Goal: Task Accomplishment & Management: Use online tool/utility

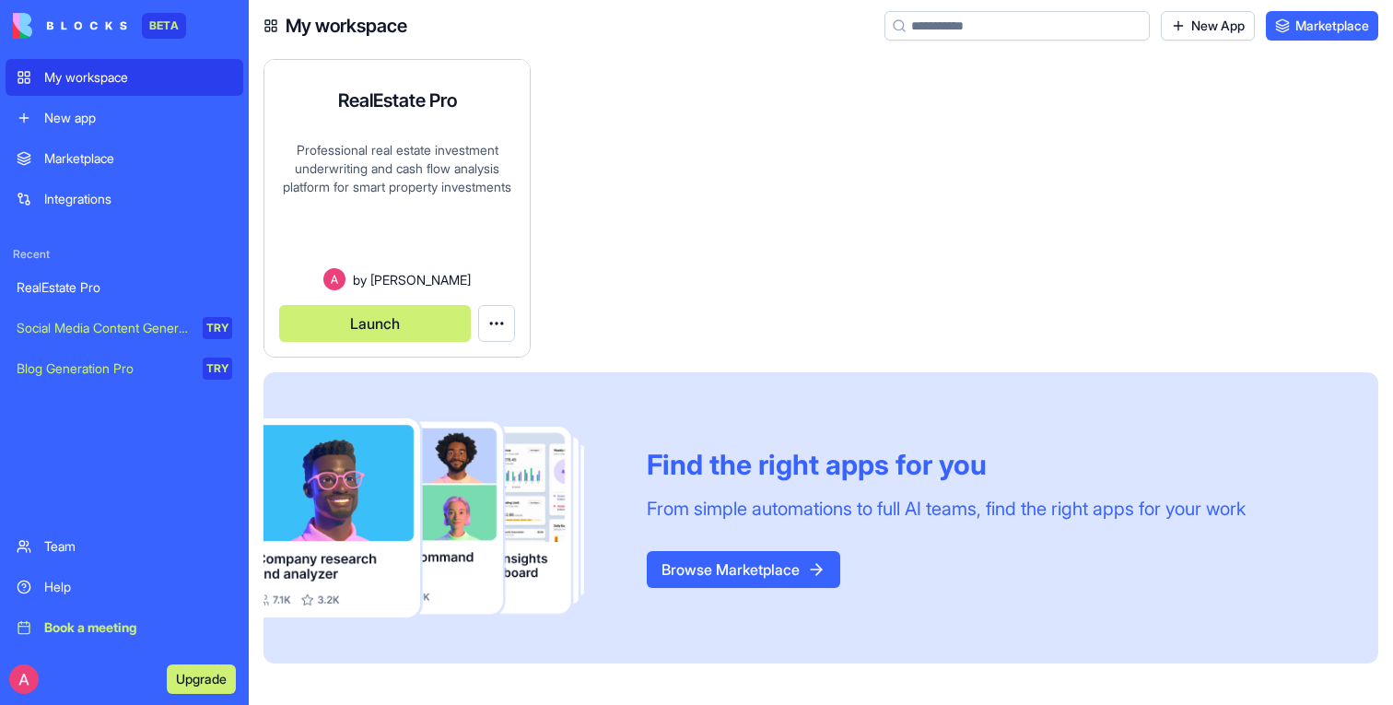
click at [396, 315] on button "Launch" at bounding box center [375, 323] width 192 height 37
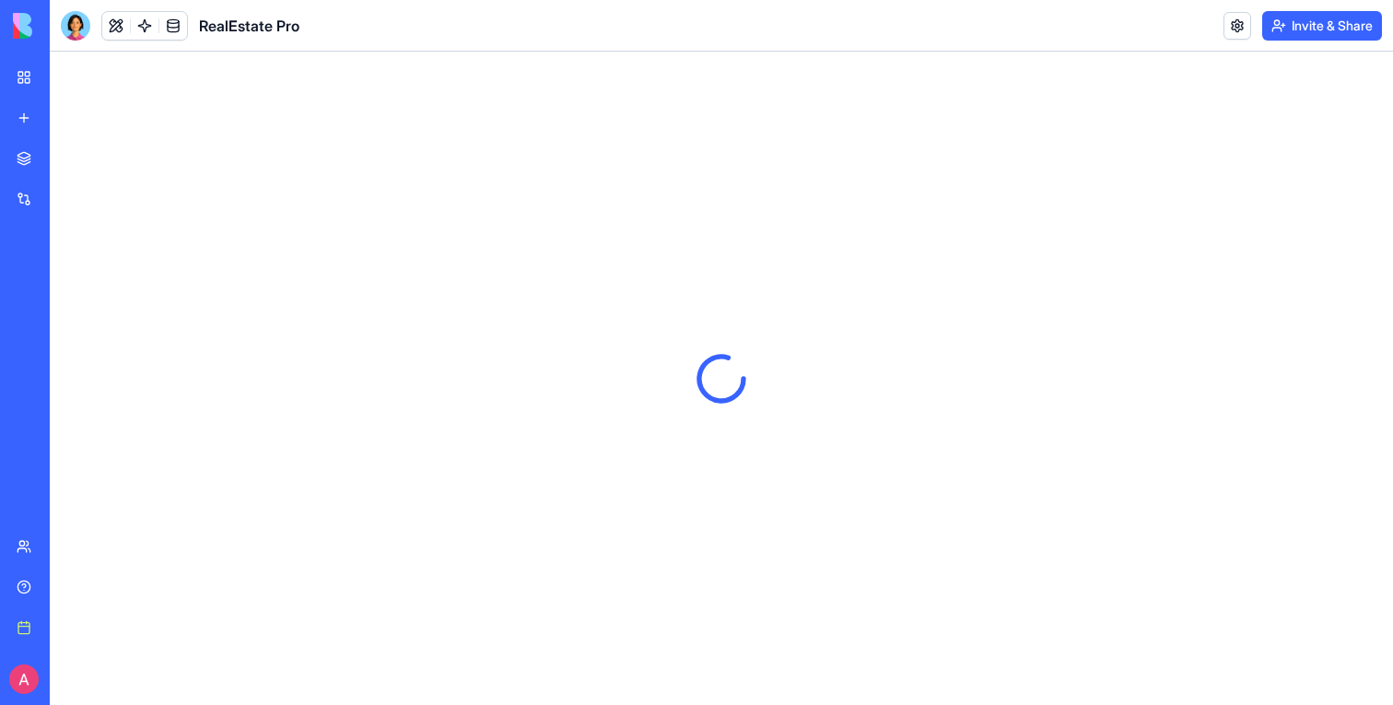
click at [152, 17] on link at bounding box center [145, 26] width 28 height 28
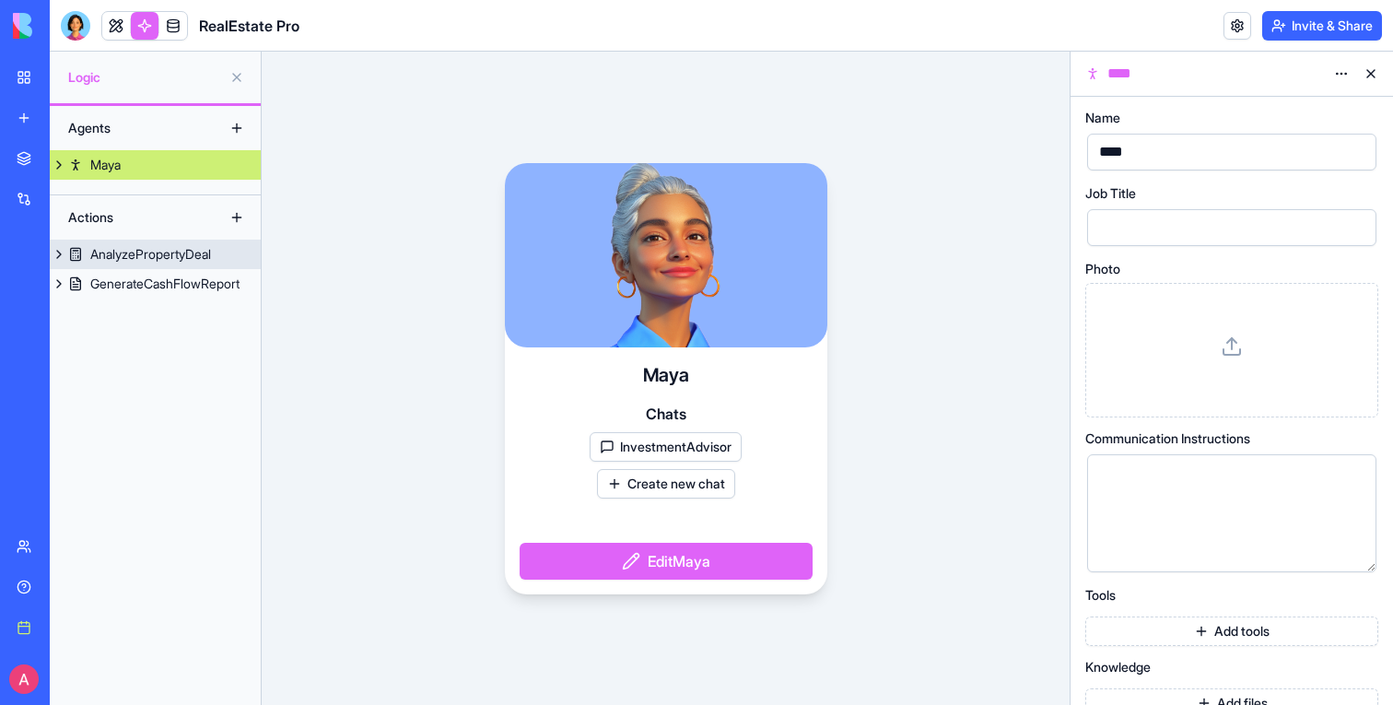
click at [172, 253] on div "AnalyzePropertyDeal" at bounding box center [150, 254] width 121 height 18
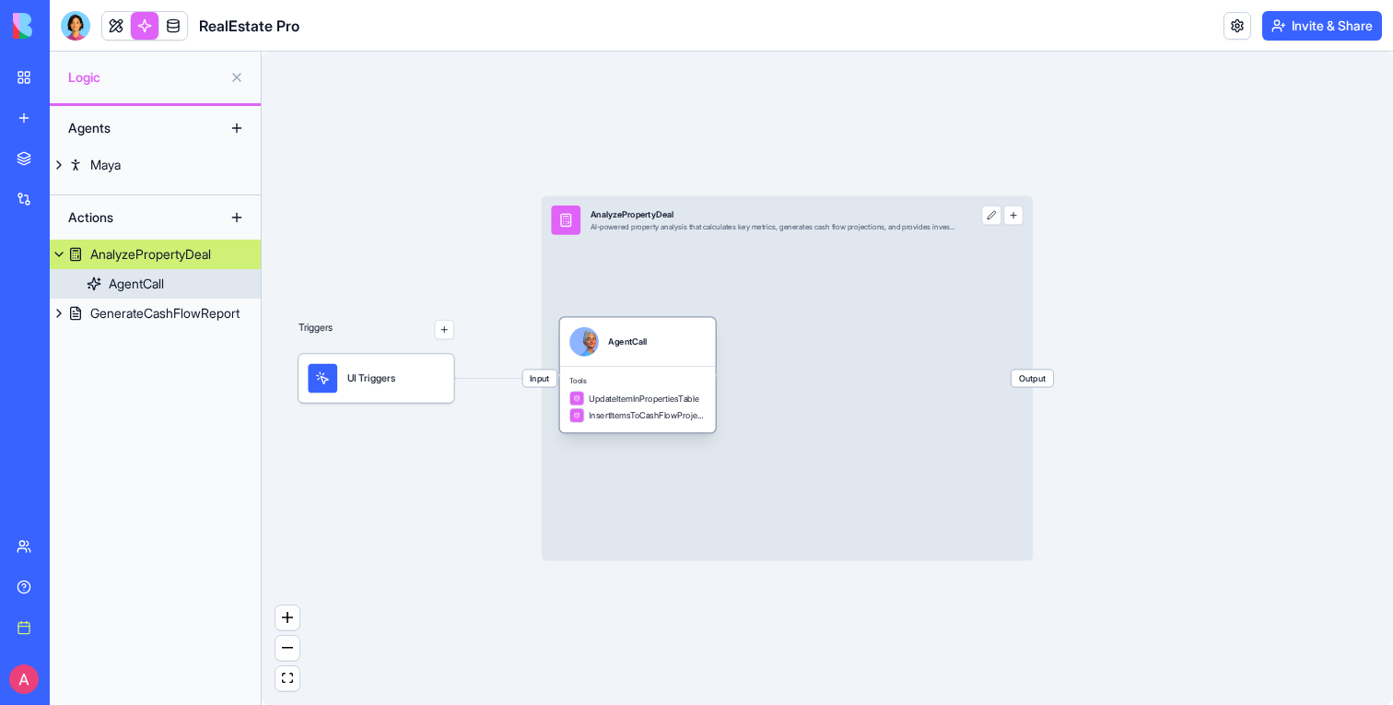
click at [668, 403] on span "UpdateItemInPropertiesTable" at bounding box center [644, 398] width 110 height 12
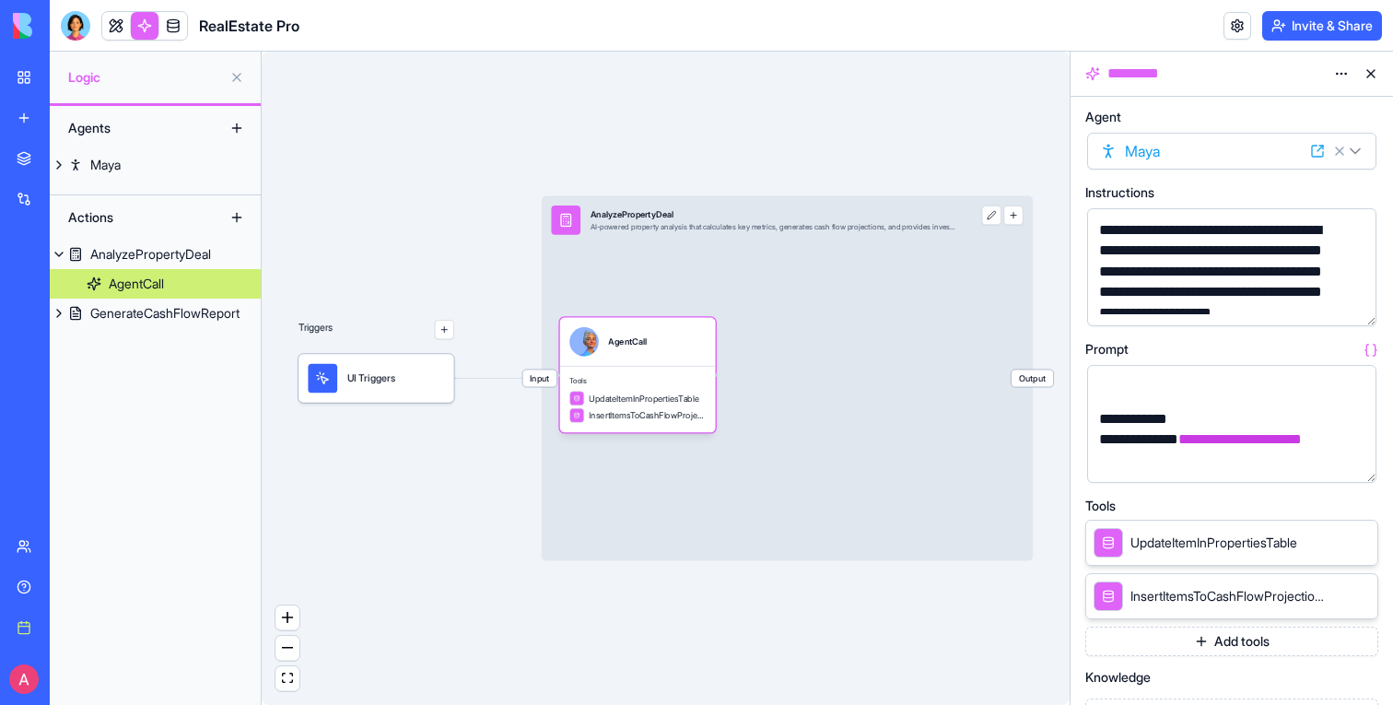
scroll to position [29, 0]
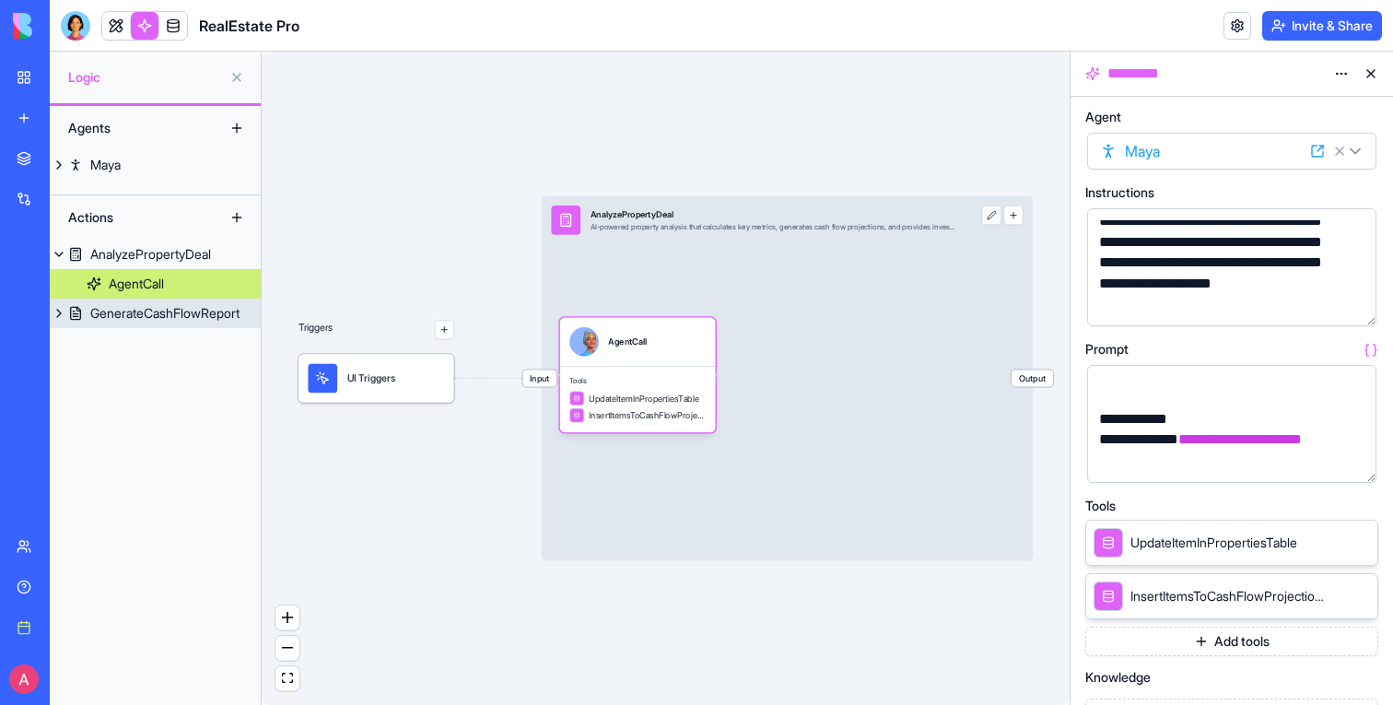
click at [191, 319] on div "GenerateCashFlowReport" at bounding box center [164, 313] width 149 height 18
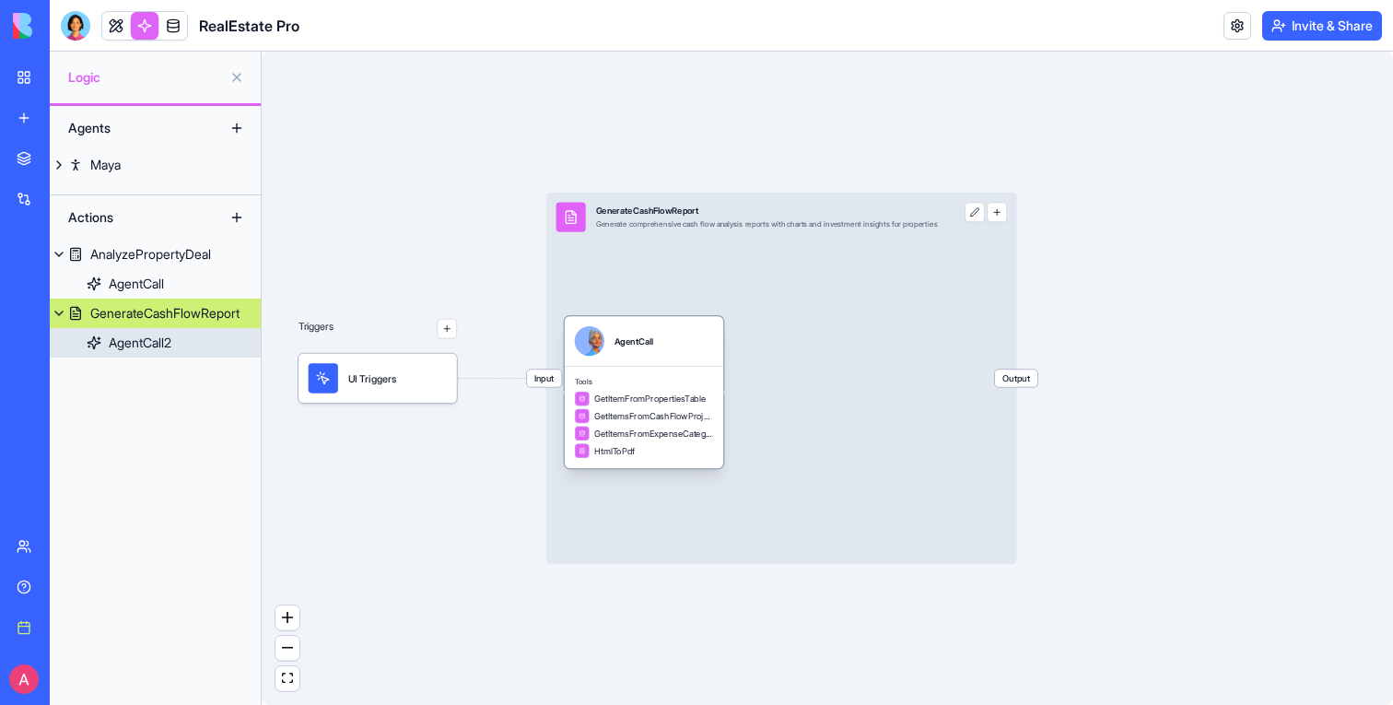
click at [658, 374] on div "Tools GetItemFromPropertiesTable GetItemsFromCashFlowProjectionsTable GetItemsF…" at bounding box center [644, 417] width 158 height 102
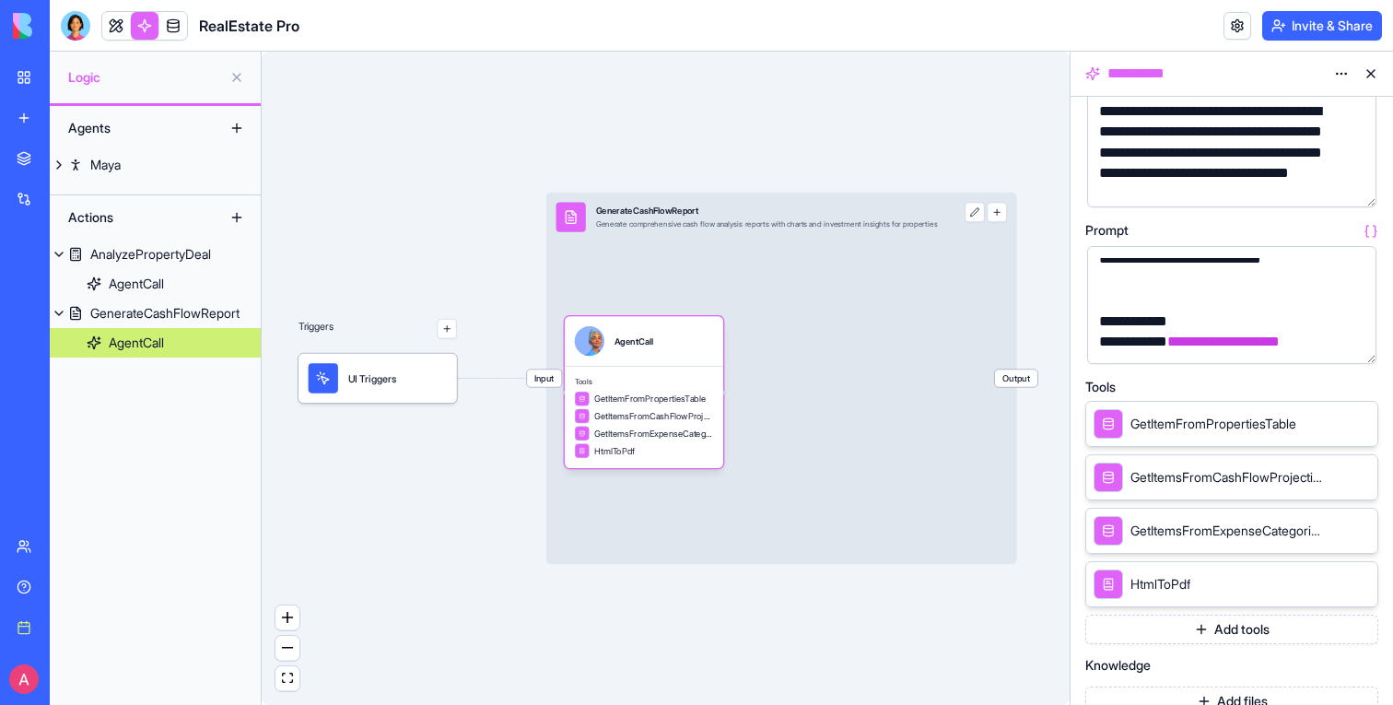
scroll to position [141, 0]
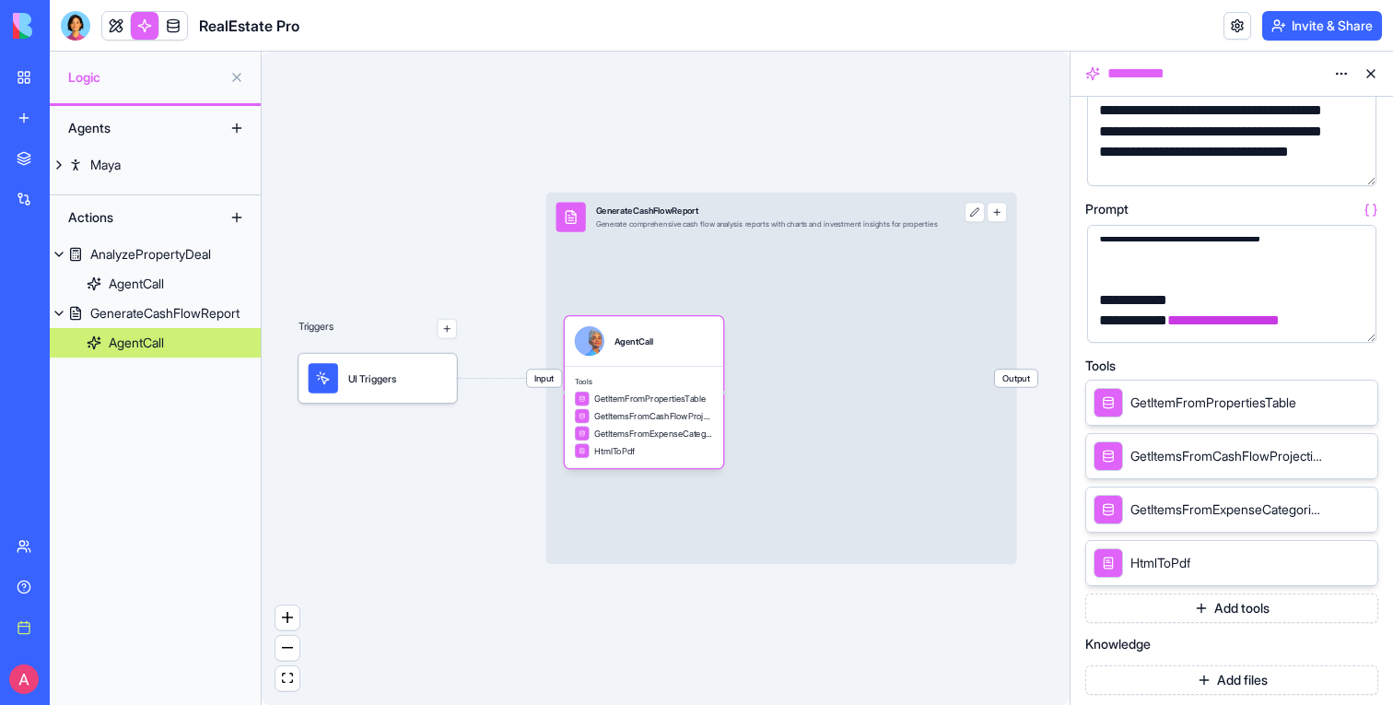
click at [1190, 609] on button "Add tools" at bounding box center [1231, 607] width 293 height 29
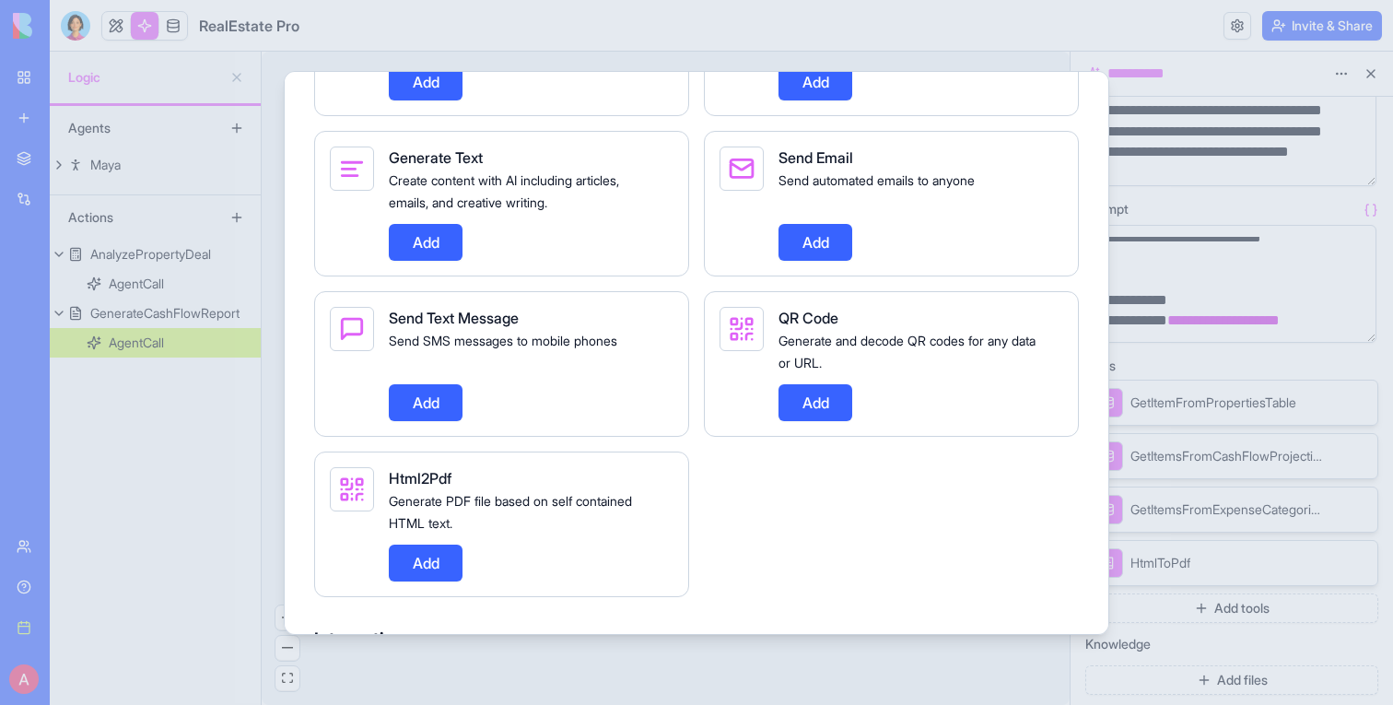
scroll to position [1479, 0]
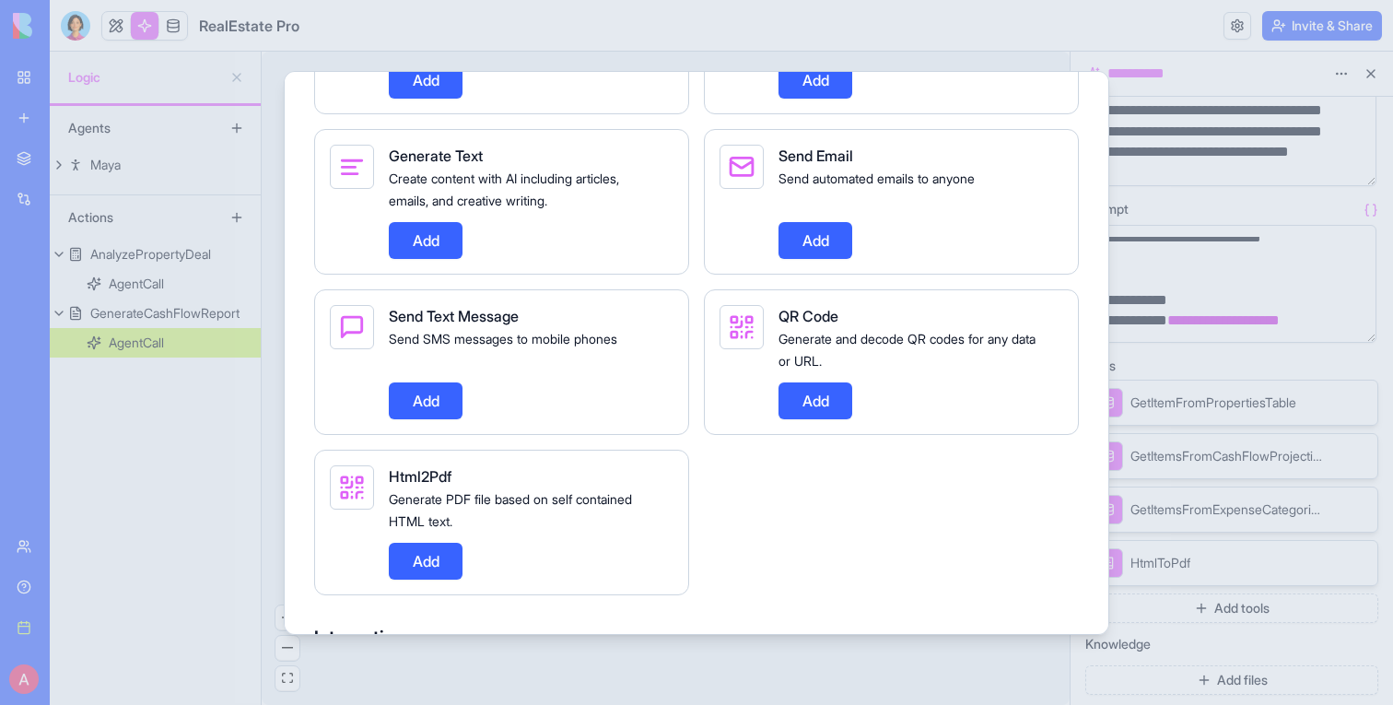
click at [887, 39] on div at bounding box center [696, 352] width 1393 height 705
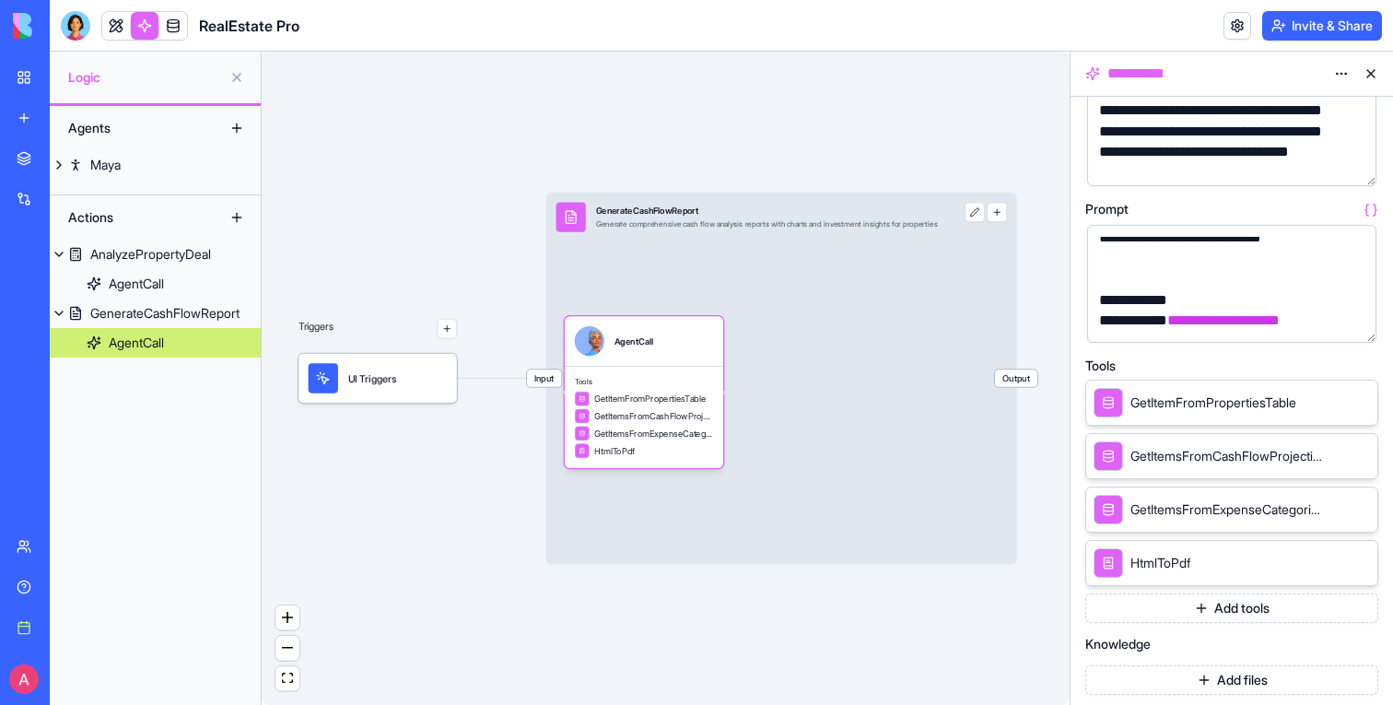
click at [1164, 614] on button "Add tools" at bounding box center [1231, 607] width 293 height 29
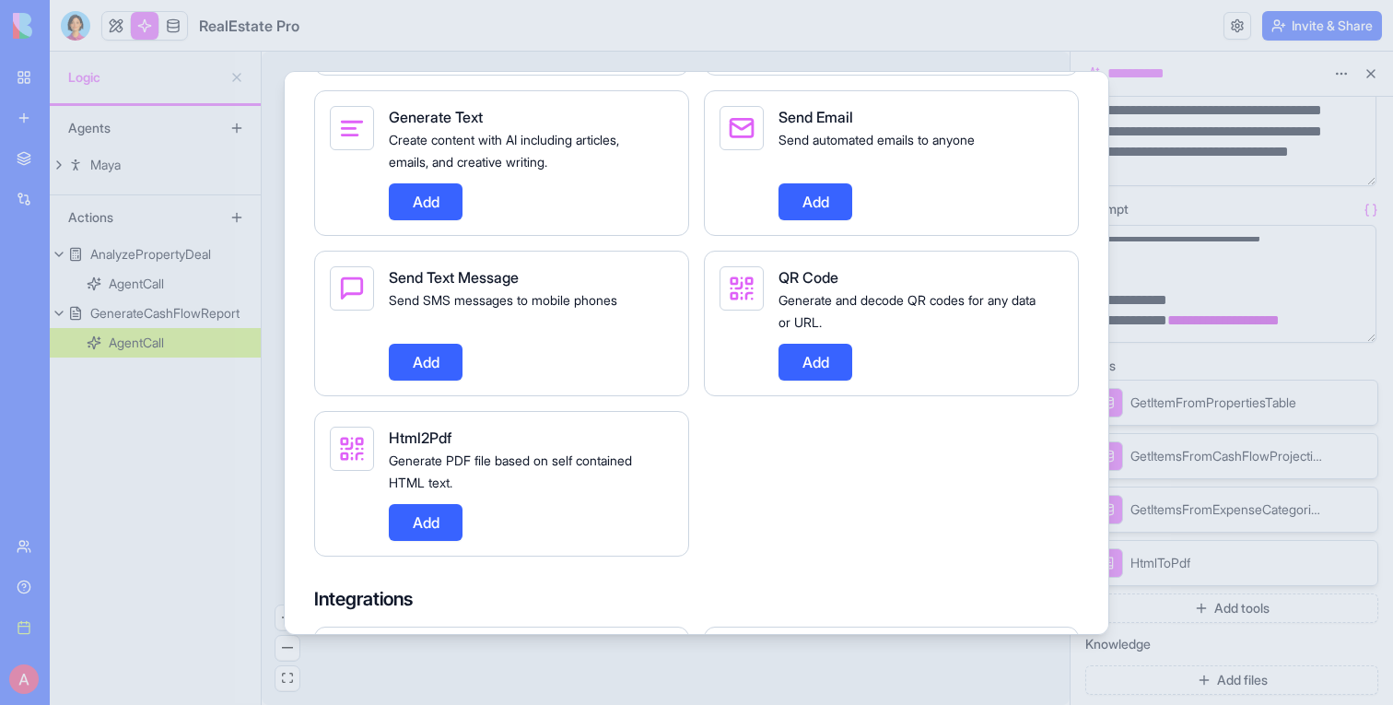
scroll to position [1519, 0]
click at [564, 655] on div at bounding box center [696, 352] width 1393 height 705
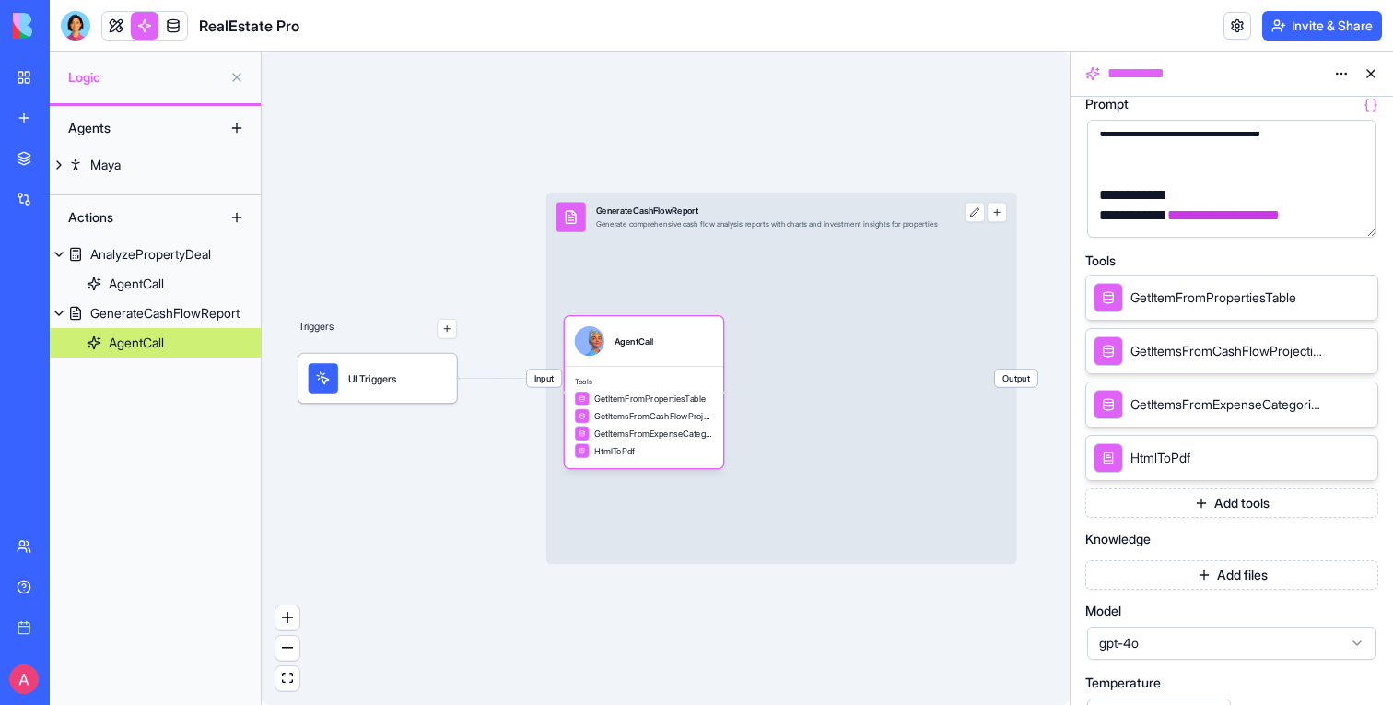
scroll to position [257, 0]
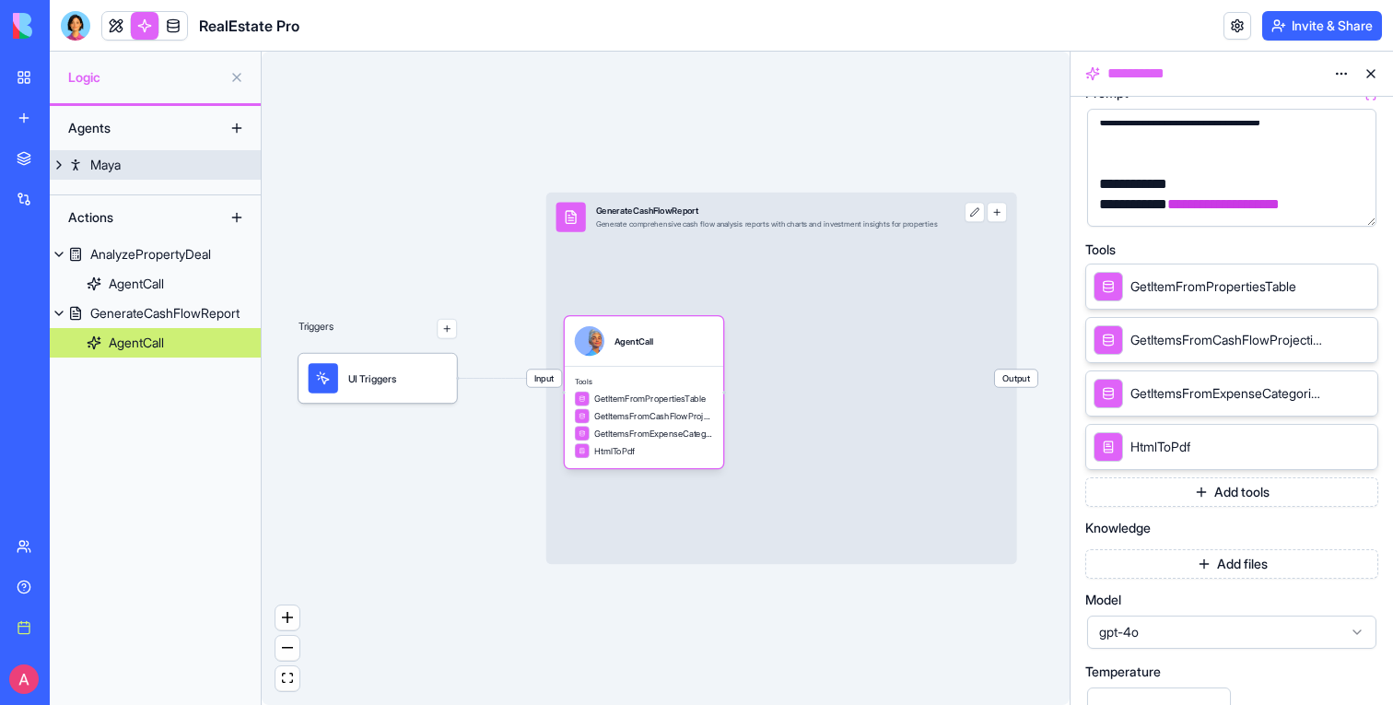
click at [52, 159] on button at bounding box center [59, 164] width 18 height 29
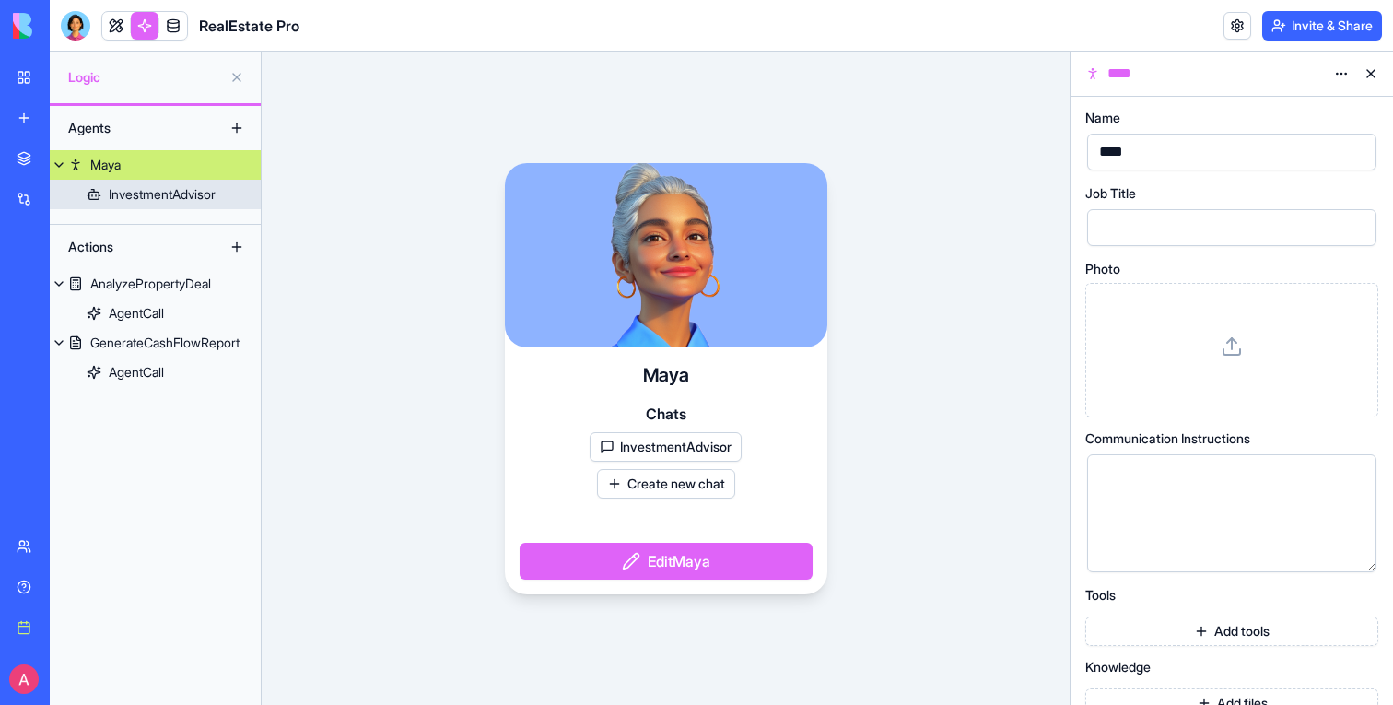
click at [118, 187] on div "InvestmentAdvisor" at bounding box center [162, 194] width 107 height 18
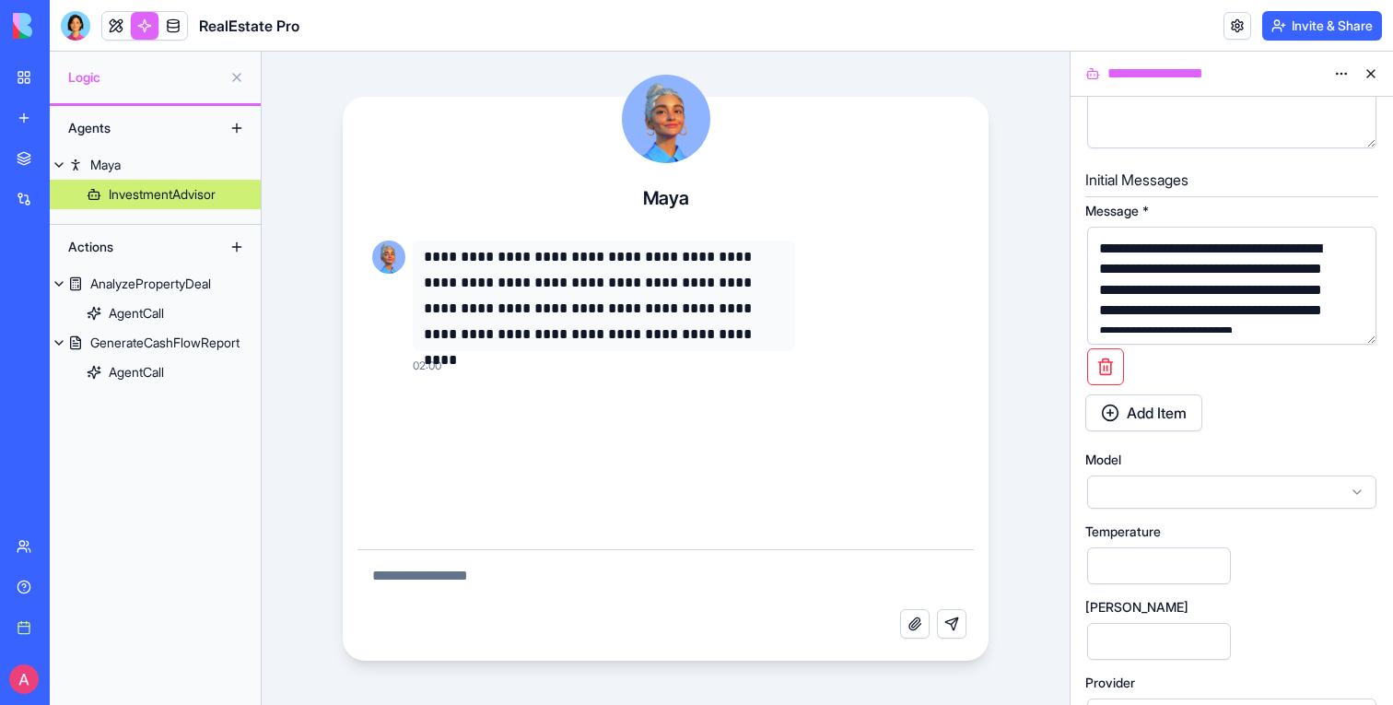
scroll to position [1000, 0]
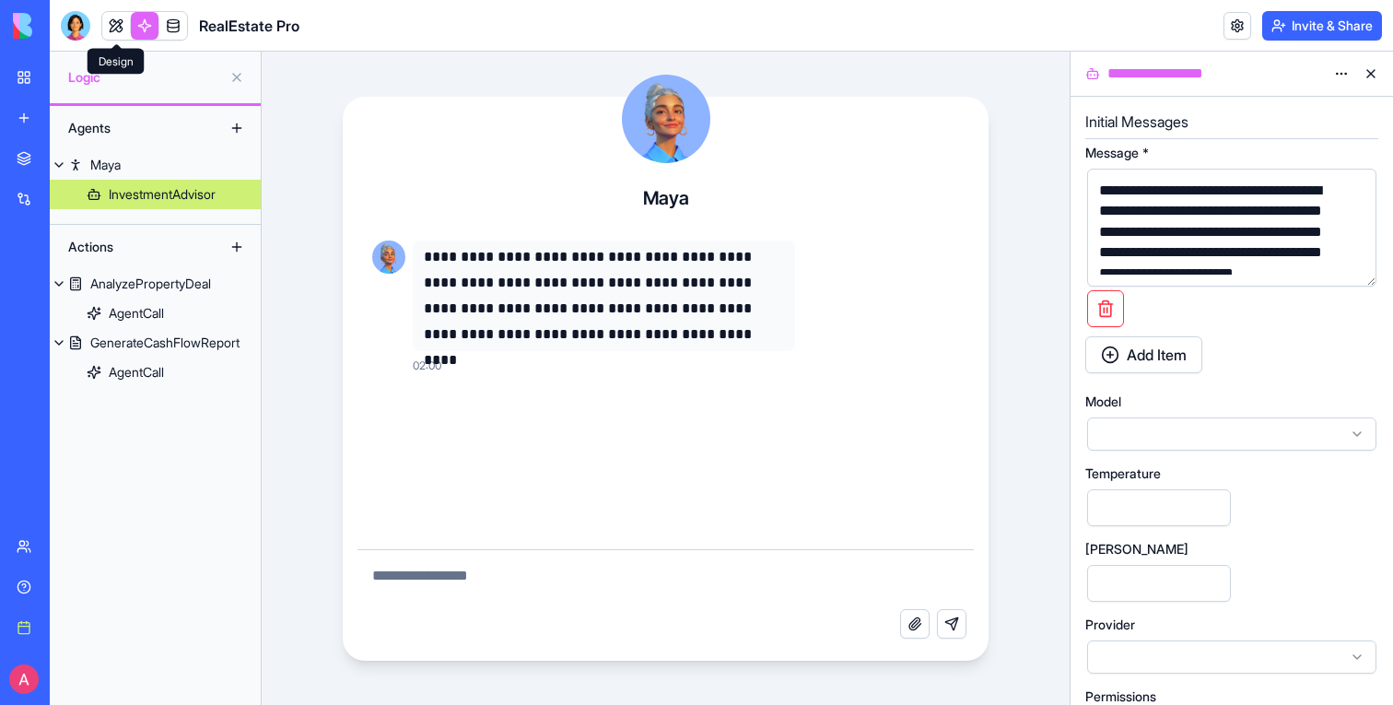
click at [120, 26] on link at bounding box center [116, 26] width 28 height 28
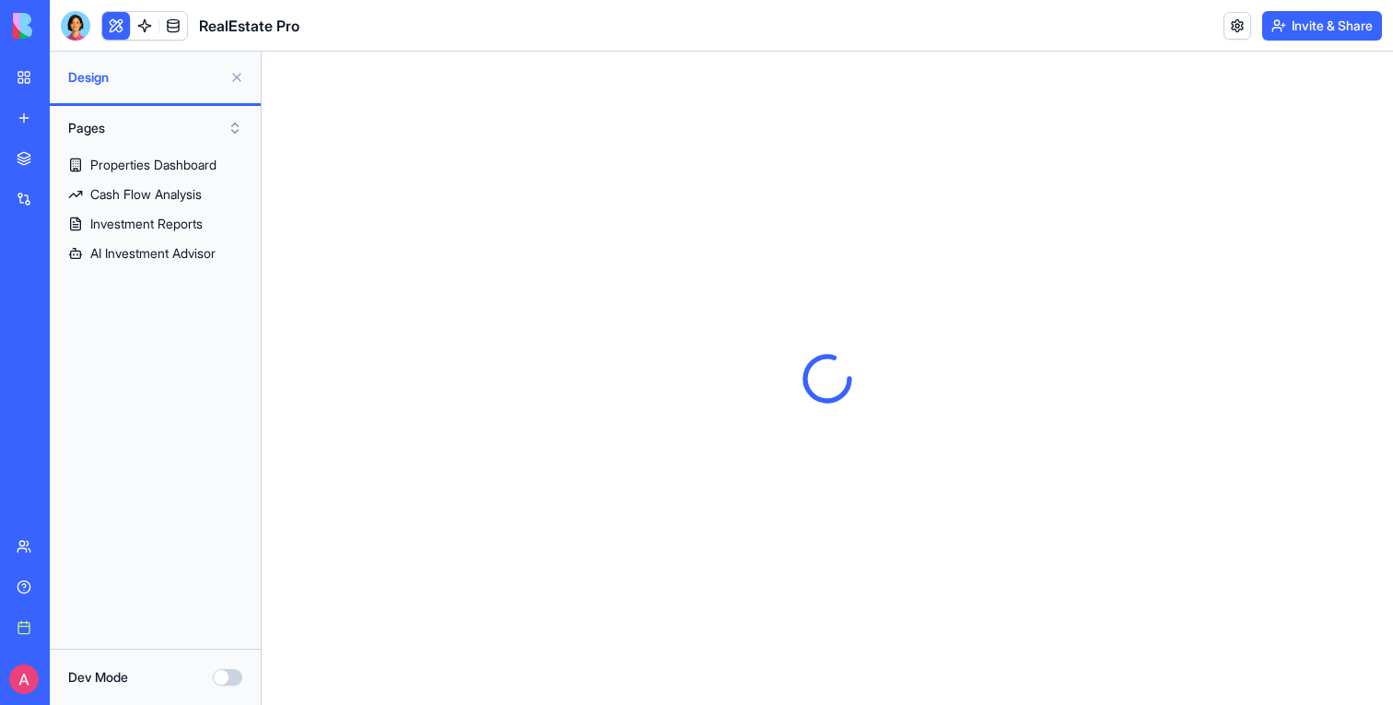
click at [123, 28] on button at bounding box center [116, 26] width 28 height 28
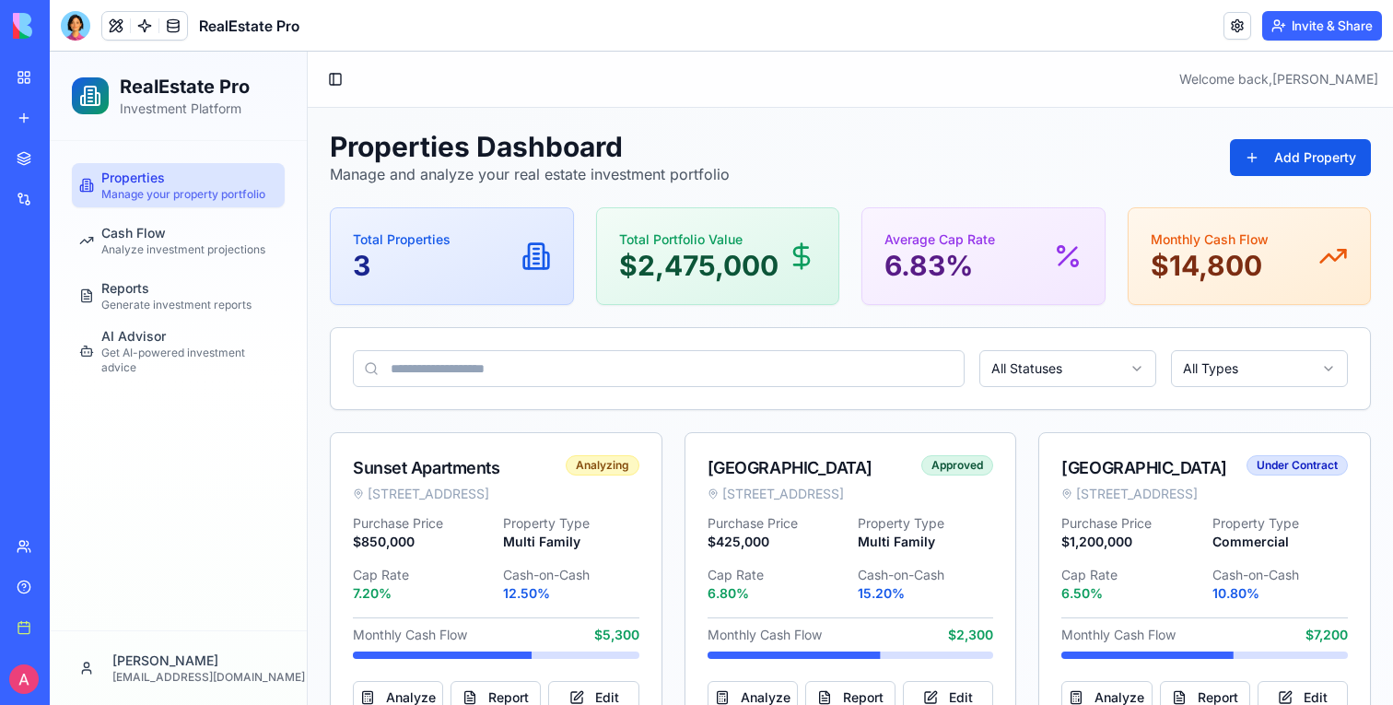
click at [133, 319] on ul "Properties Manage your property portfolio Cash Flow Analyze investment projecti…" at bounding box center [178, 268] width 213 height 210
click at [135, 338] on span "AI Advisor" at bounding box center [133, 336] width 64 height 18
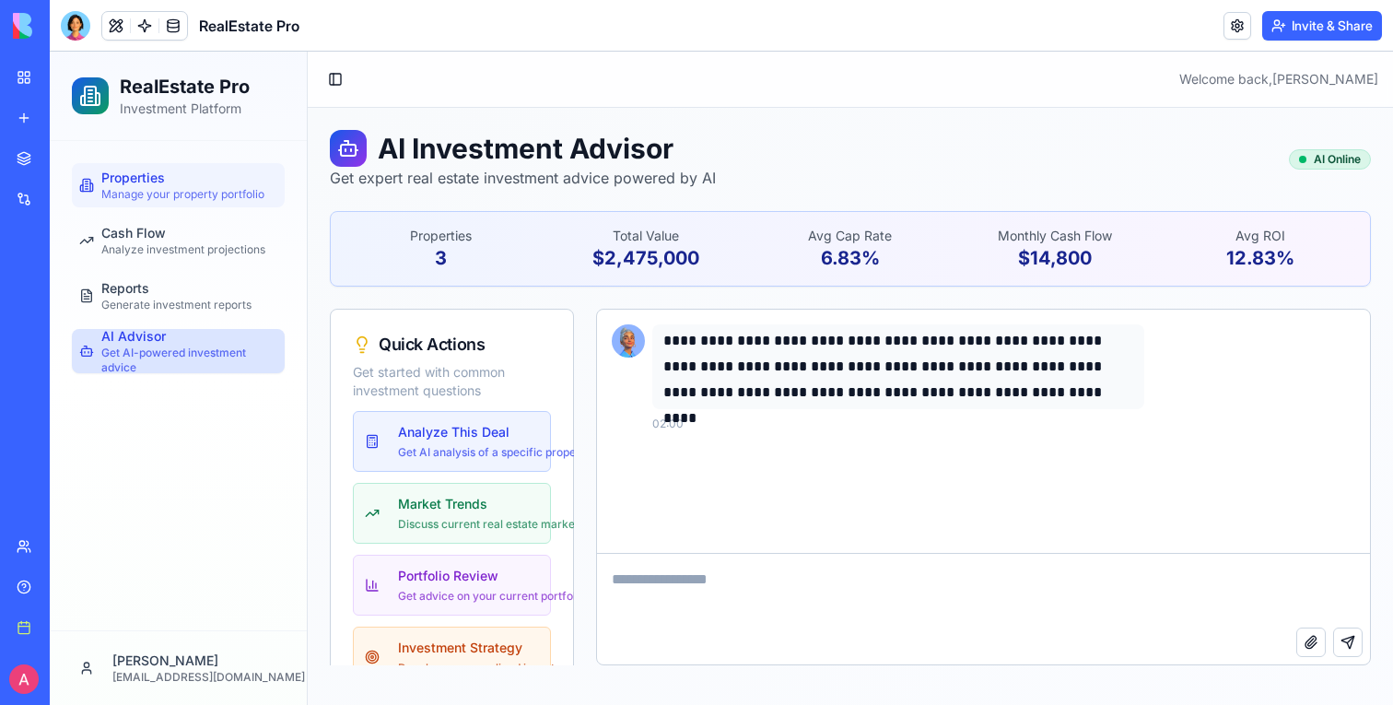
click at [174, 181] on div "Properties Manage your property portfolio" at bounding box center [182, 185] width 163 height 33
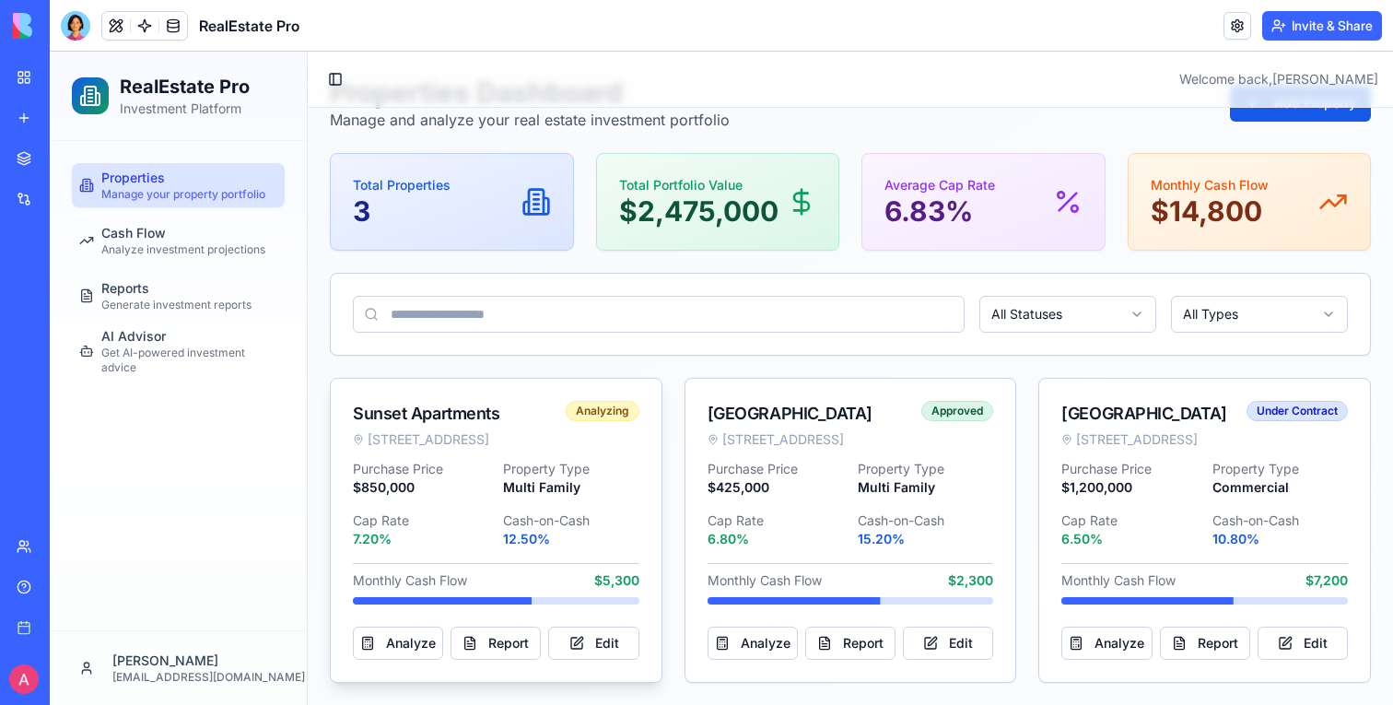
scroll to position [73, 0]
click at [404, 636] on button "Analyze" at bounding box center [398, 642] width 90 height 33
click at [515, 626] on button "Report" at bounding box center [495, 642] width 90 height 33
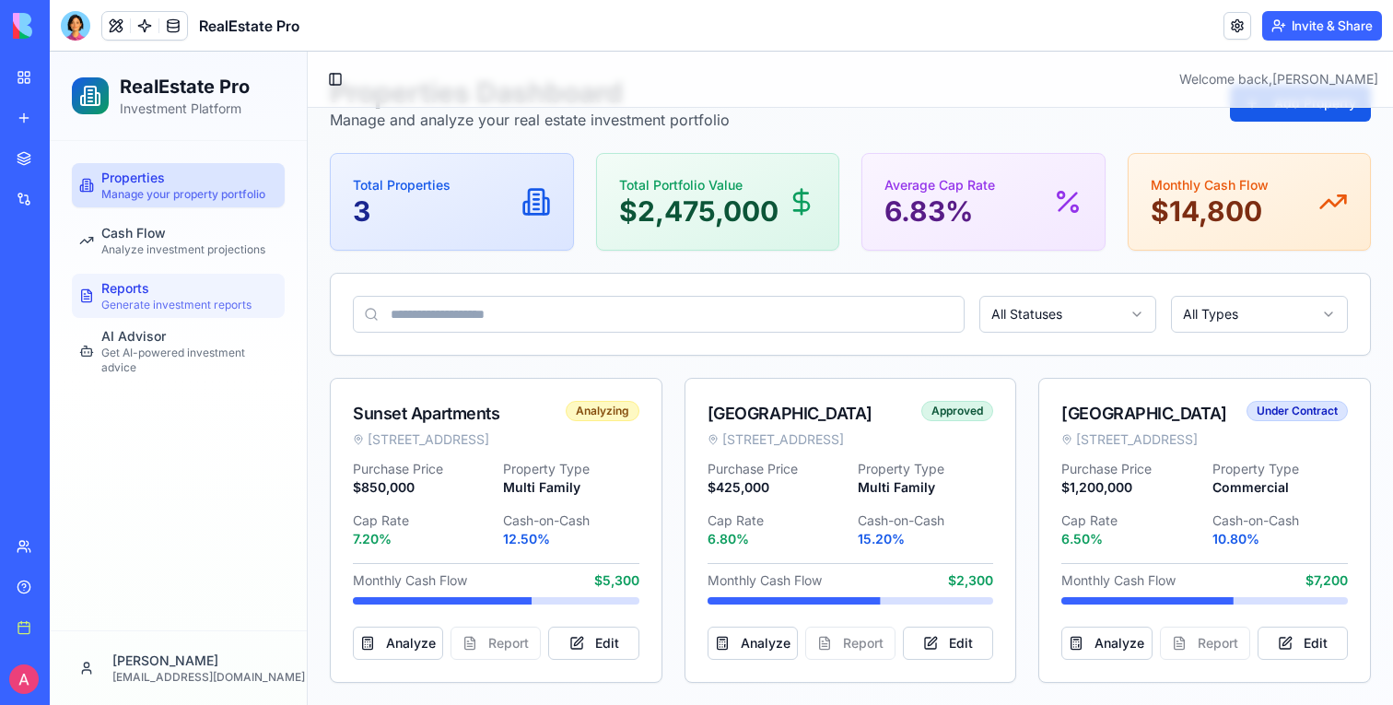
click at [165, 299] on span "Generate investment reports" at bounding box center [176, 304] width 150 height 15
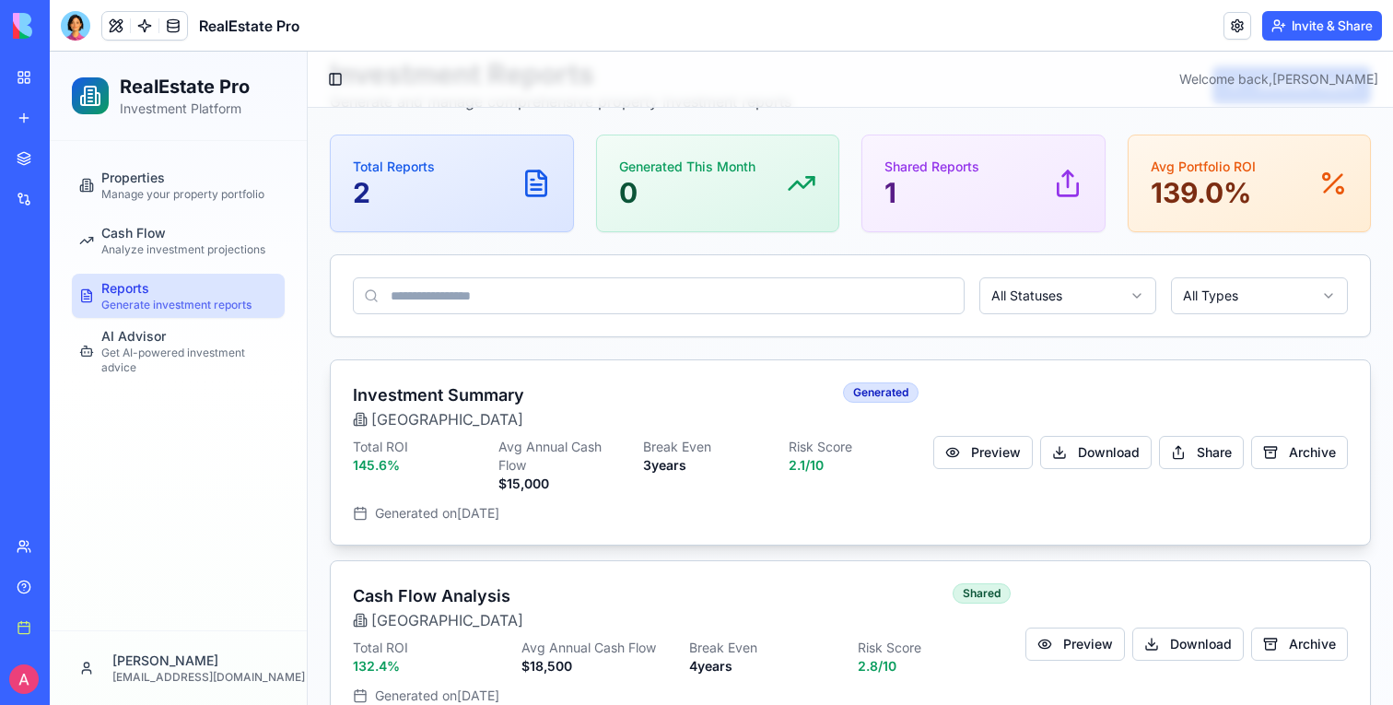
scroll to position [118, 0]
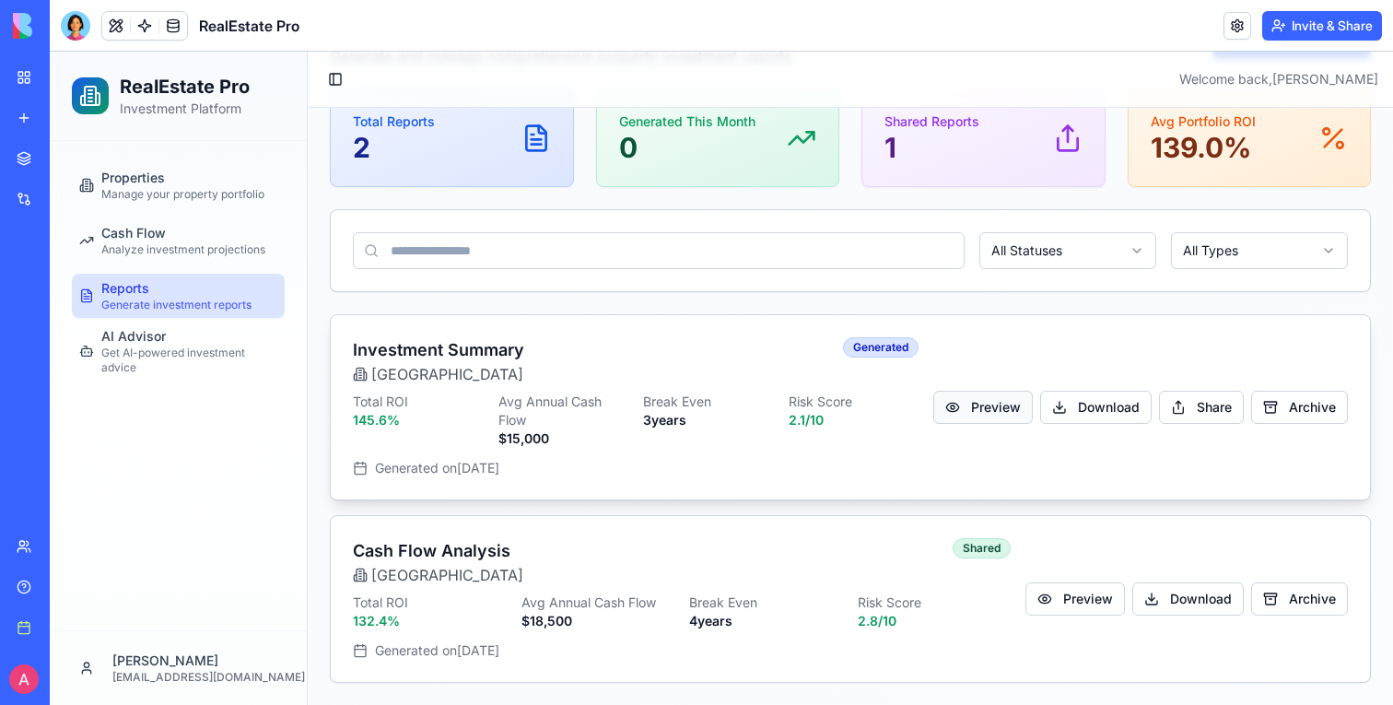
click at [985, 406] on button "Preview" at bounding box center [982, 407] width 99 height 33
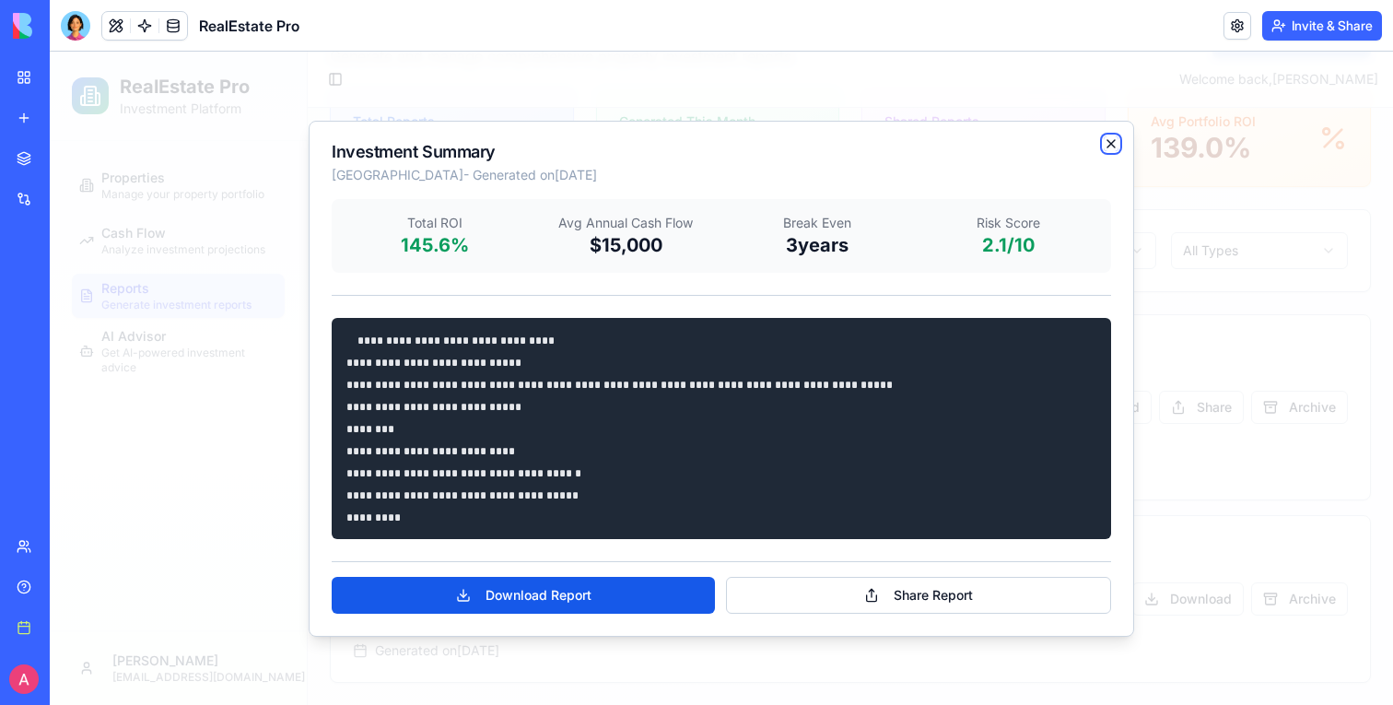
click at [1115, 142] on icon "button" at bounding box center [1110, 143] width 15 height 15
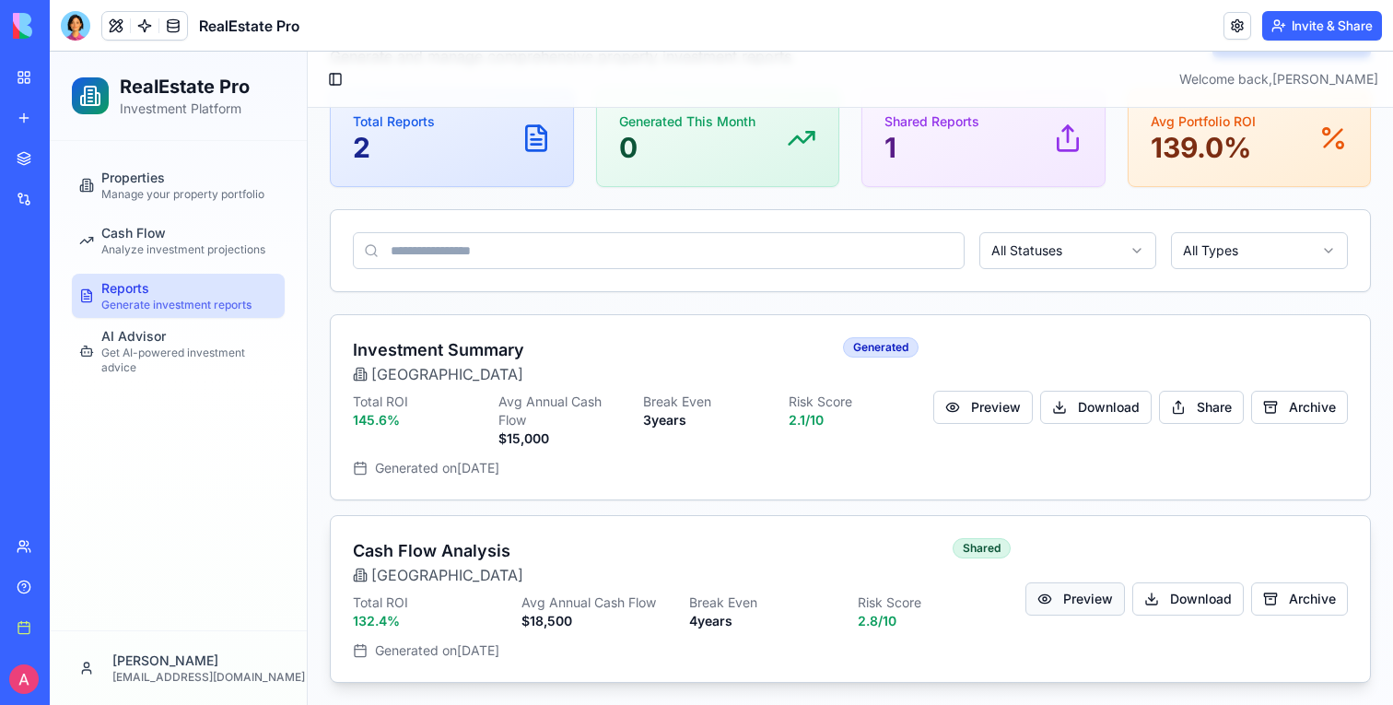
click at [1079, 601] on button "Preview" at bounding box center [1074, 598] width 99 height 33
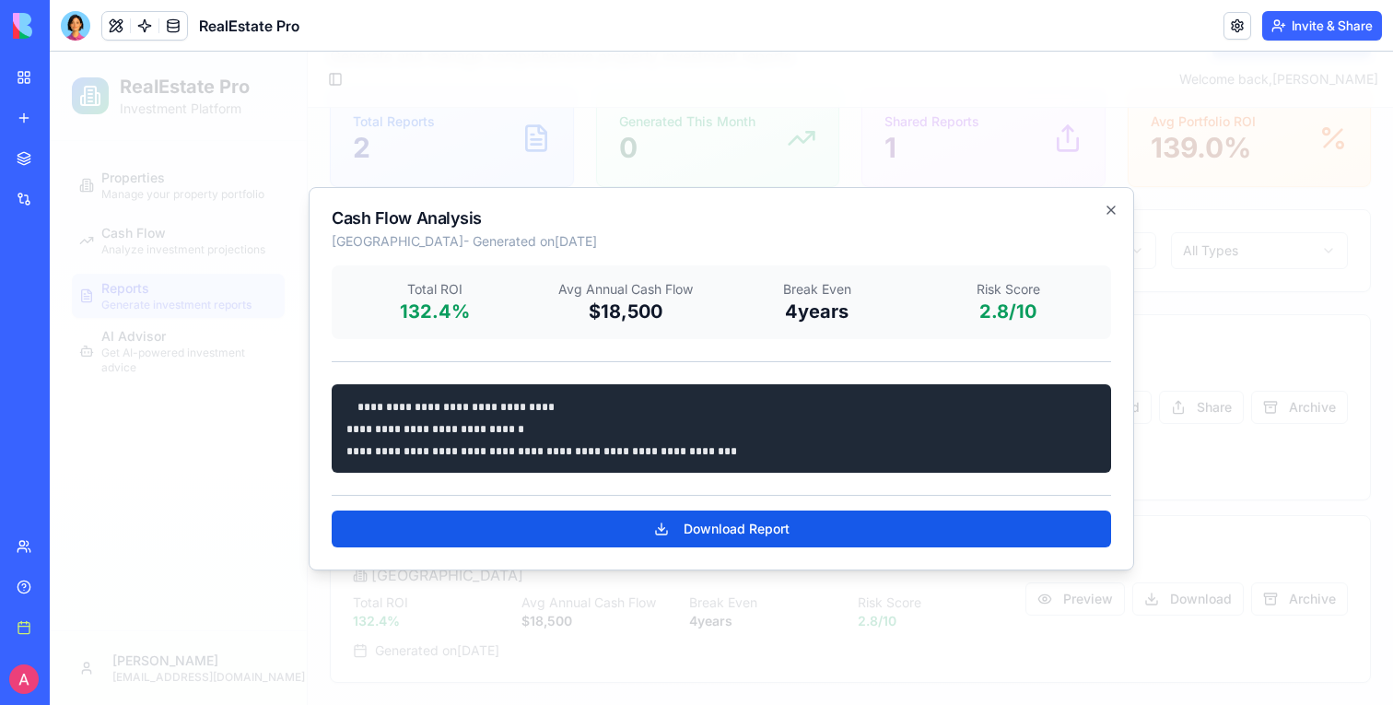
click at [1172, 489] on div at bounding box center [721, 378] width 1343 height 653
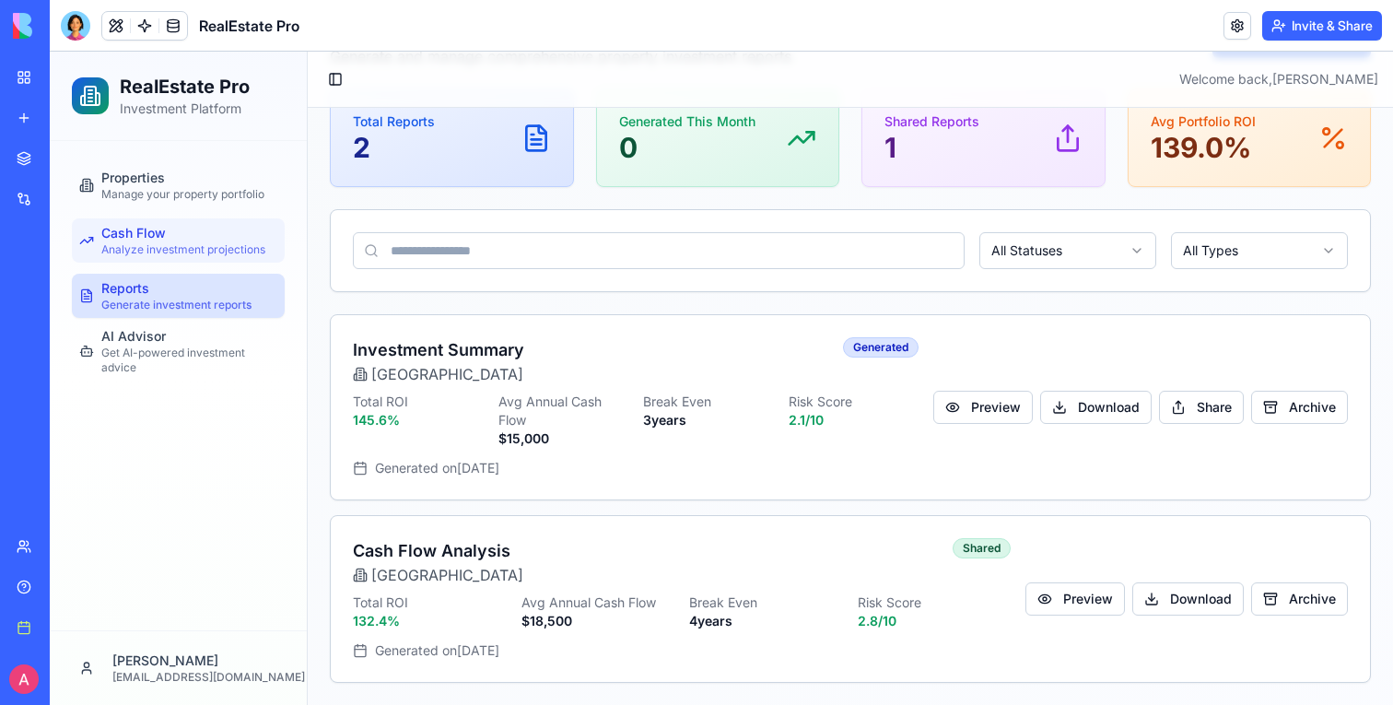
click at [232, 227] on div "Cash Flow Analyze investment projections" at bounding box center [183, 240] width 164 height 33
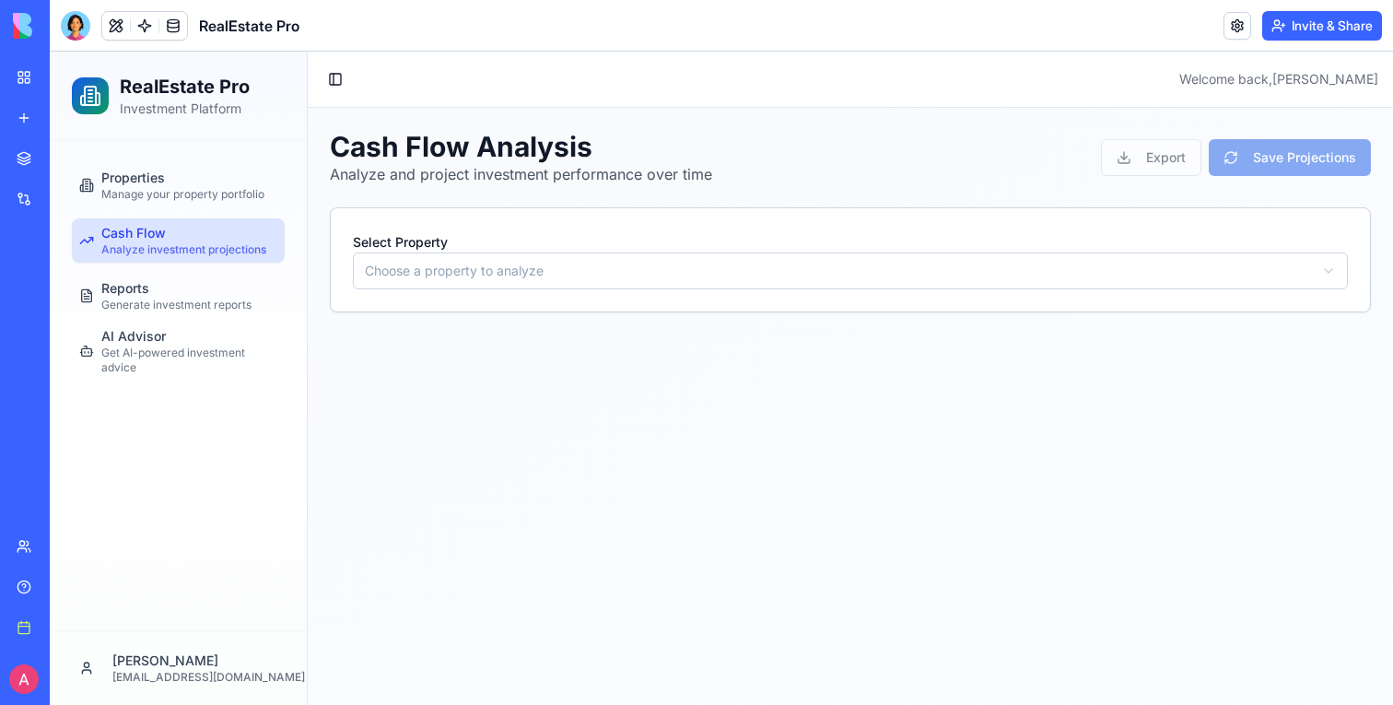
click at [776, 278] on html "RealEstate Pro Investment Platform Properties Manage your property portfolio Ca…" at bounding box center [721, 378] width 1343 height 653
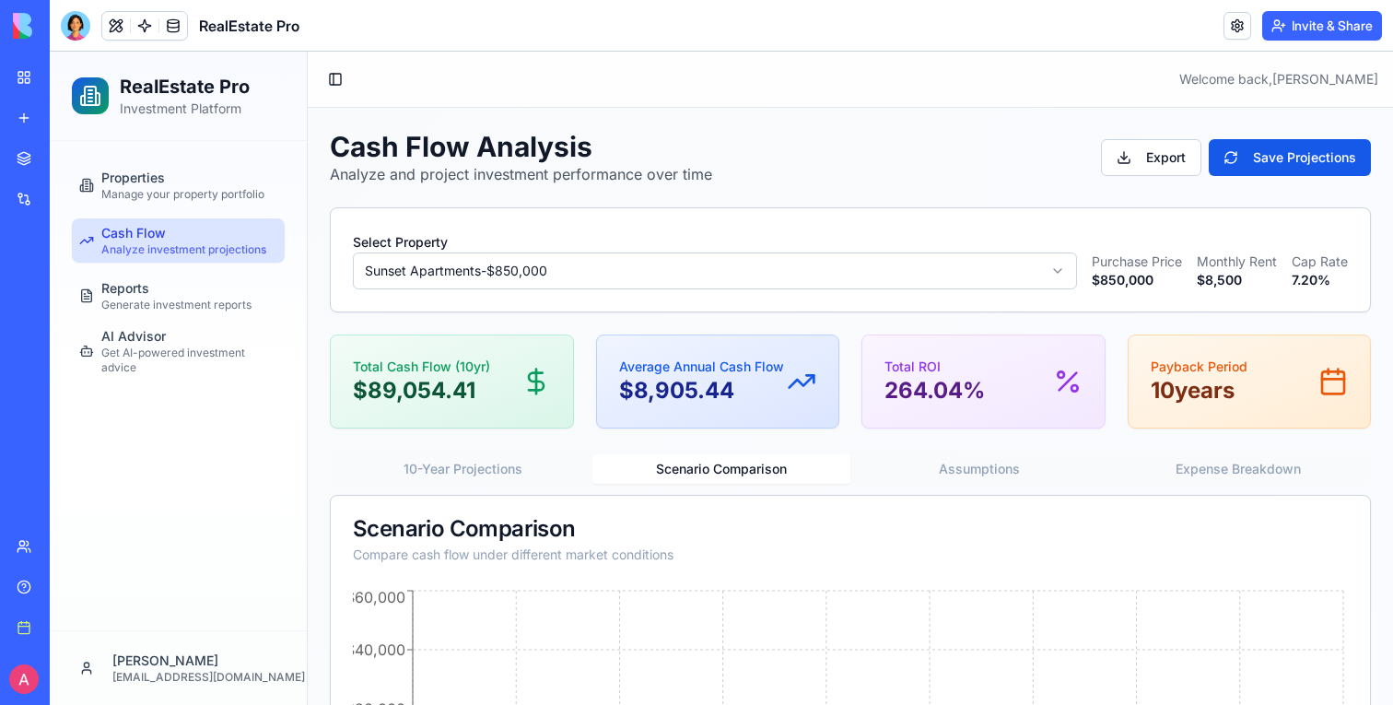
click at [743, 477] on button "Scenario Comparison" at bounding box center [721, 468] width 259 height 29
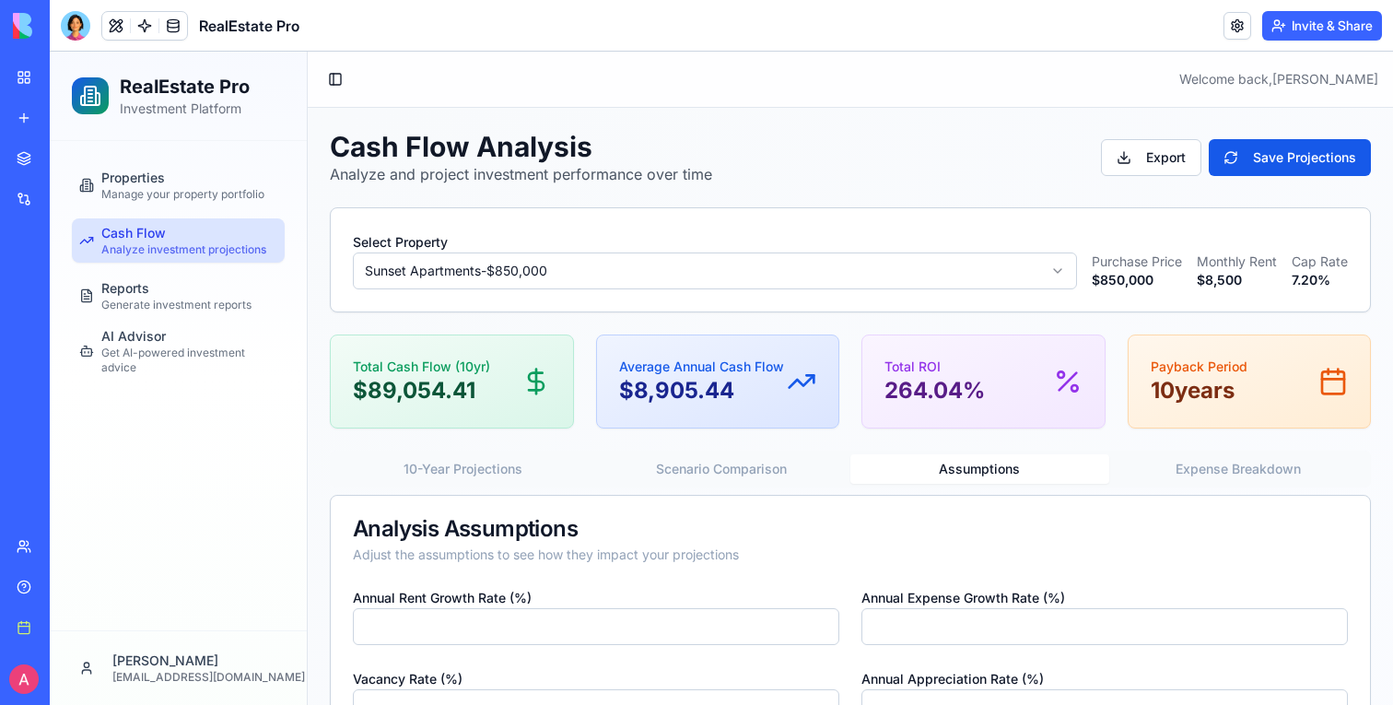
click at [953, 460] on button "Assumptions" at bounding box center [979, 468] width 259 height 29
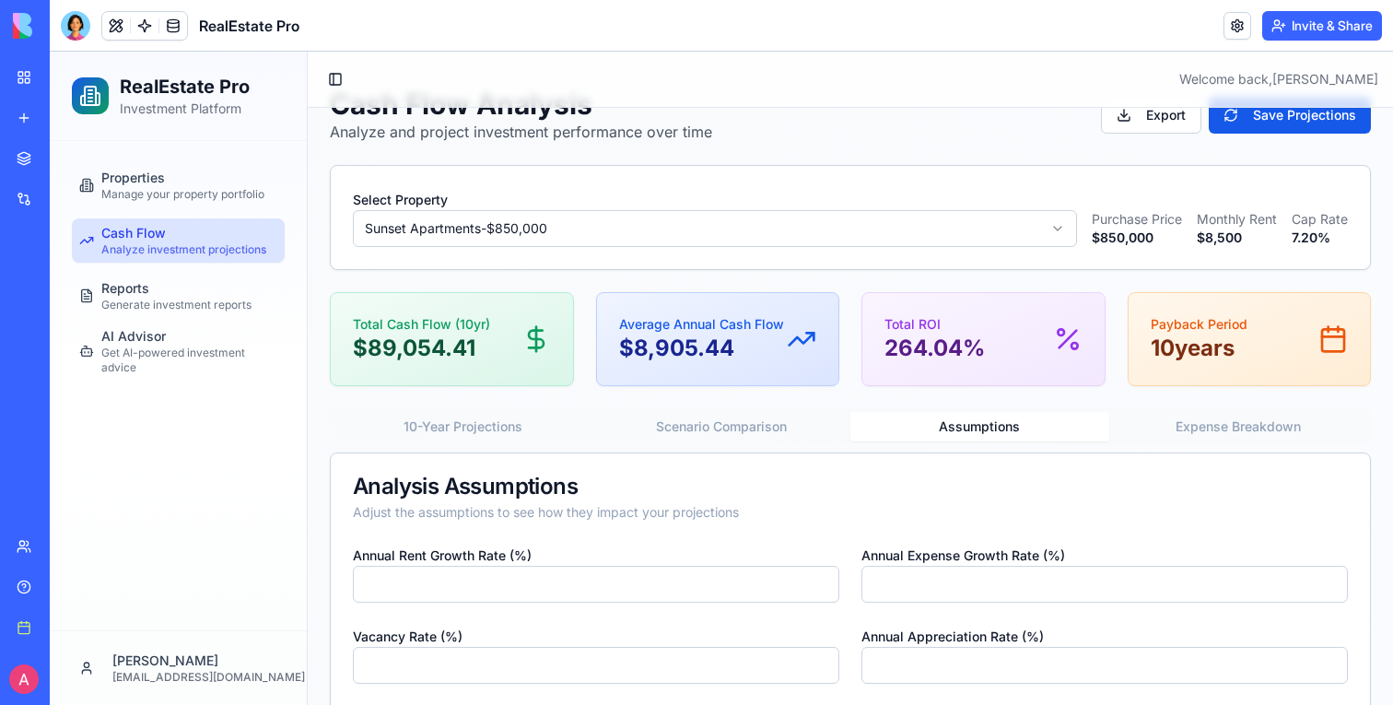
scroll to position [23, 0]
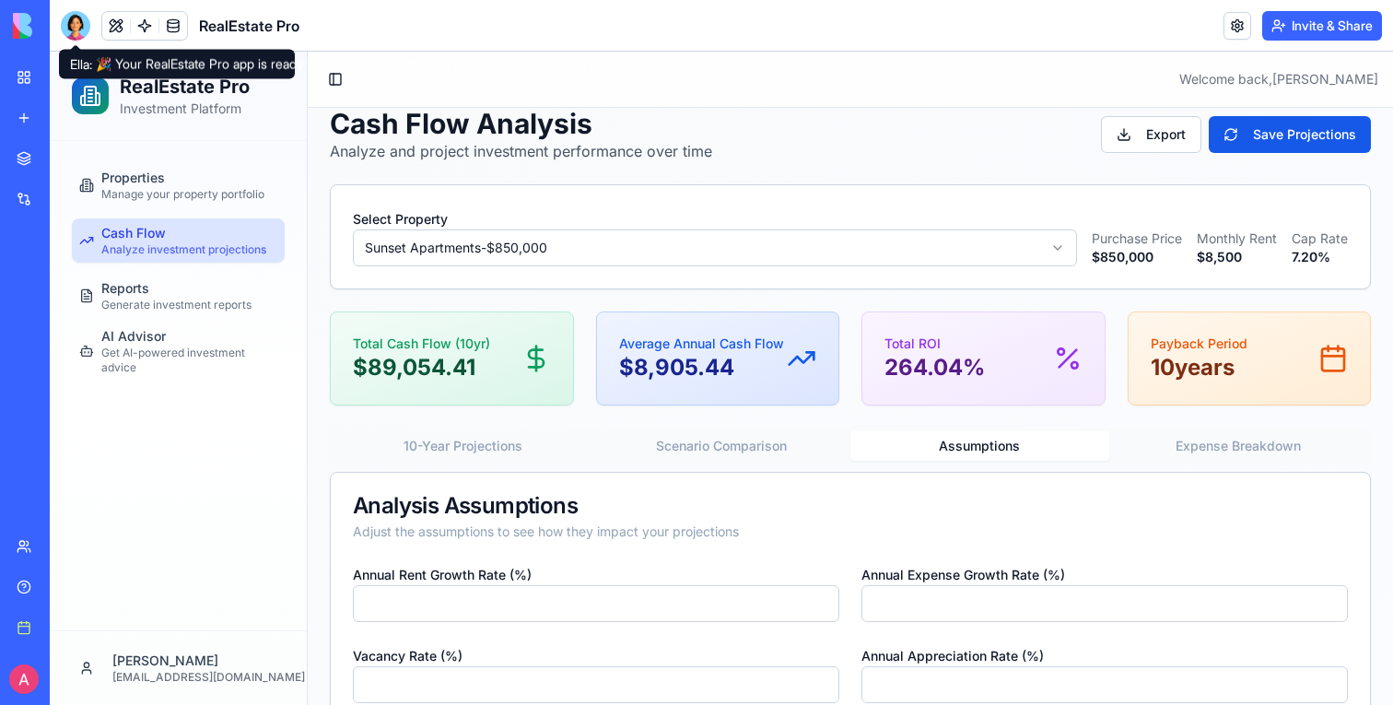
click at [84, 18] on div at bounding box center [75, 25] width 29 height 29
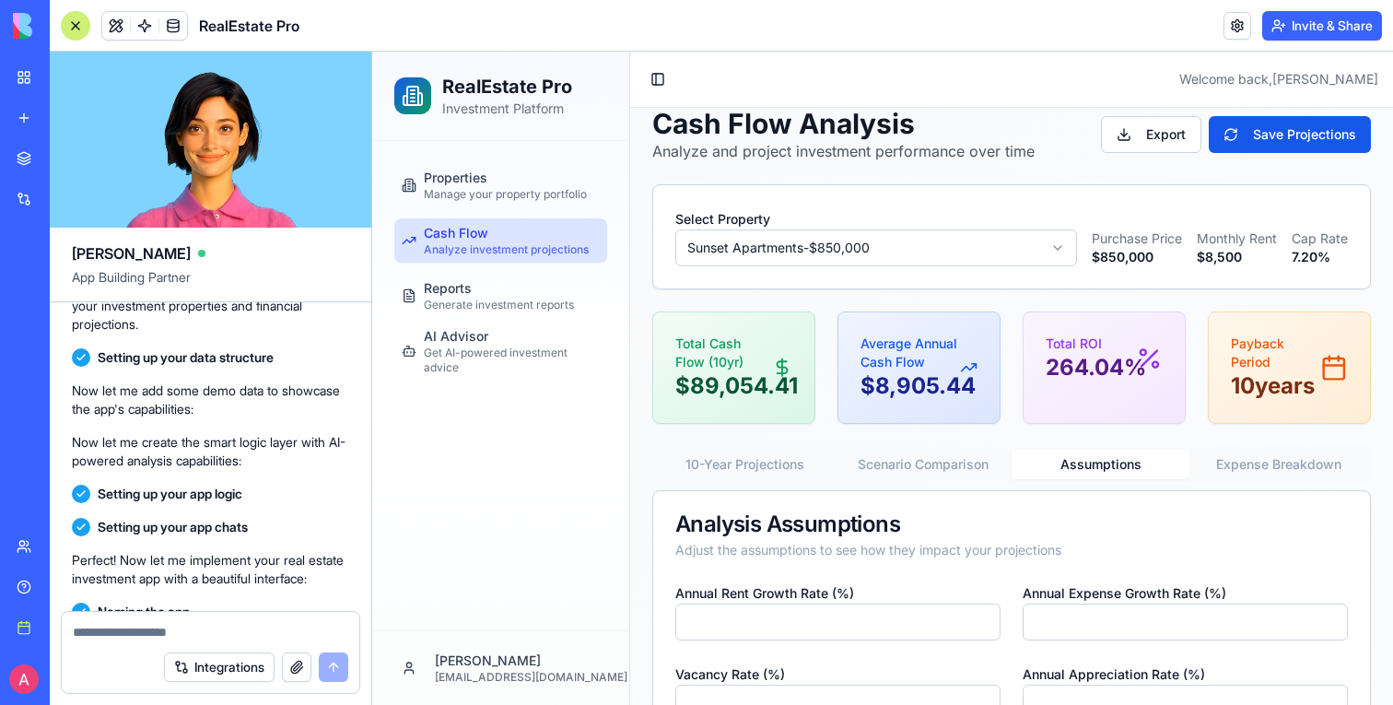
scroll to position [0, 0]
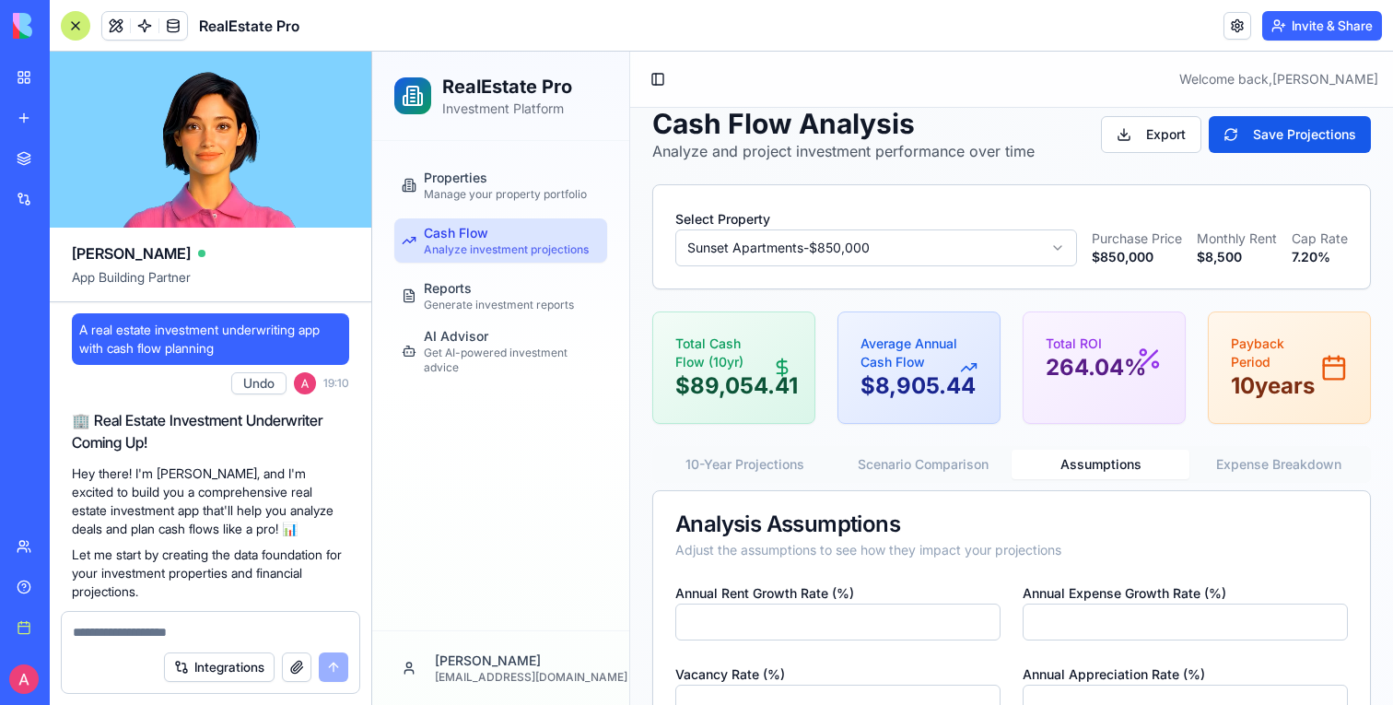
click at [72, 24] on div at bounding box center [75, 25] width 29 height 29
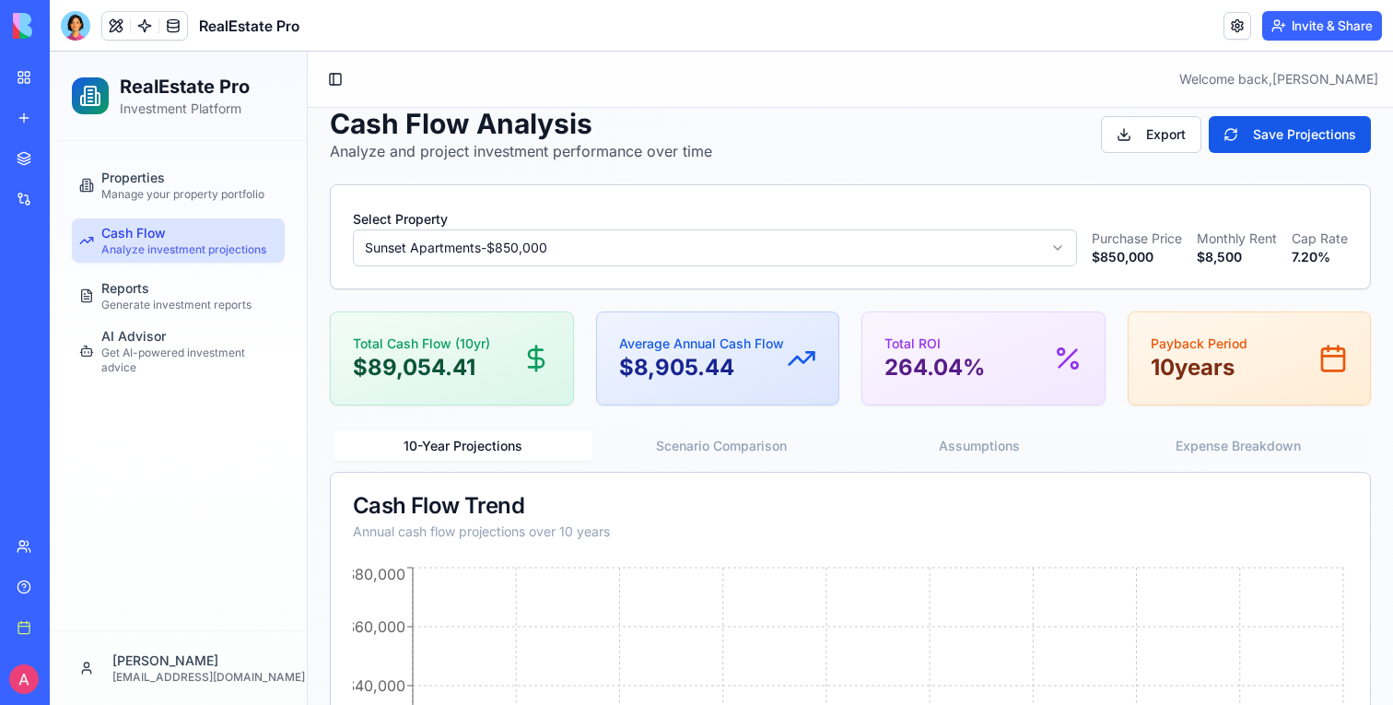
click at [487, 446] on button "10-Year Projections" at bounding box center [462, 445] width 259 height 29
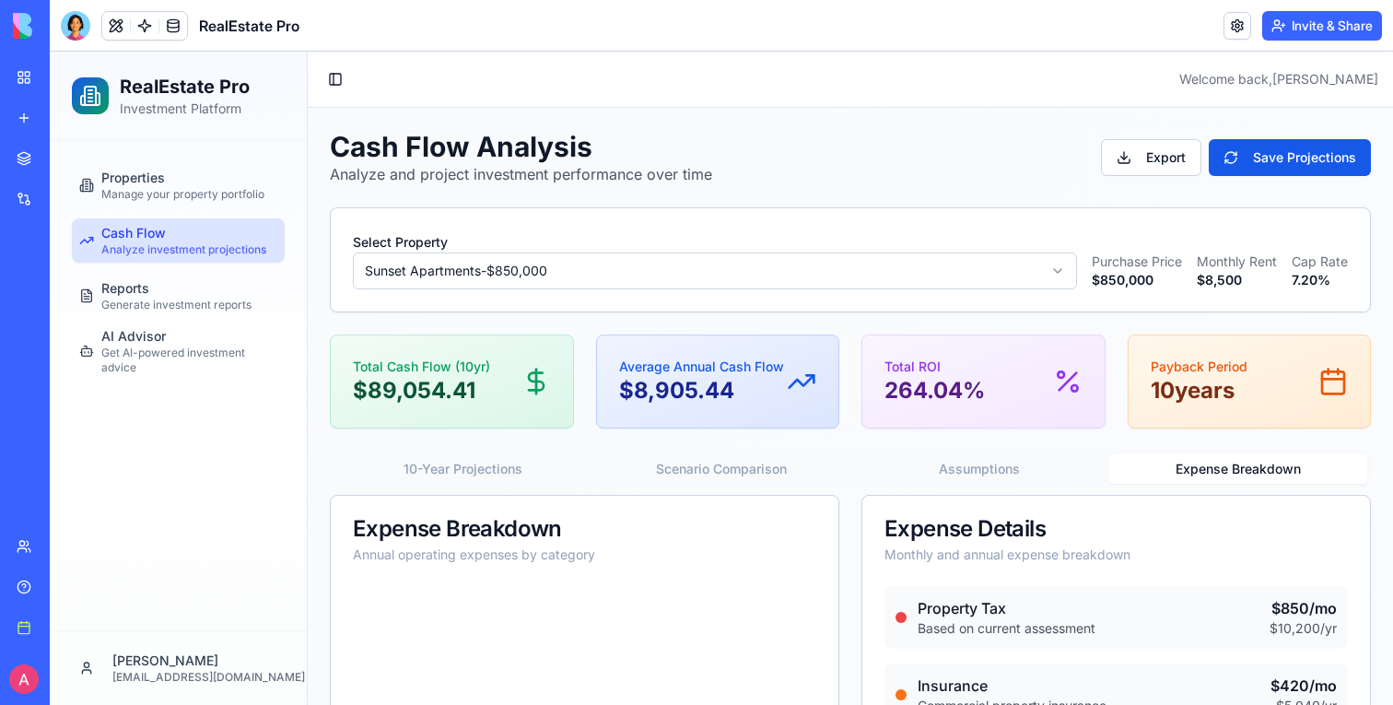
click at [1224, 471] on button "Expense Breakdown" at bounding box center [1238, 468] width 259 height 29
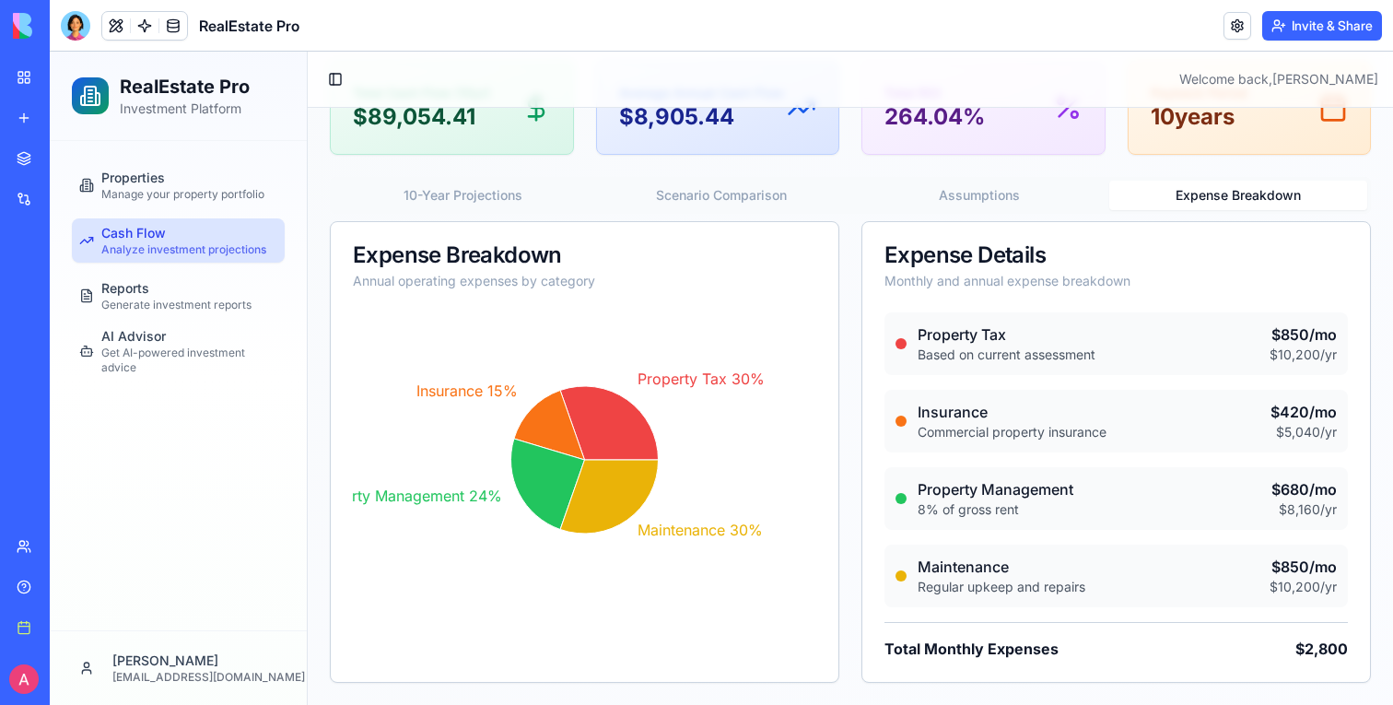
scroll to position [229, 0]
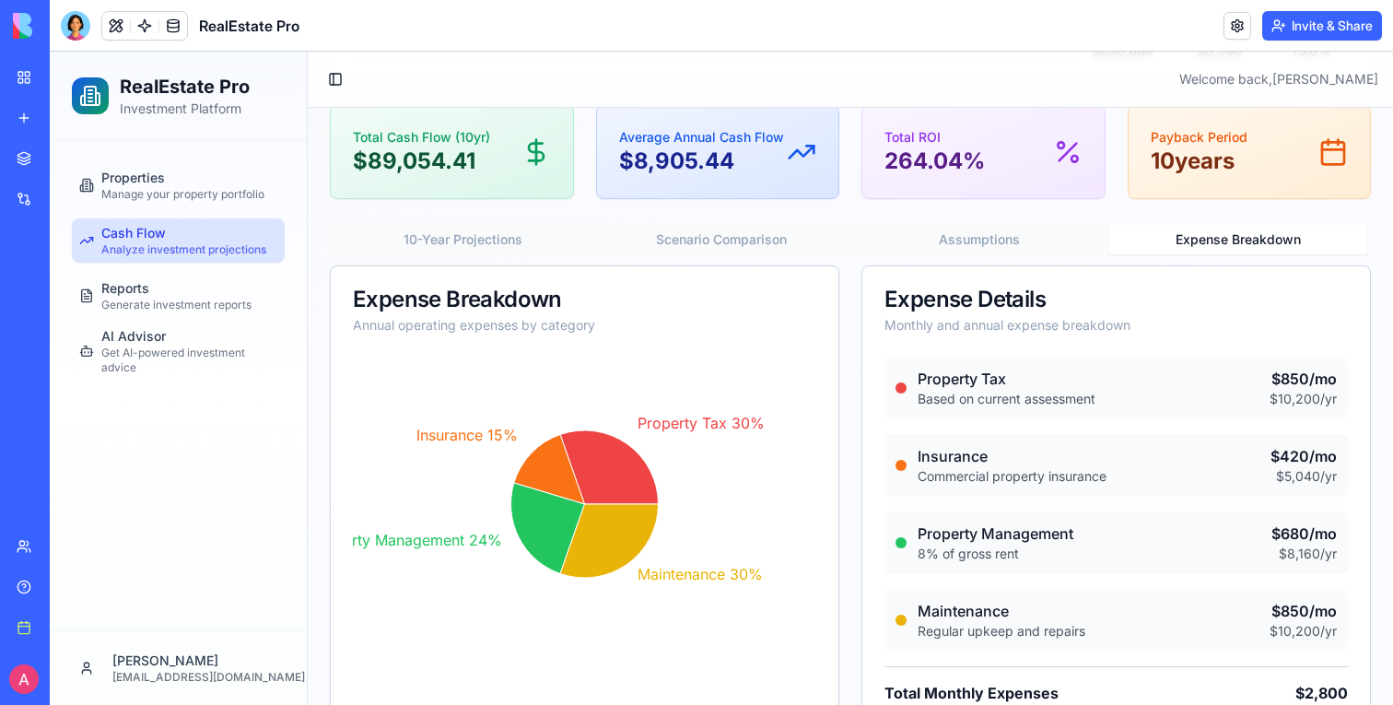
click at [994, 207] on div "Cash Flow Analysis Analyze and project investment performance over time Export …" at bounding box center [850, 314] width 1041 height 826
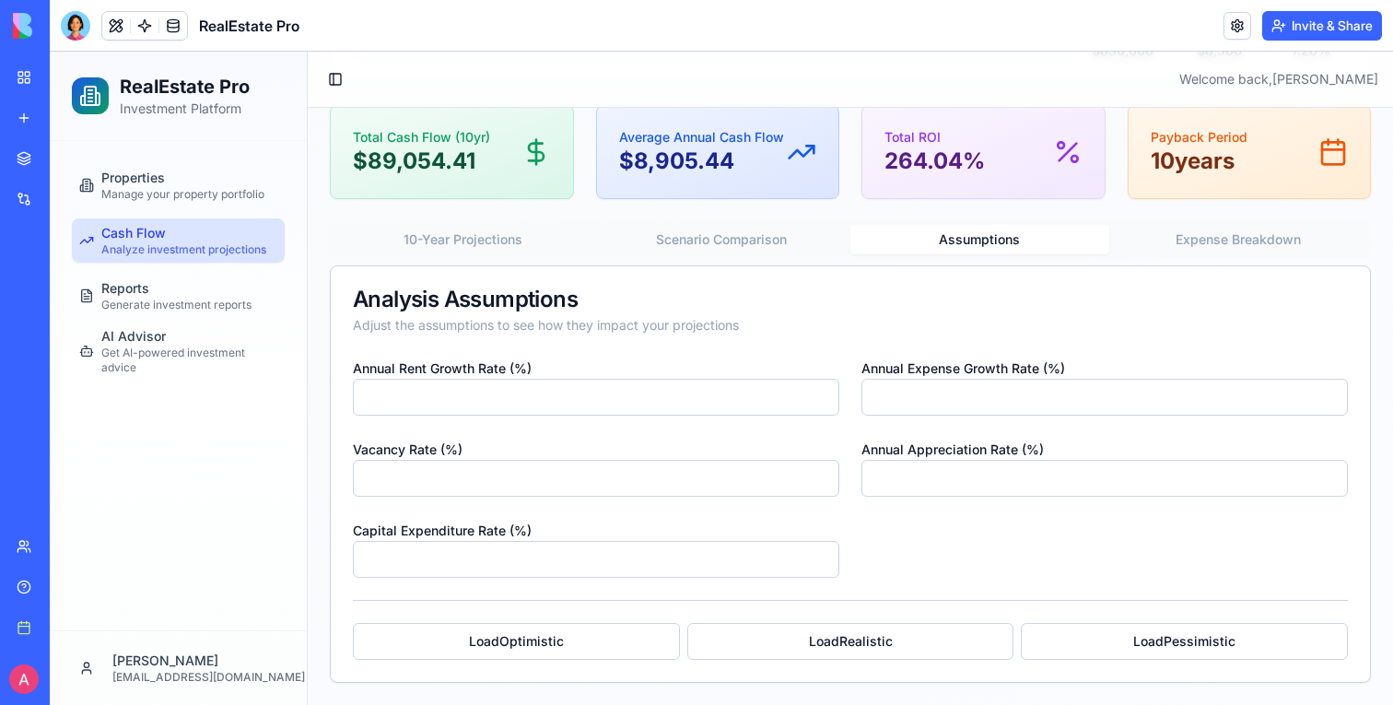
click at [773, 240] on button "Scenario Comparison" at bounding box center [721, 239] width 259 height 29
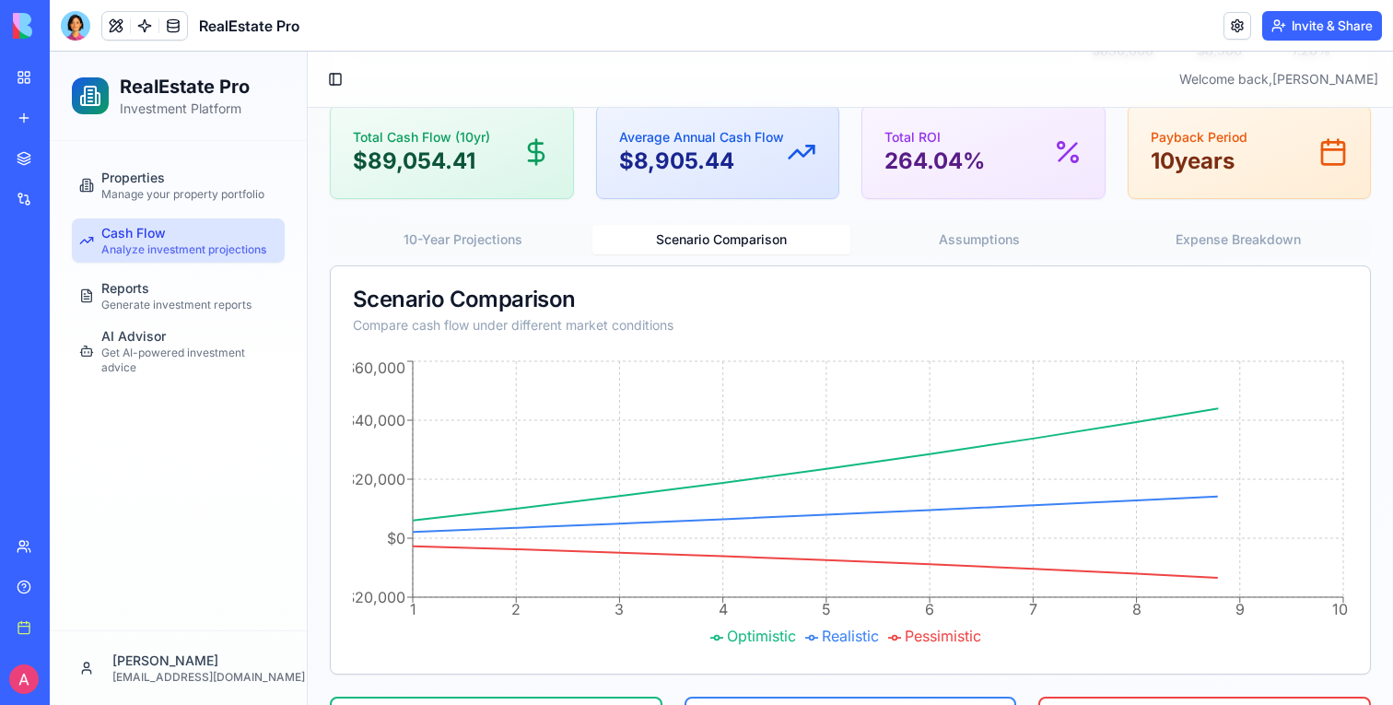
scroll to position [416, 0]
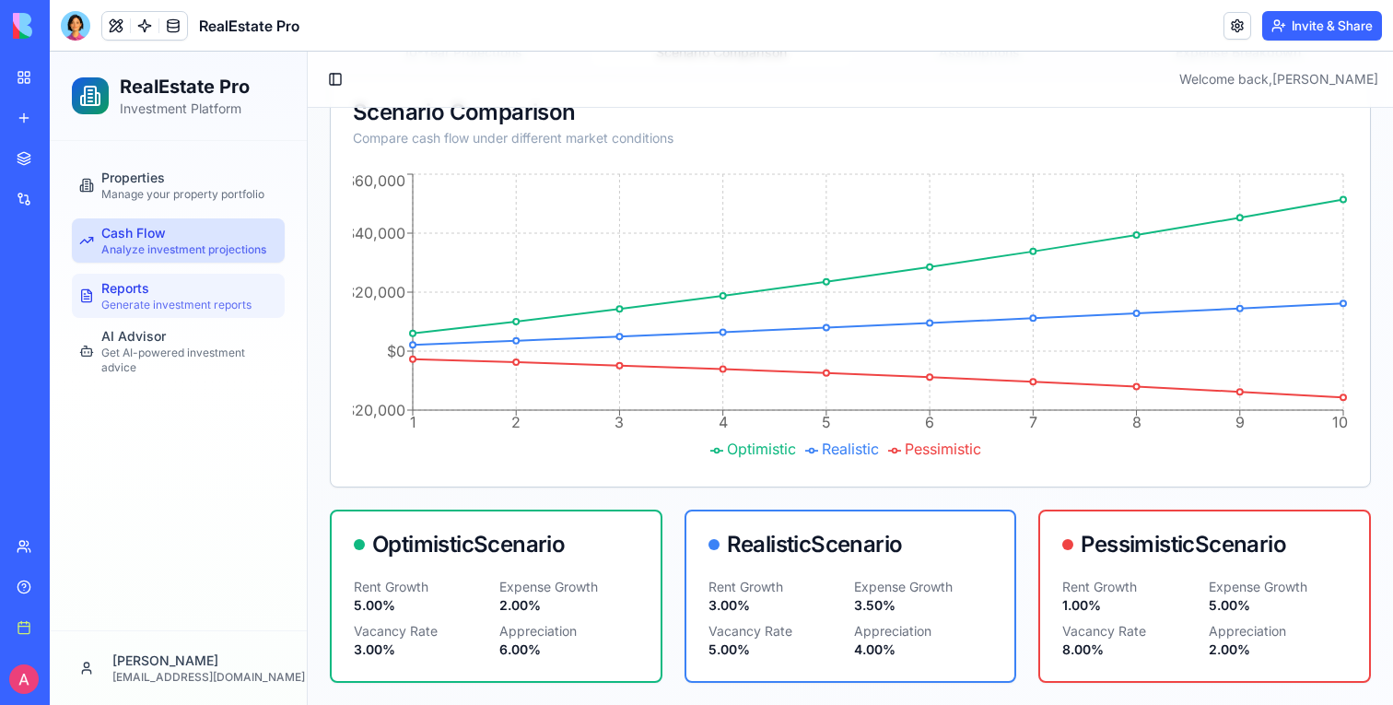
click at [169, 299] on span "Generate investment reports" at bounding box center [176, 304] width 150 height 15
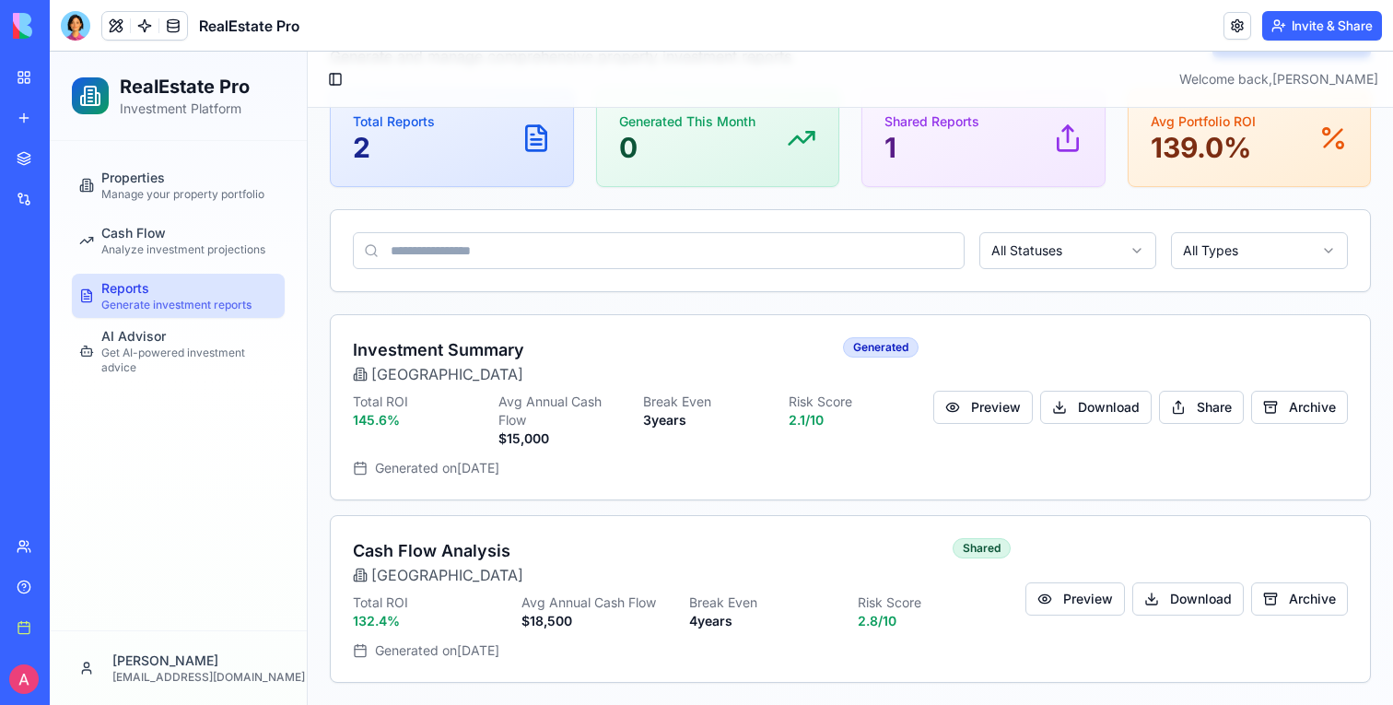
scroll to position [118, 0]
click at [131, 170] on span "Properties" at bounding box center [133, 178] width 64 height 18
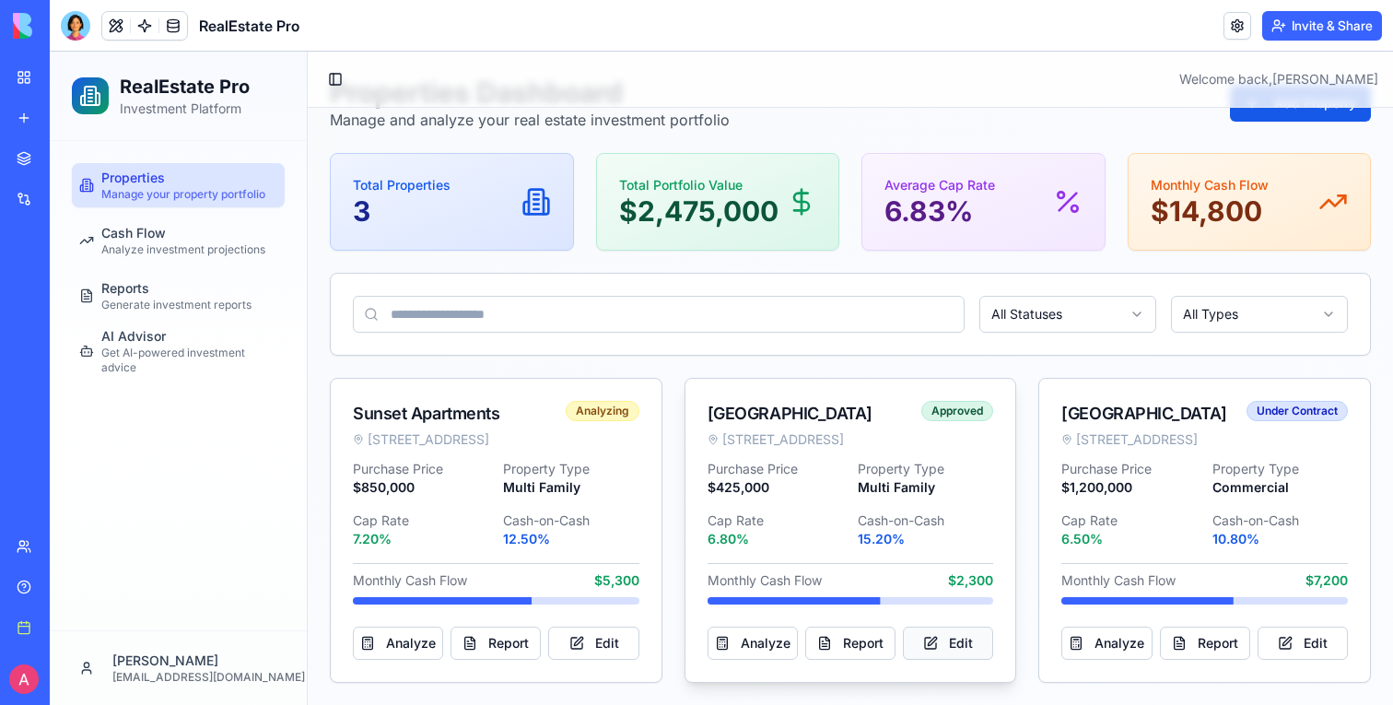
click at [951, 626] on button "Edit" at bounding box center [948, 642] width 90 height 33
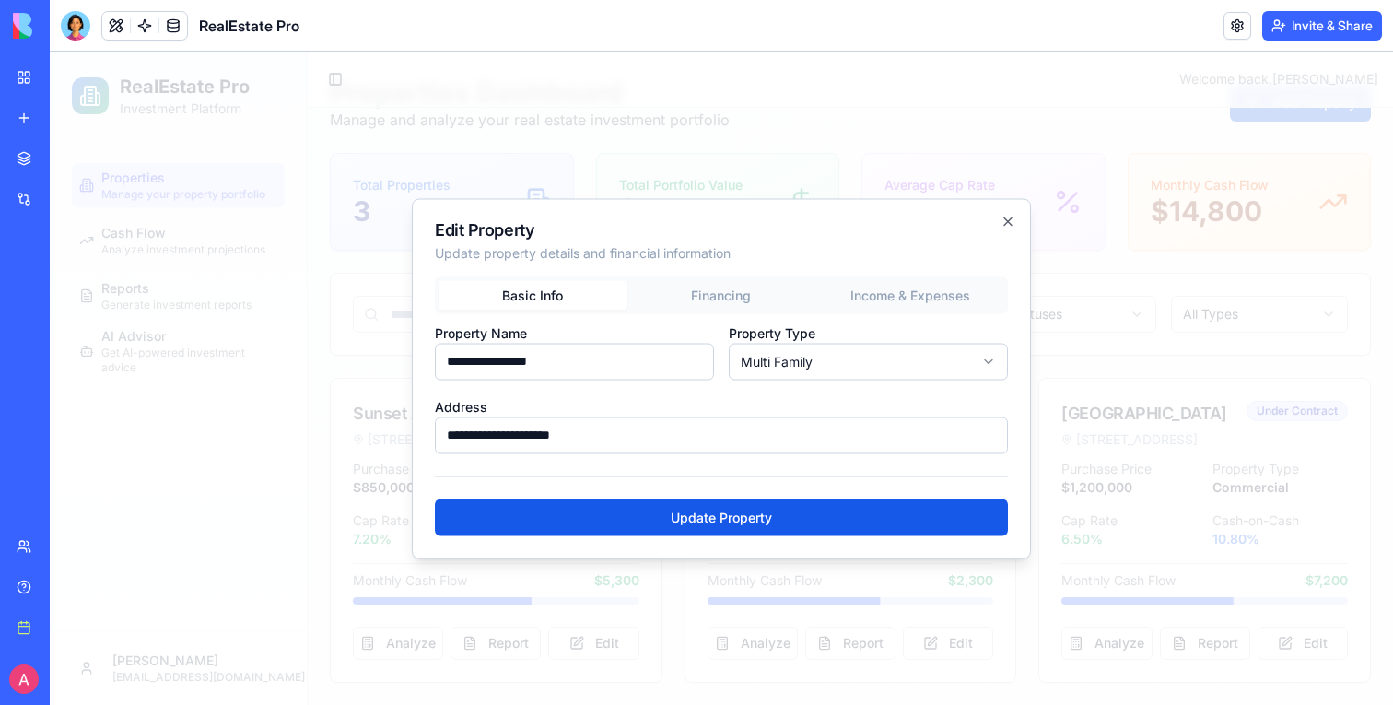
click at [733, 303] on div "**********" at bounding box center [721, 364] width 573 height 177
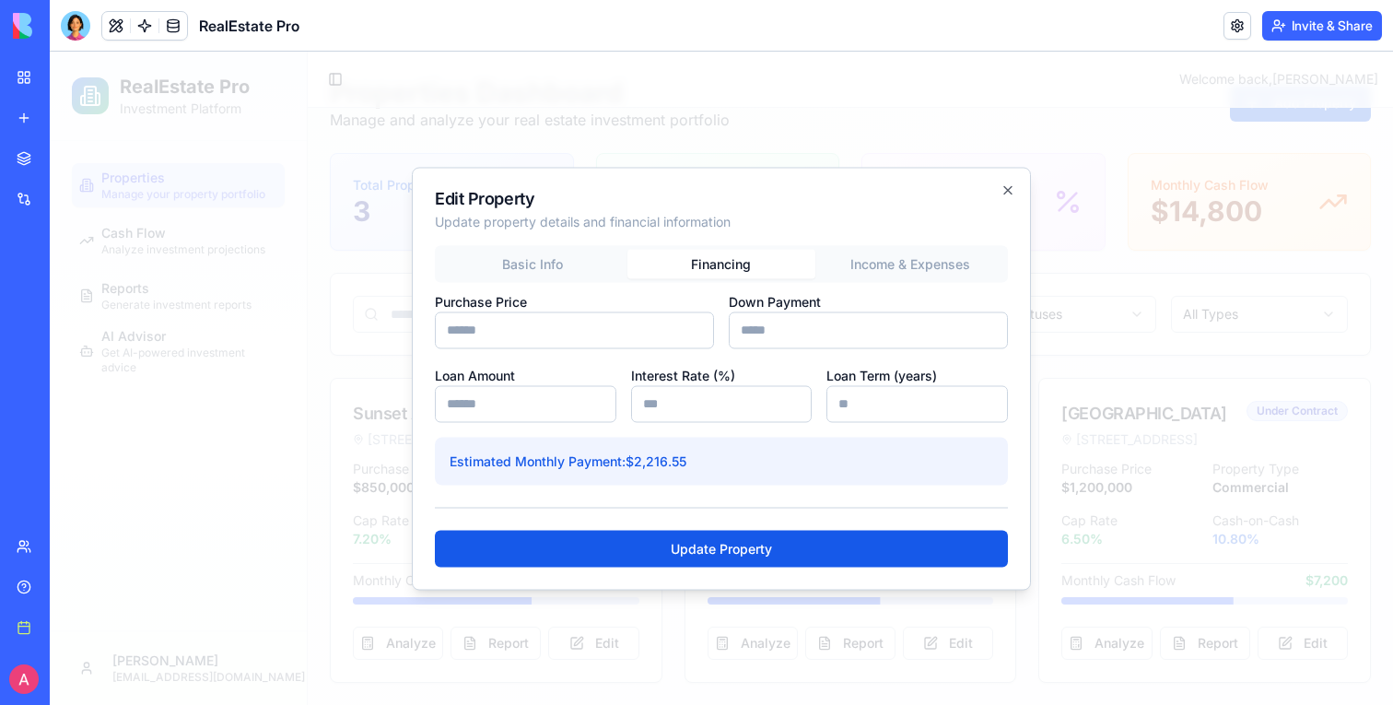
click at [905, 270] on button "Income & Expenses" at bounding box center [909, 263] width 189 height 29
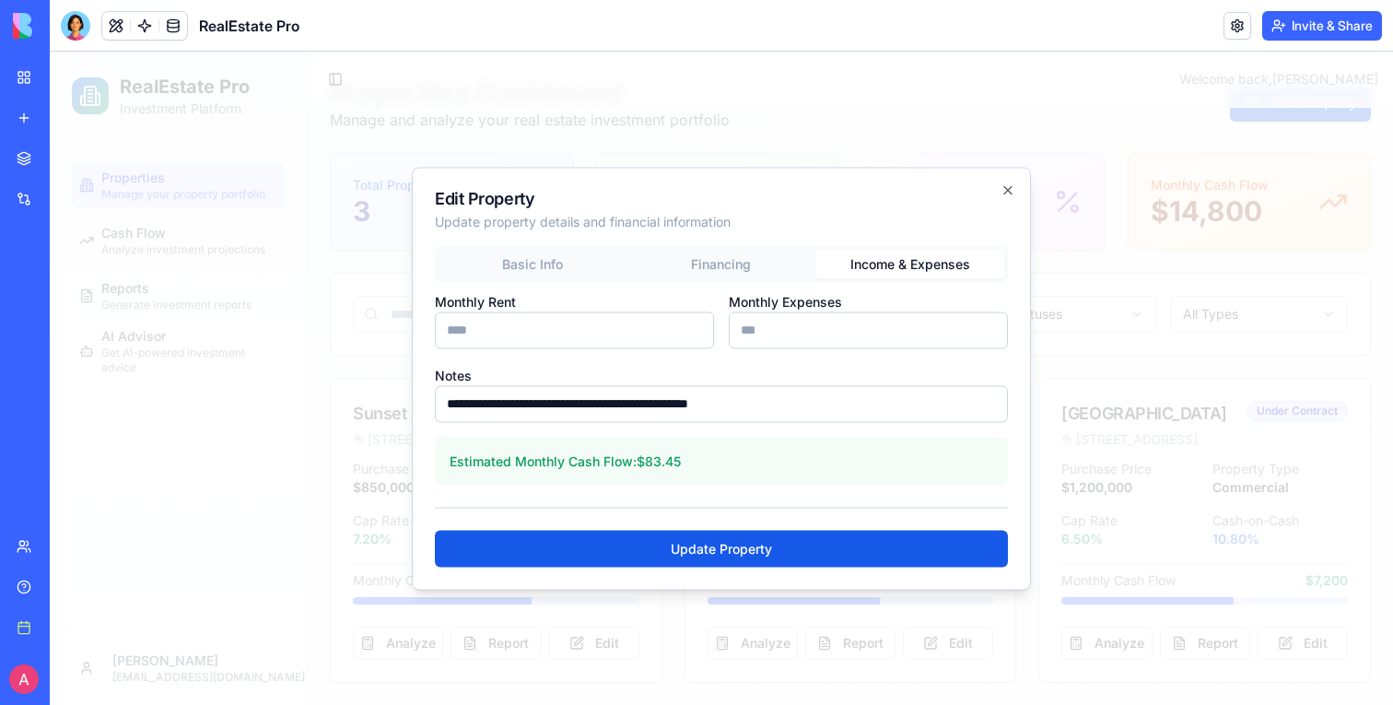
click at [1039, 381] on div at bounding box center [721, 378] width 1343 height 653
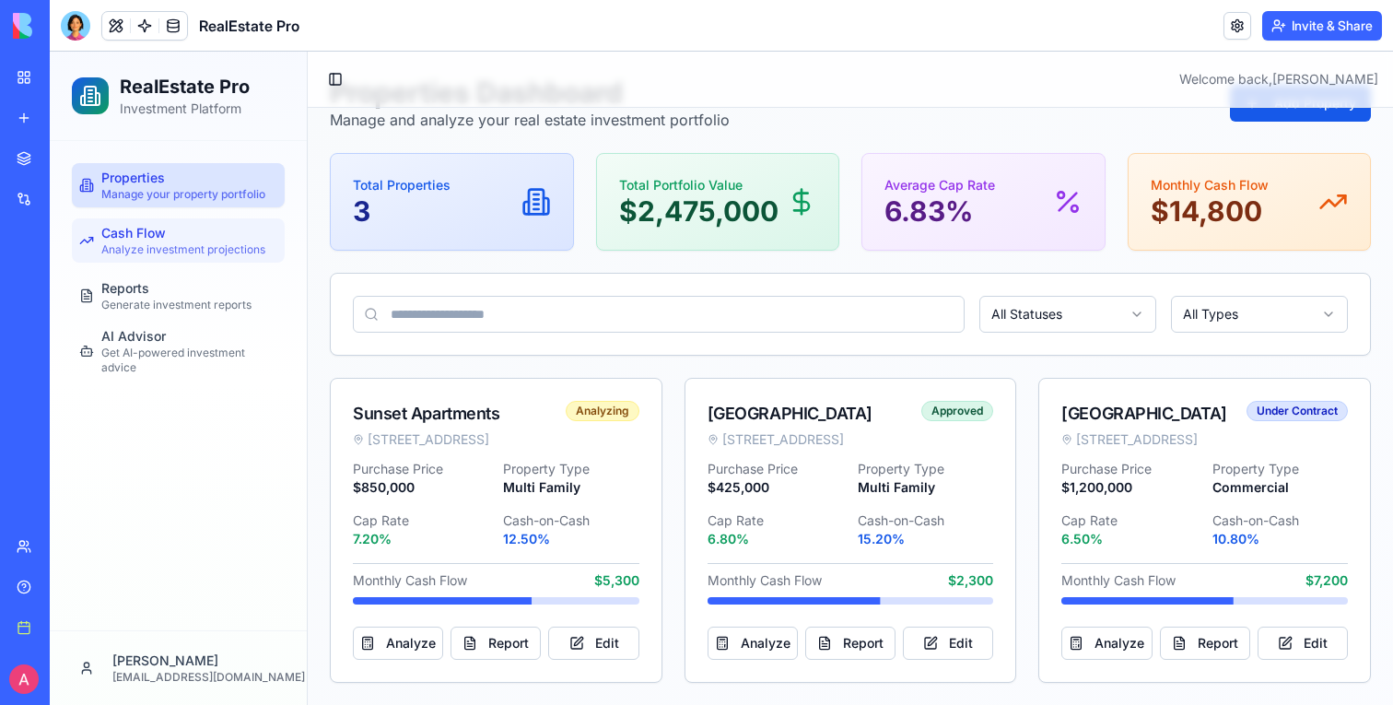
click at [155, 247] on span "Analyze investment projections" at bounding box center [183, 249] width 164 height 15
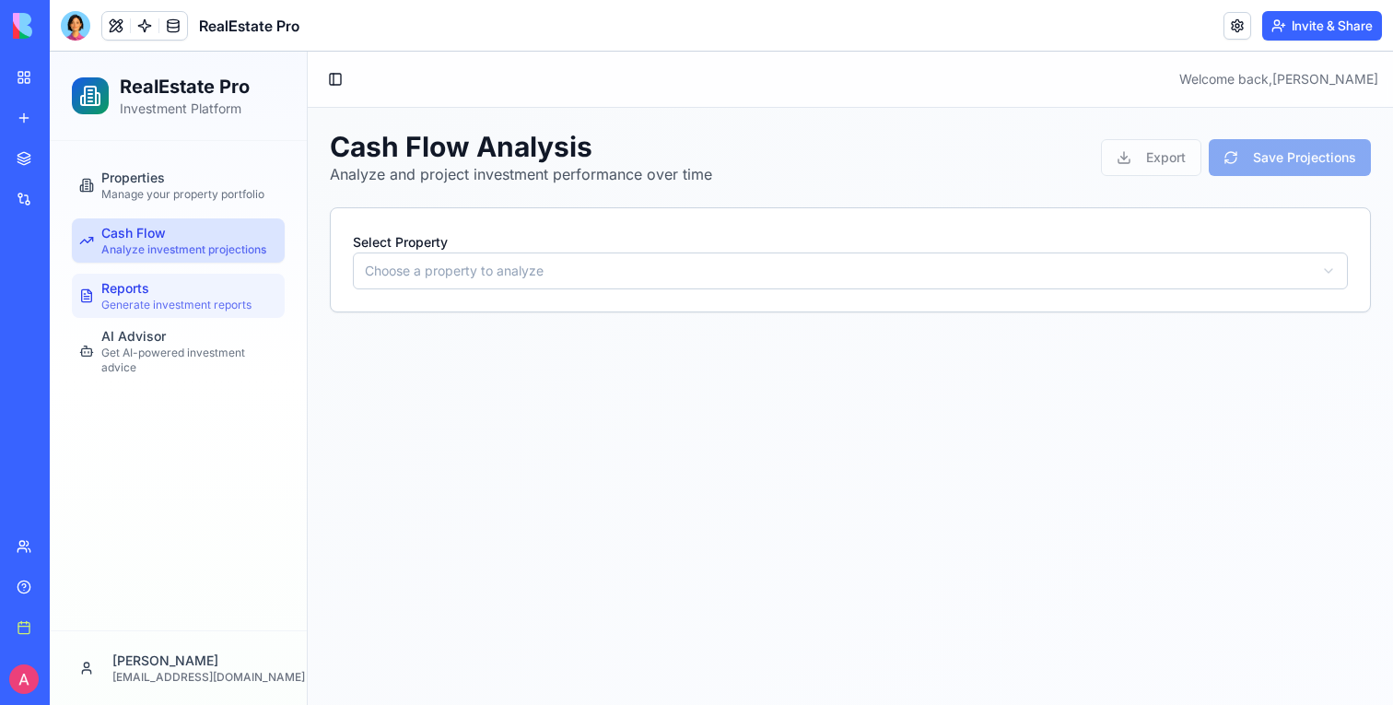
click at [155, 303] on span "Generate investment reports" at bounding box center [176, 304] width 150 height 15
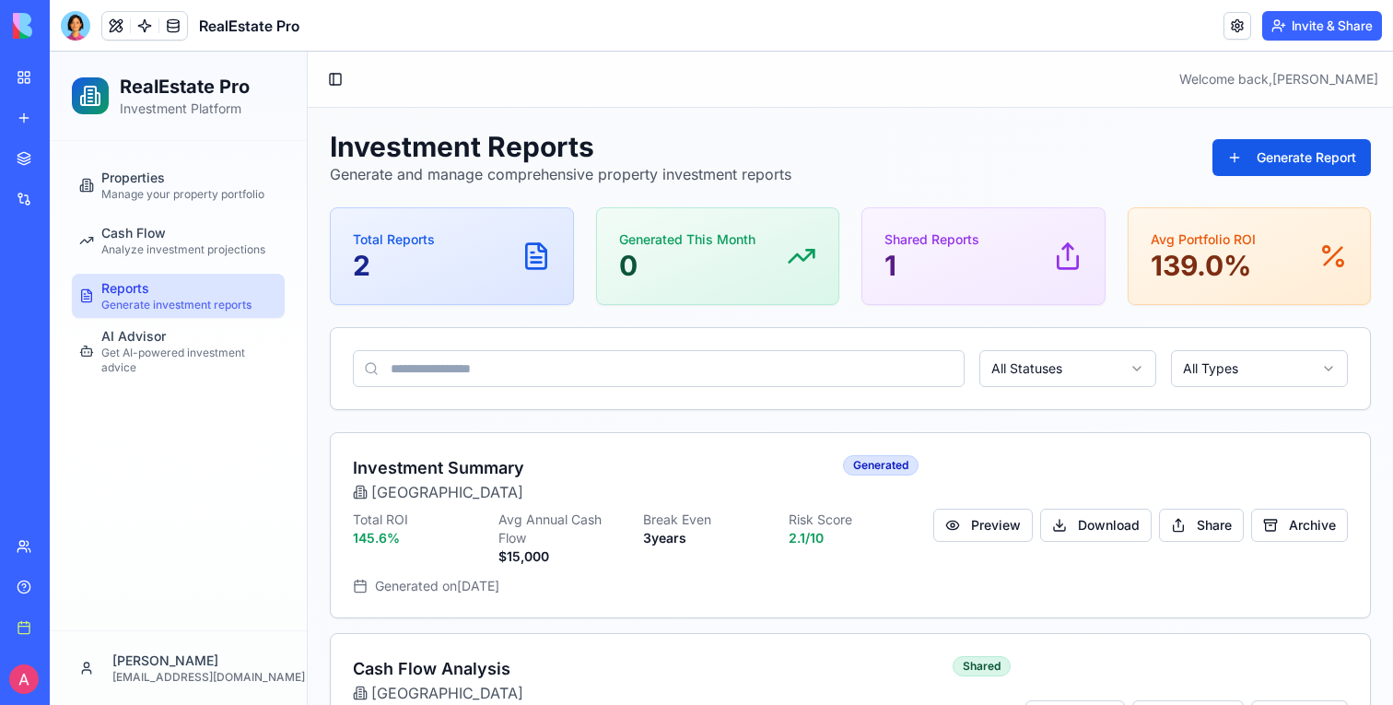
click at [152, 322] on ul "Properties Manage your property portfolio Cash Flow Analyze investment projecti…" at bounding box center [178, 268] width 213 height 210
click at [152, 342] on span "AI Advisor" at bounding box center [133, 336] width 64 height 18
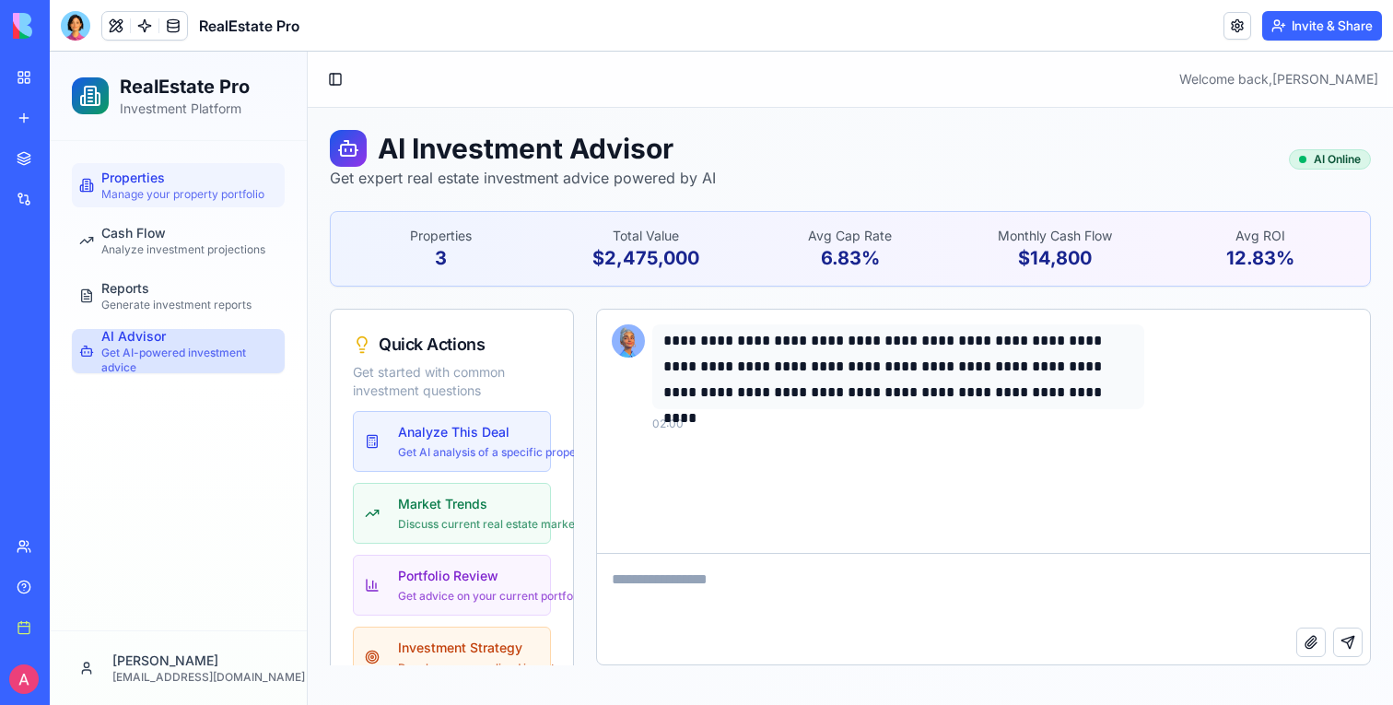
click at [247, 187] on span "Manage your property portfolio" at bounding box center [182, 194] width 163 height 15
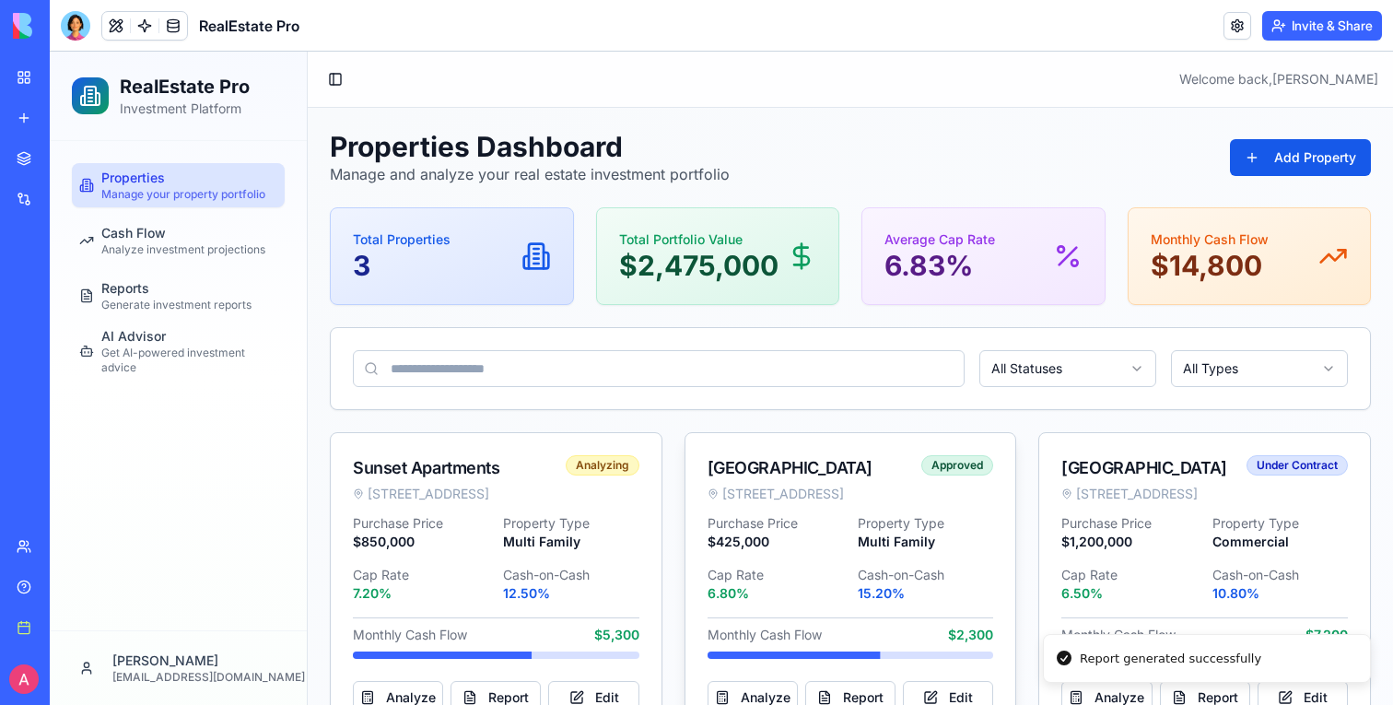
scroll to position [73, 0]
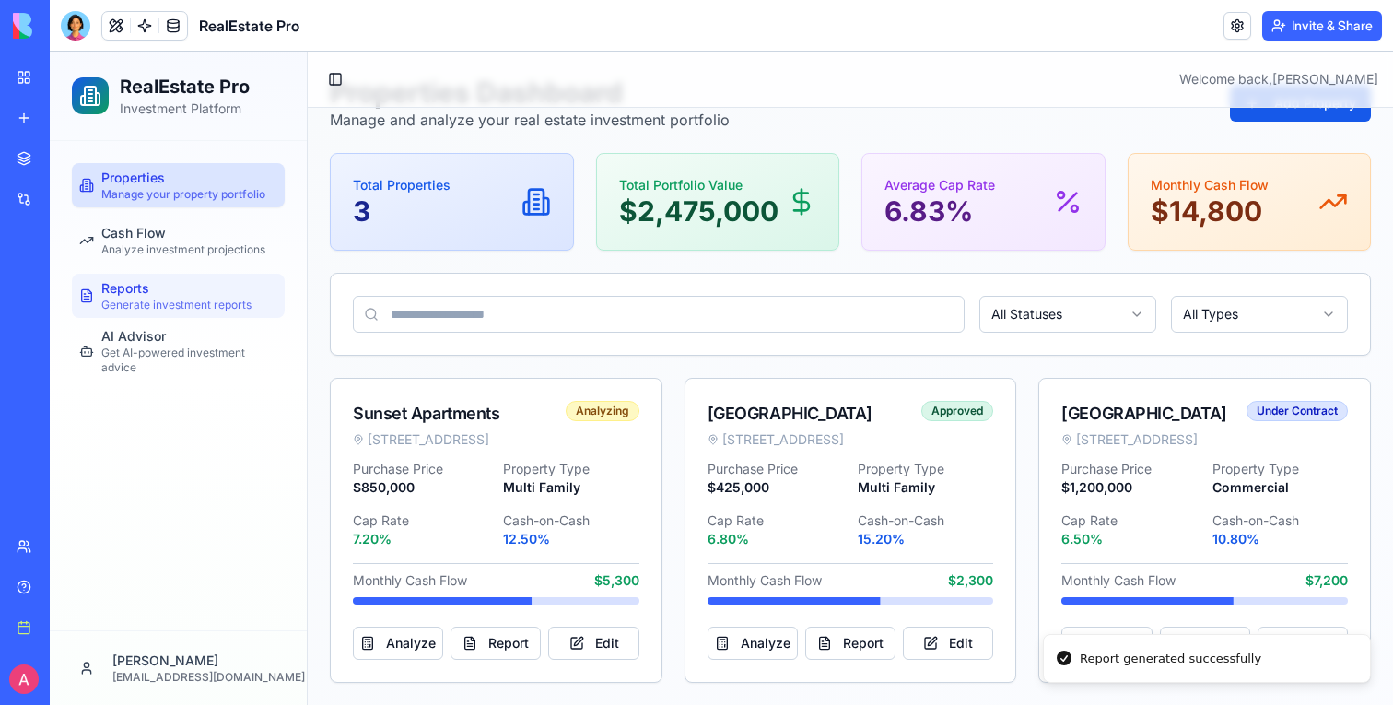
click at [197, 289] on div "Reports Generate investment reports" at bounding box center [176, 295] width 150 height 33
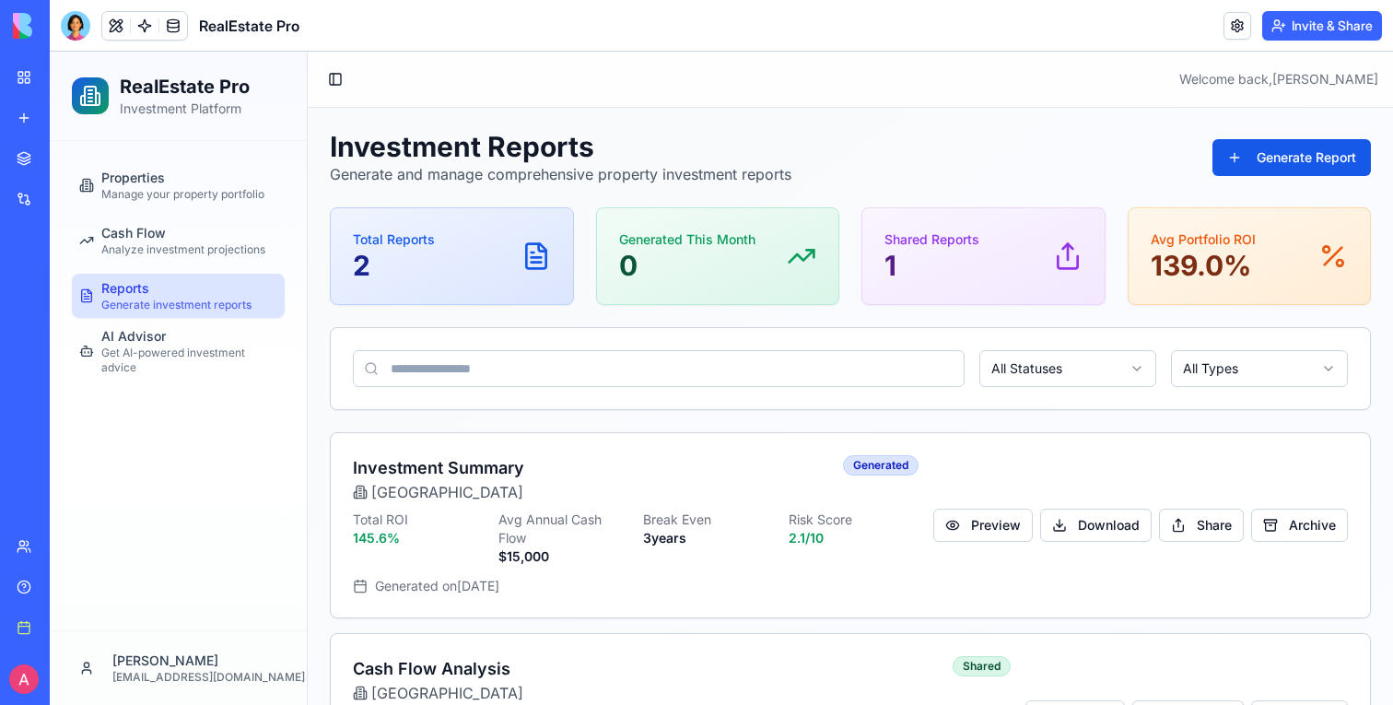
scroll to position [118, 0]
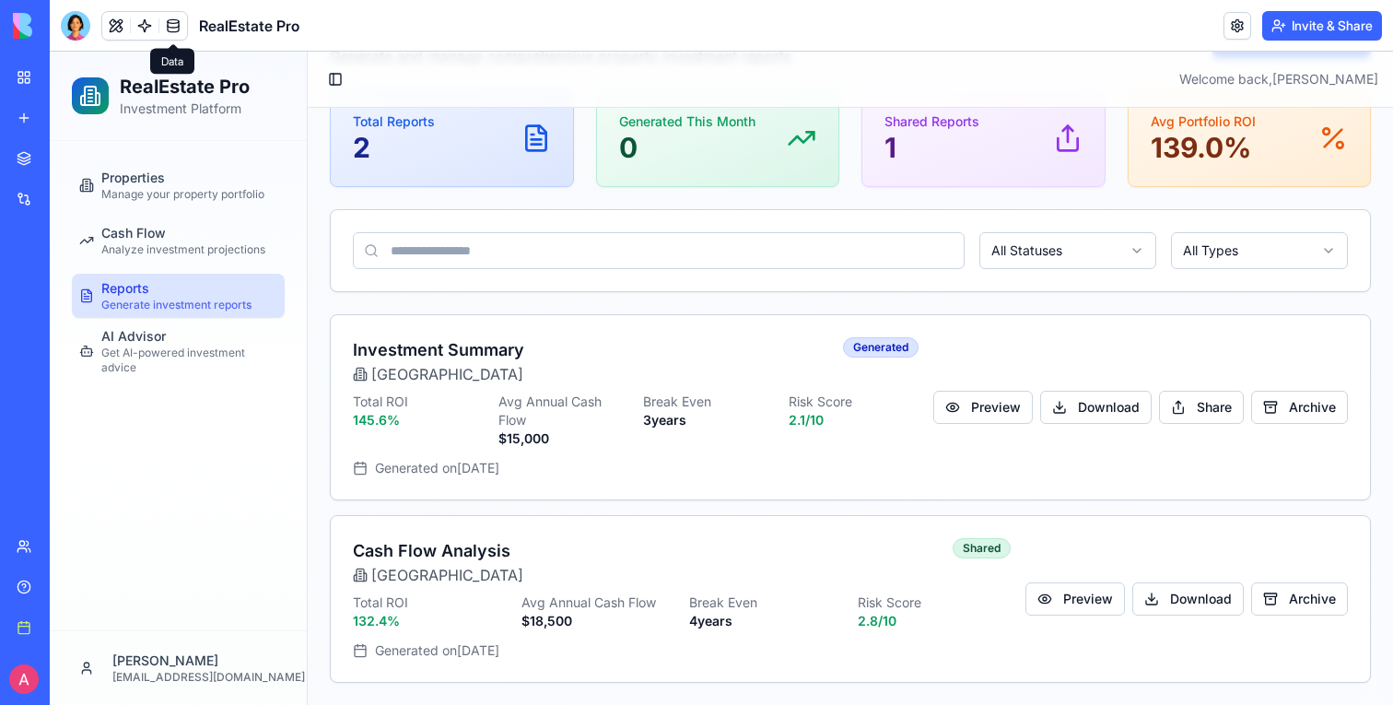
click at [181, 29] on link at bounding box center [173, 26] width 28 height 28
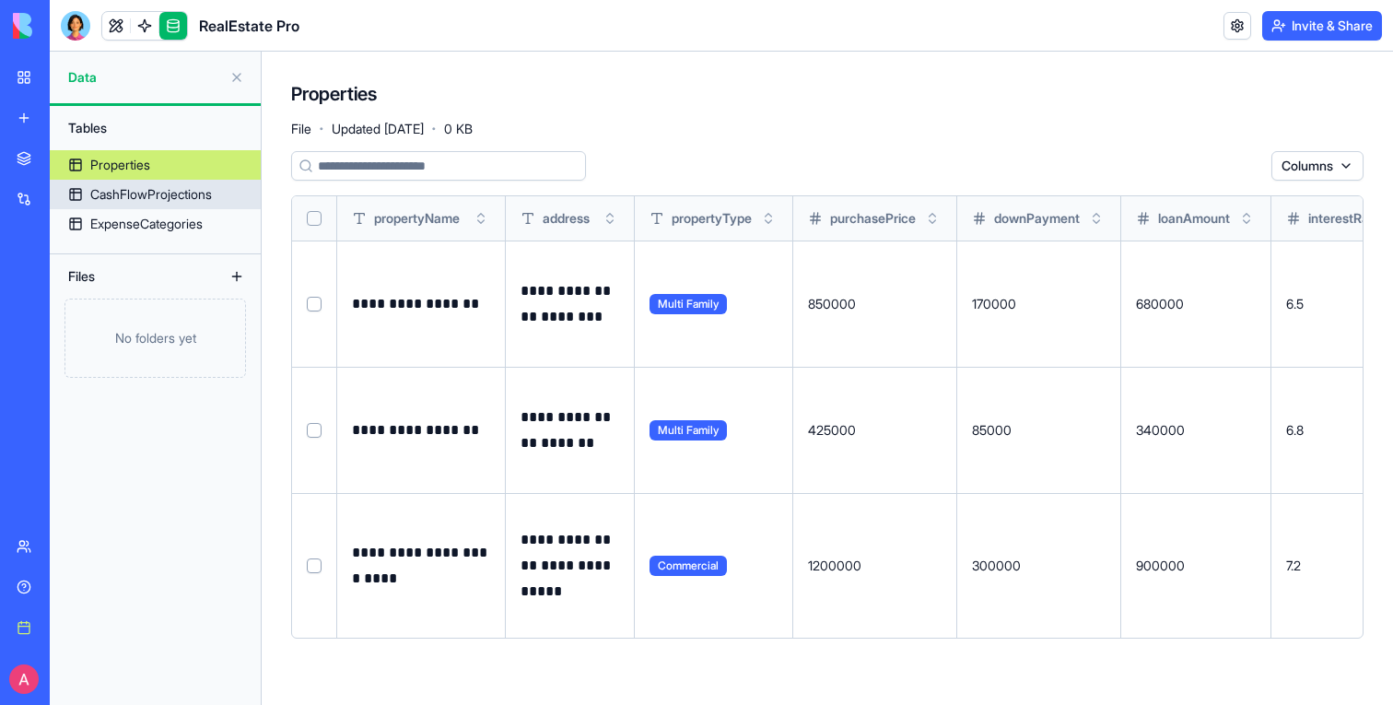
click at [155, 198] on div "CashFlowProjections" at bounding box center [151, 194] width 122 height 18
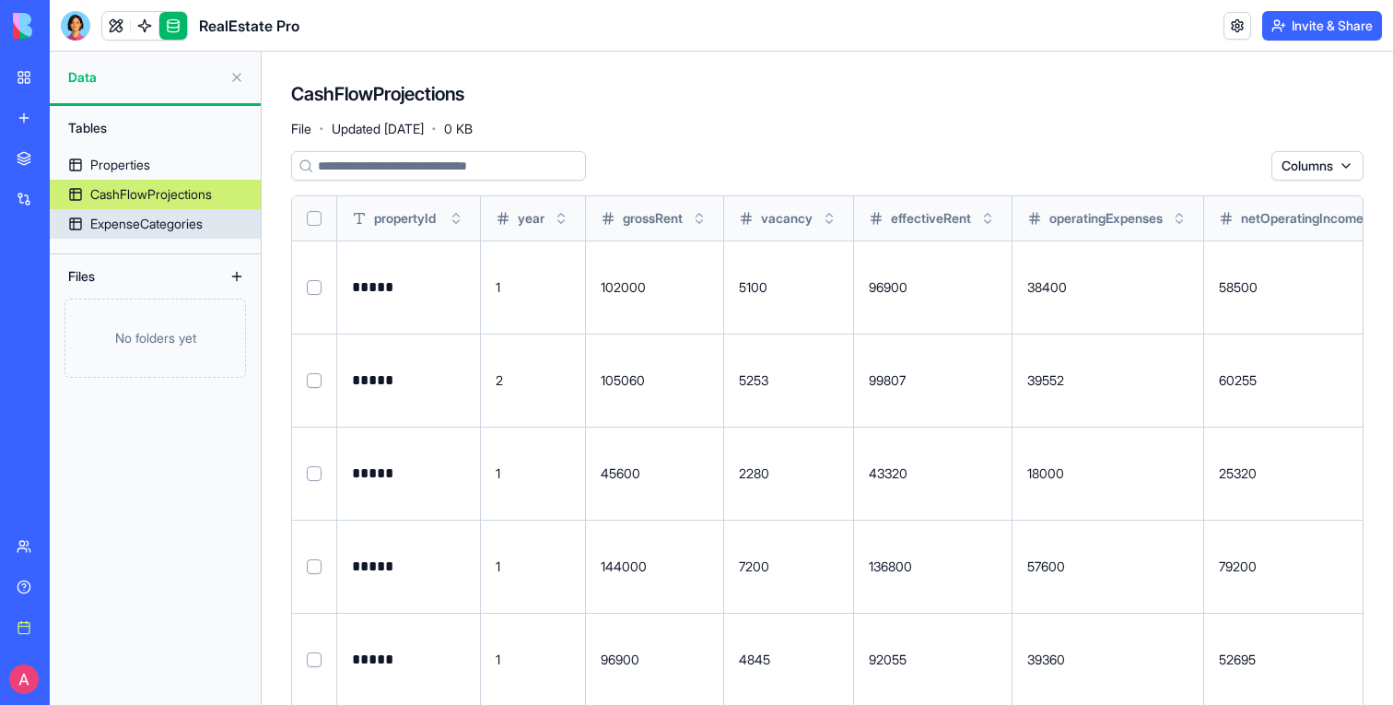
click at [192, 228] on div "ExpenseCategories" at bounding box center [146, 224] width 112 height 18
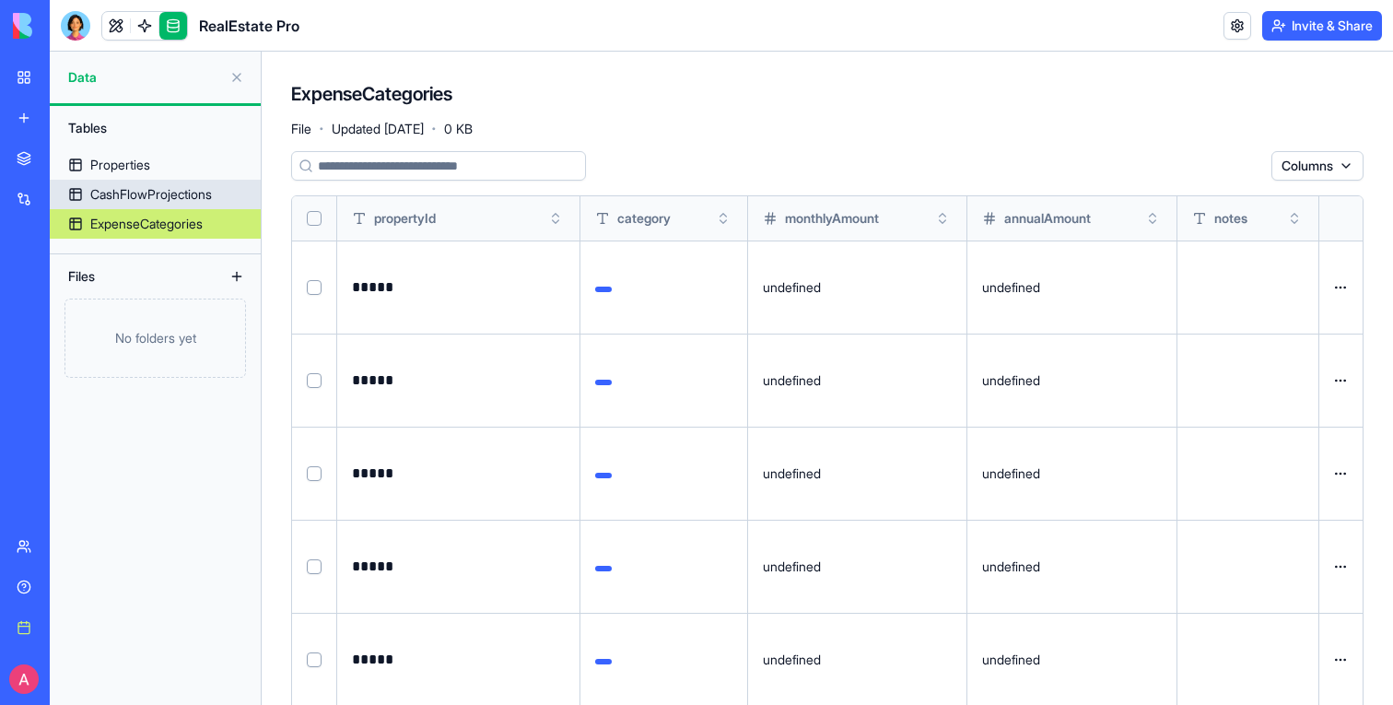
click at [192, 202] on div "CashFlowProjections" at bounding box center [151, 194] width 122 height 18
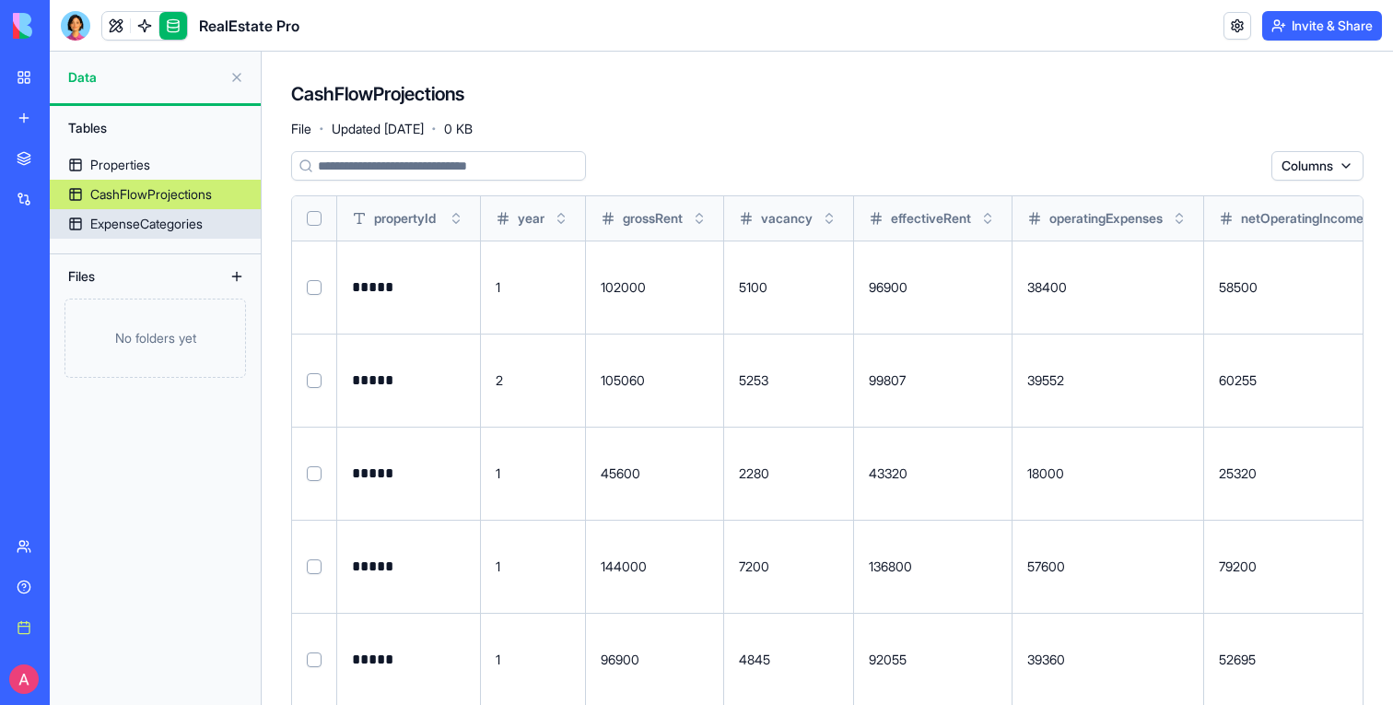
click at [200, 221] on div "ExpenseCategories" at bounding box center [146, 224] width 112 height 18
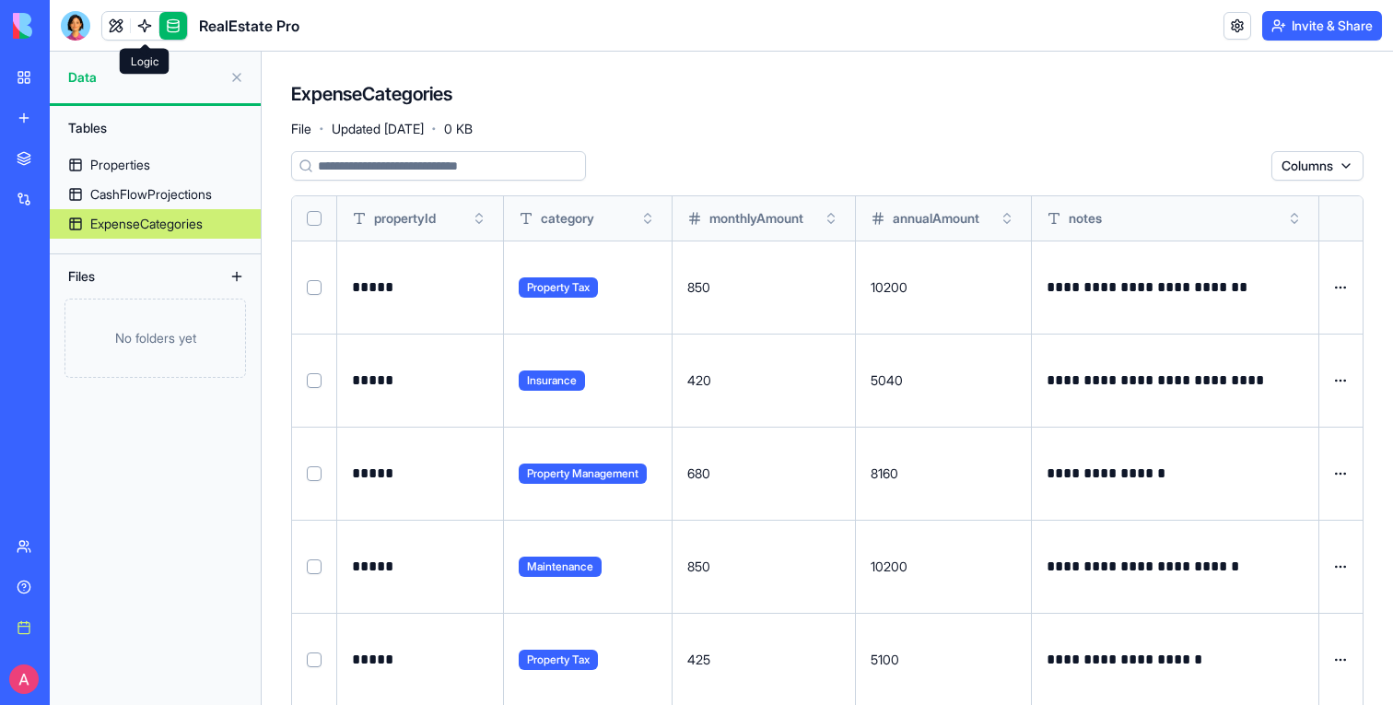
click at [148, 24] on link at bounding box center [145, 26] width 28 height 28
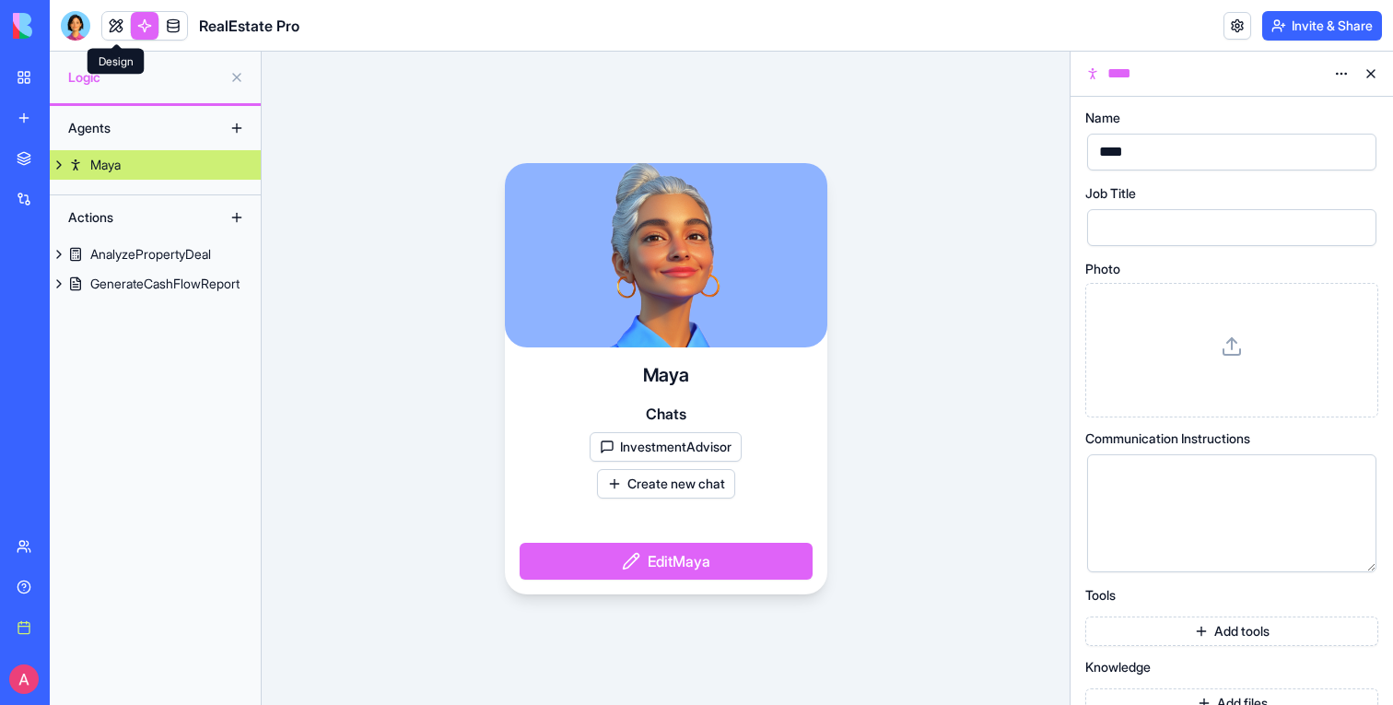
click at [128, 29] on link at bounding box center [116, 26] width 28 height 28
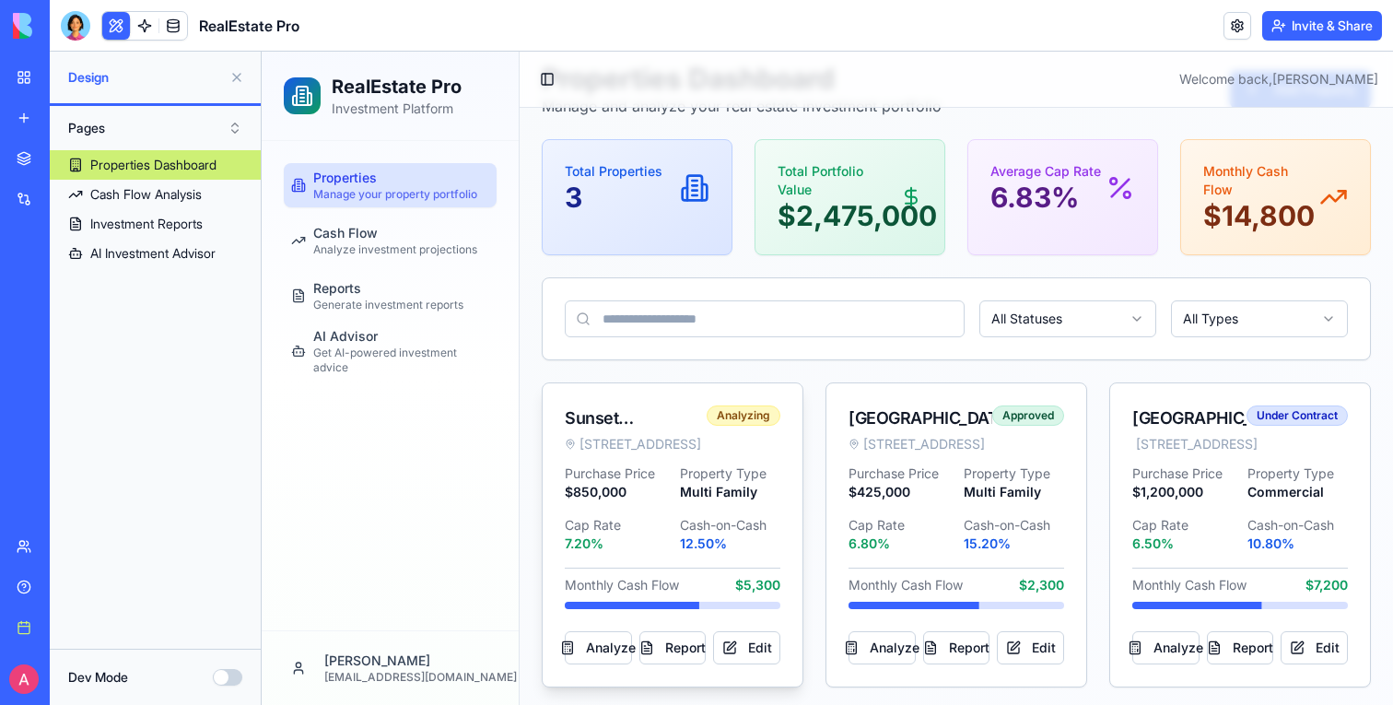
scroll to position [110, 0]
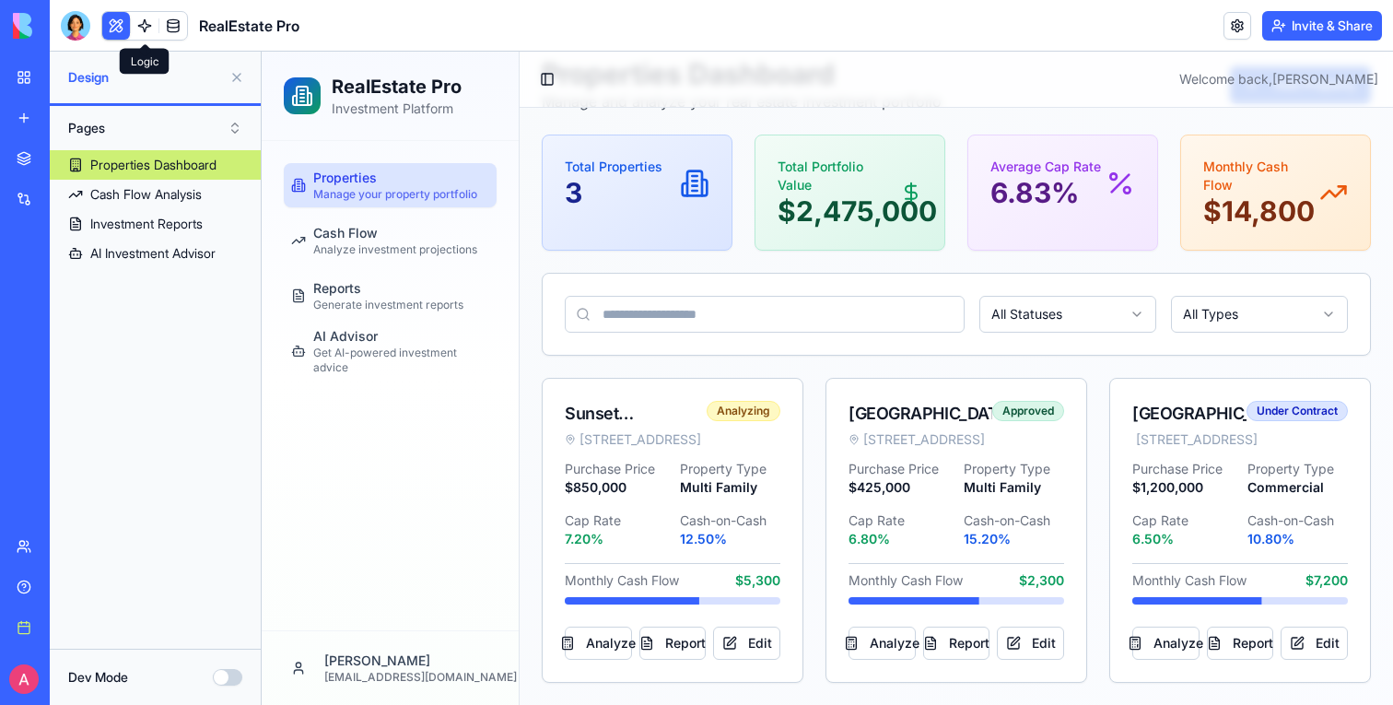
click at [136, 22] on link at bounding box center [145, 26] width 28 height 28
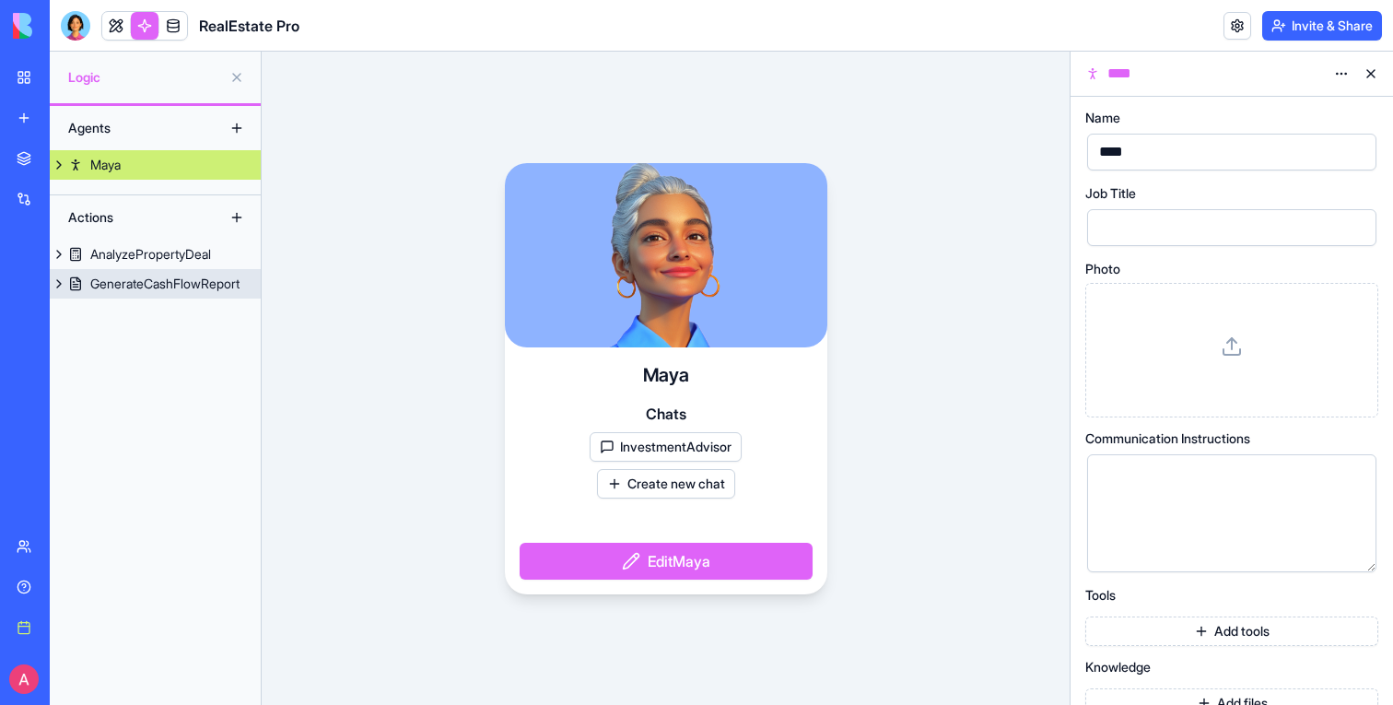
click at [134, 271] on link "GenerateCashFlowReport" at bounding box center [155, 283] width 211 height 29
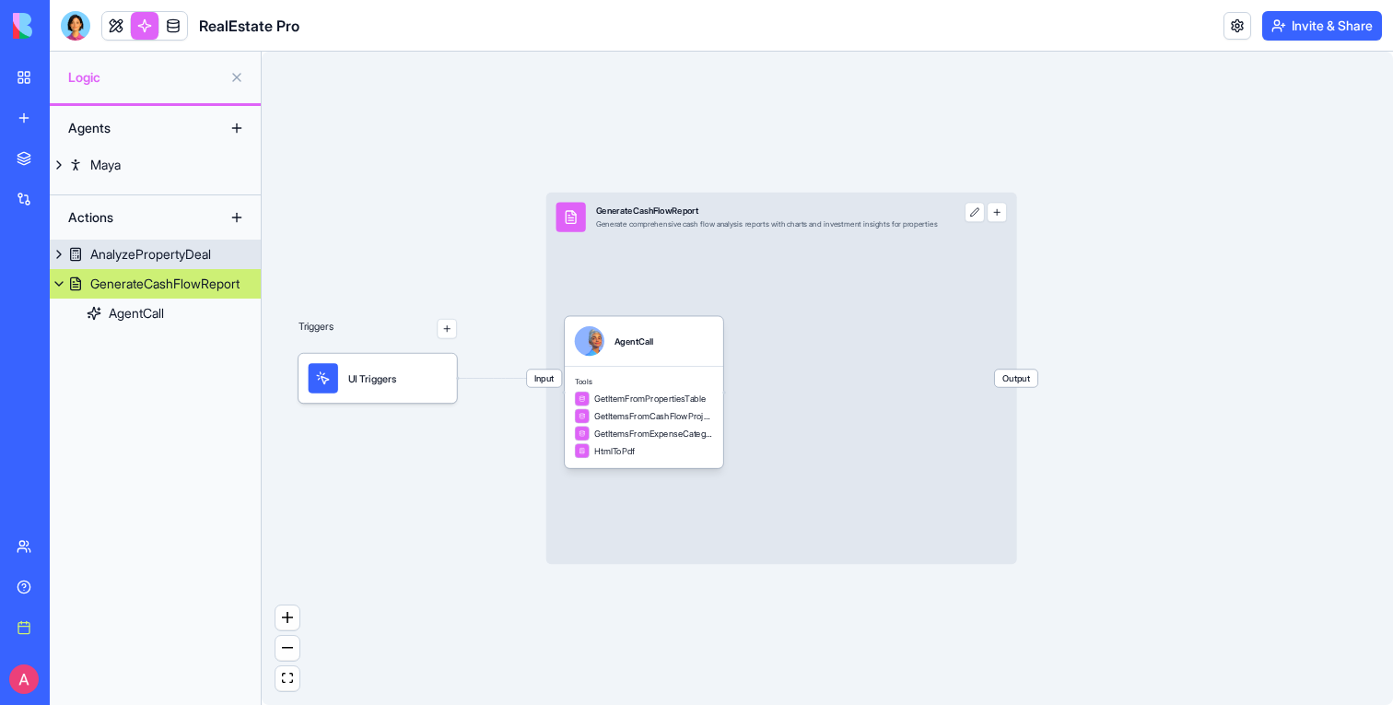
click at [148, 252] on div "AnalyzePropertyDeal" at bounding box center [150, 254] width 121 height 18
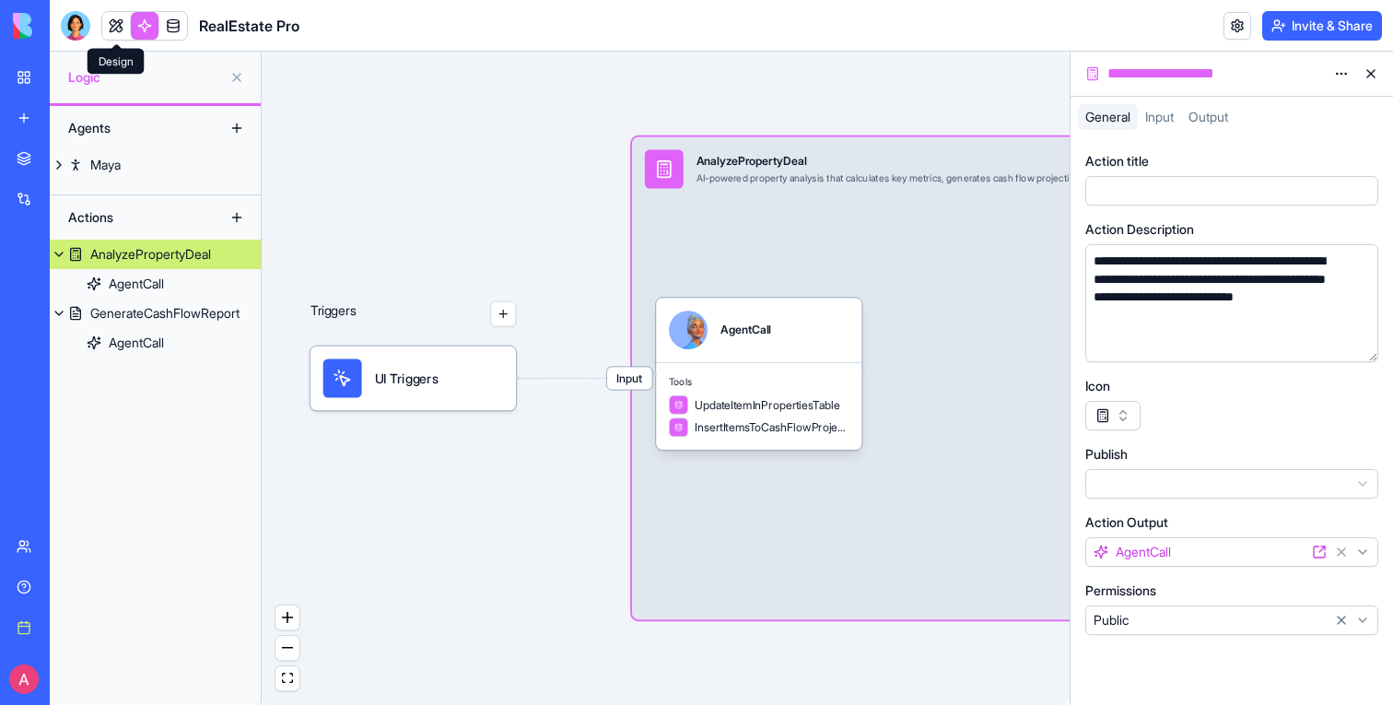
click at [107, 19] on link at bounding box center [116, 26] width 28 height 28
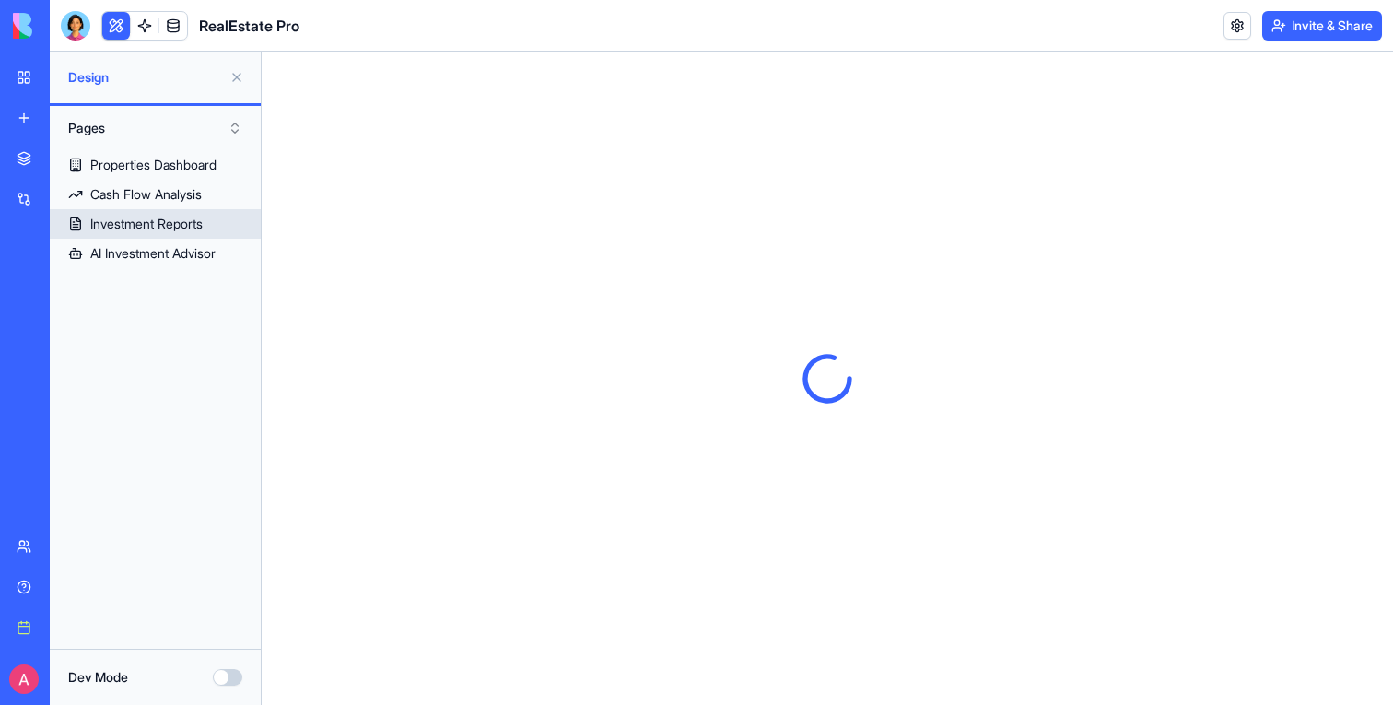
click at [164, 228] on div "Investment Reports" at bounding box center [146, 224] width 112 height 18
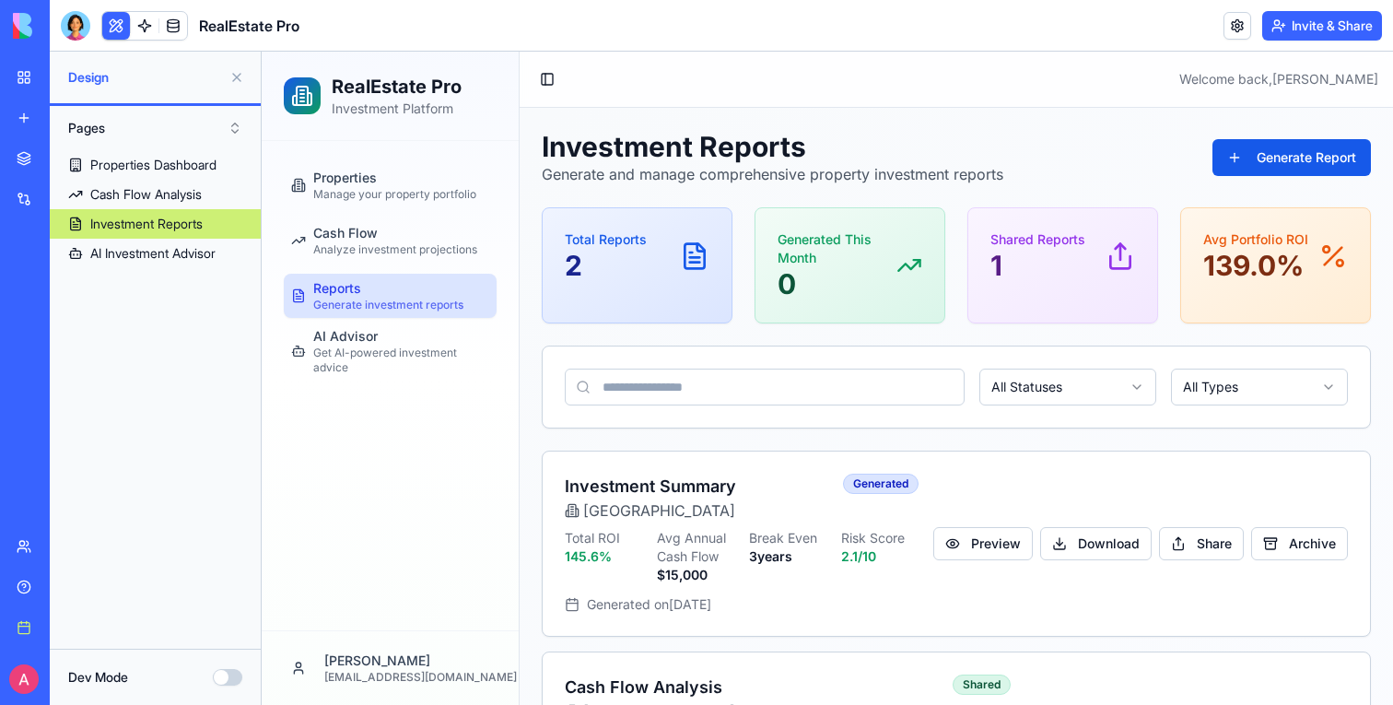
drag, startPoint x: 239, startPoint y: 74, endPoint x: 573, endPoint y: 337, distance: 425.6
click at [239, 74] on button at bounding box center [236, 77] width 29 height 29
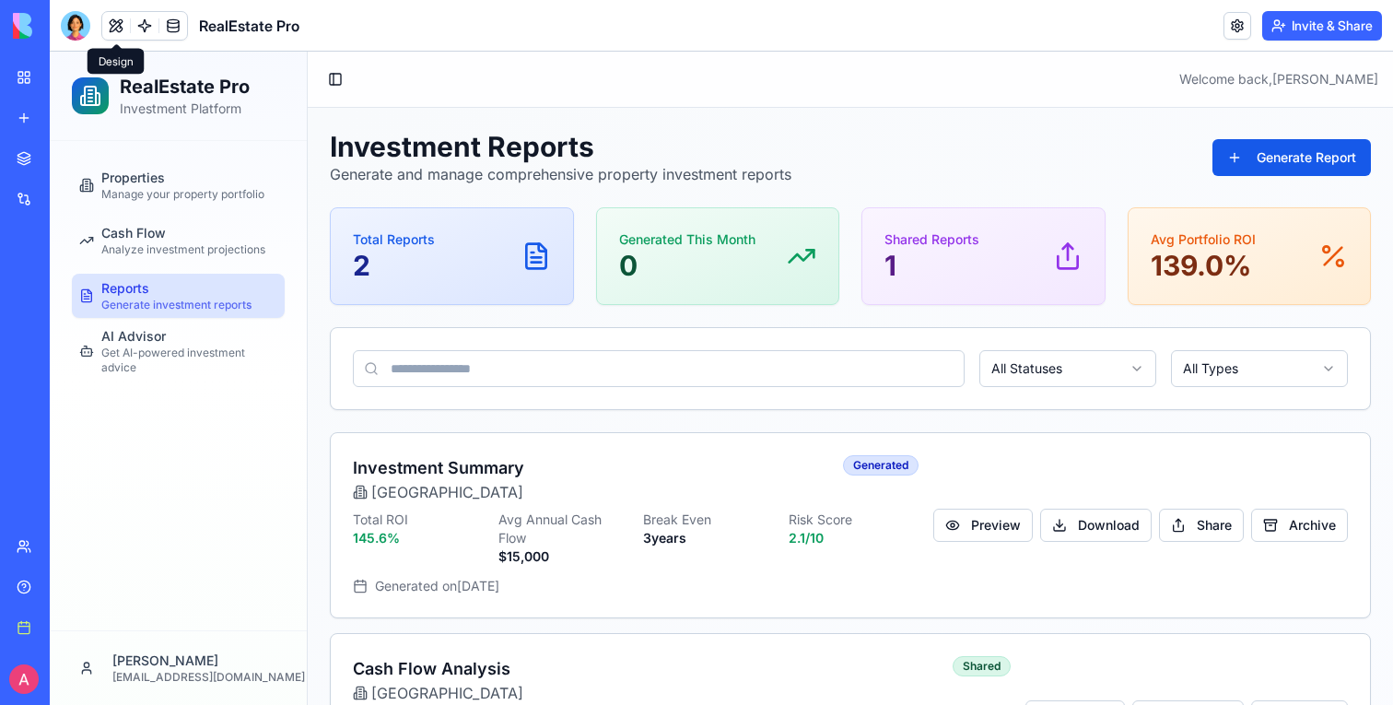
scroll to position [118, 0]
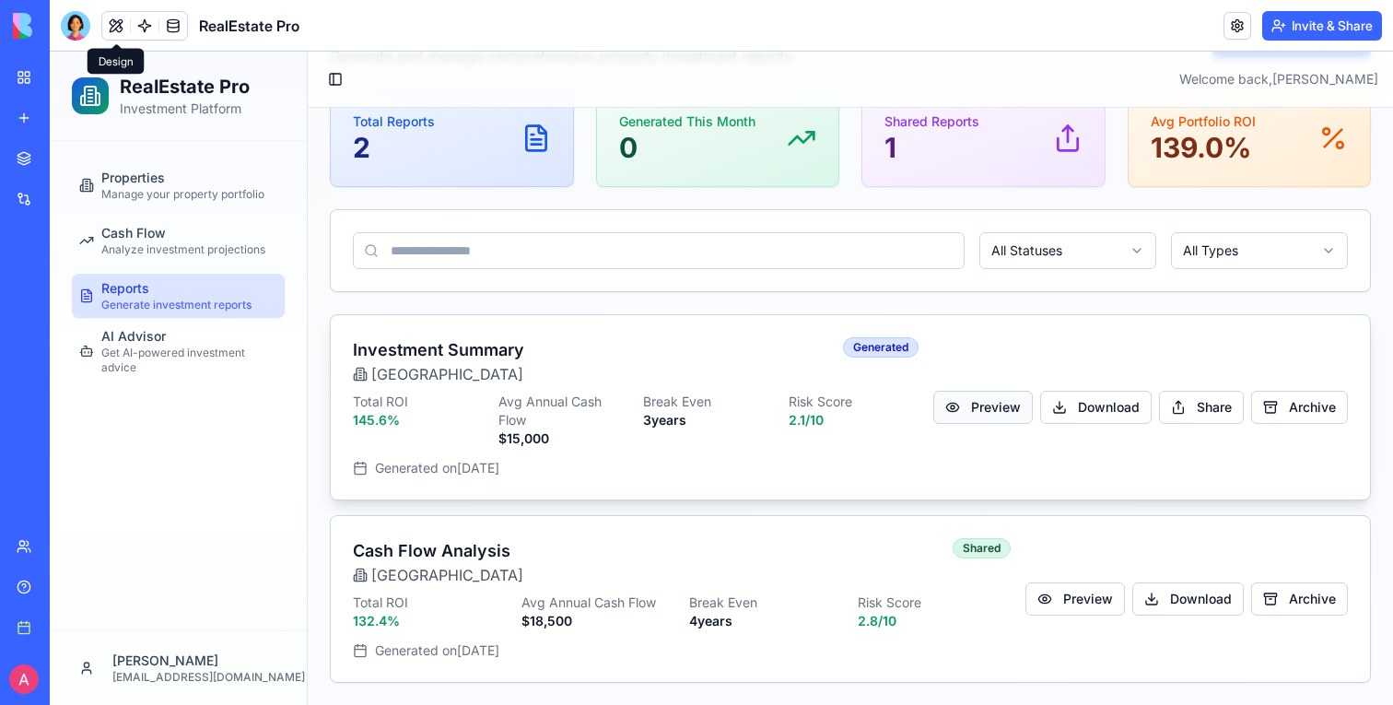
click at [1003, 401] on button "Preview" at bounding box center [982, 407] width 99 height 33
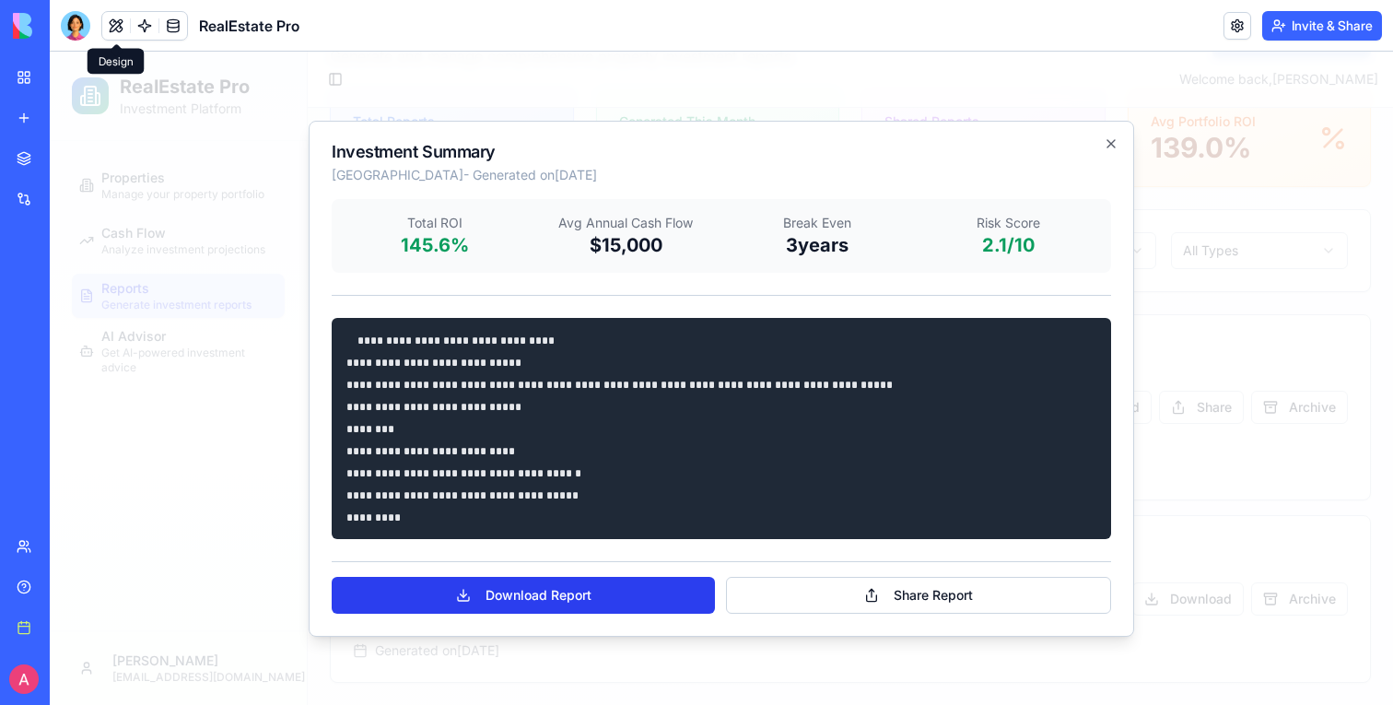
click at [566, 591] on button "Download Report" at bounding box center [523, 595] width 383 height 37
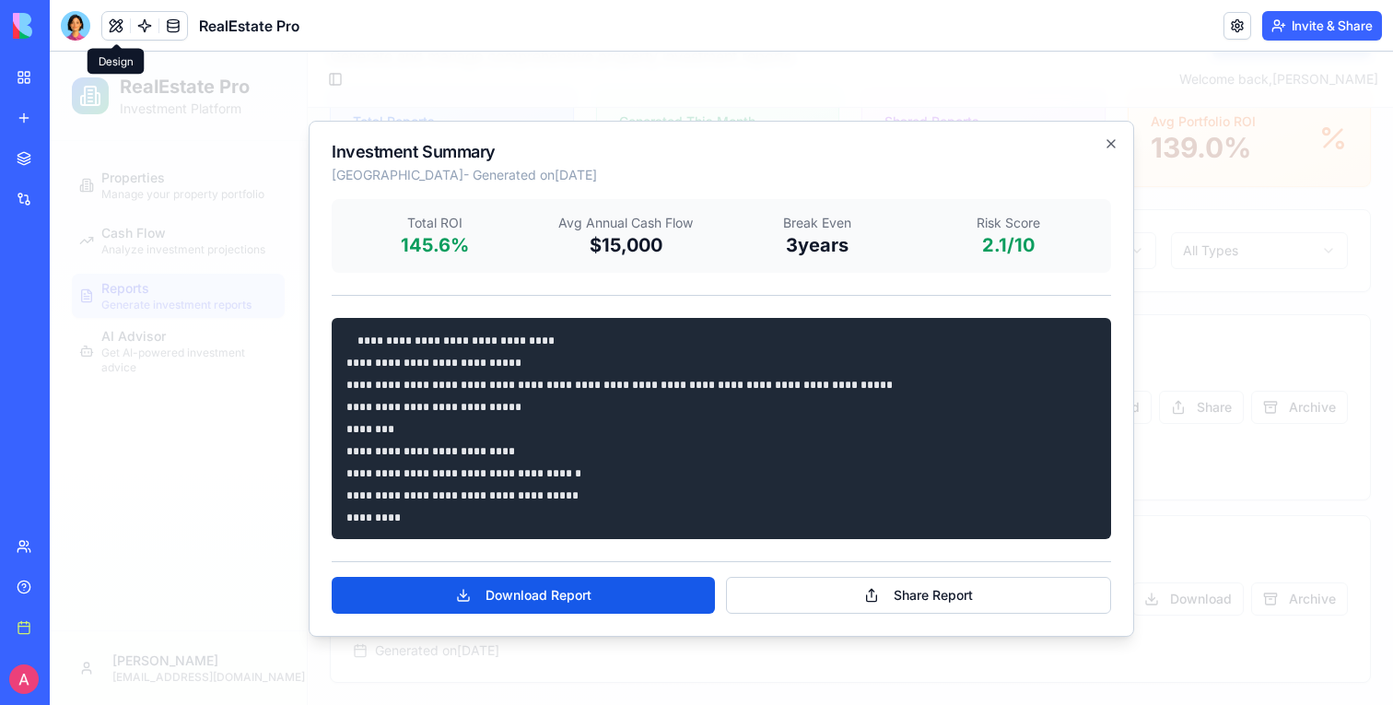
click at [1216, 429] on div at bounding box center [721, 378] width 1343 height 653
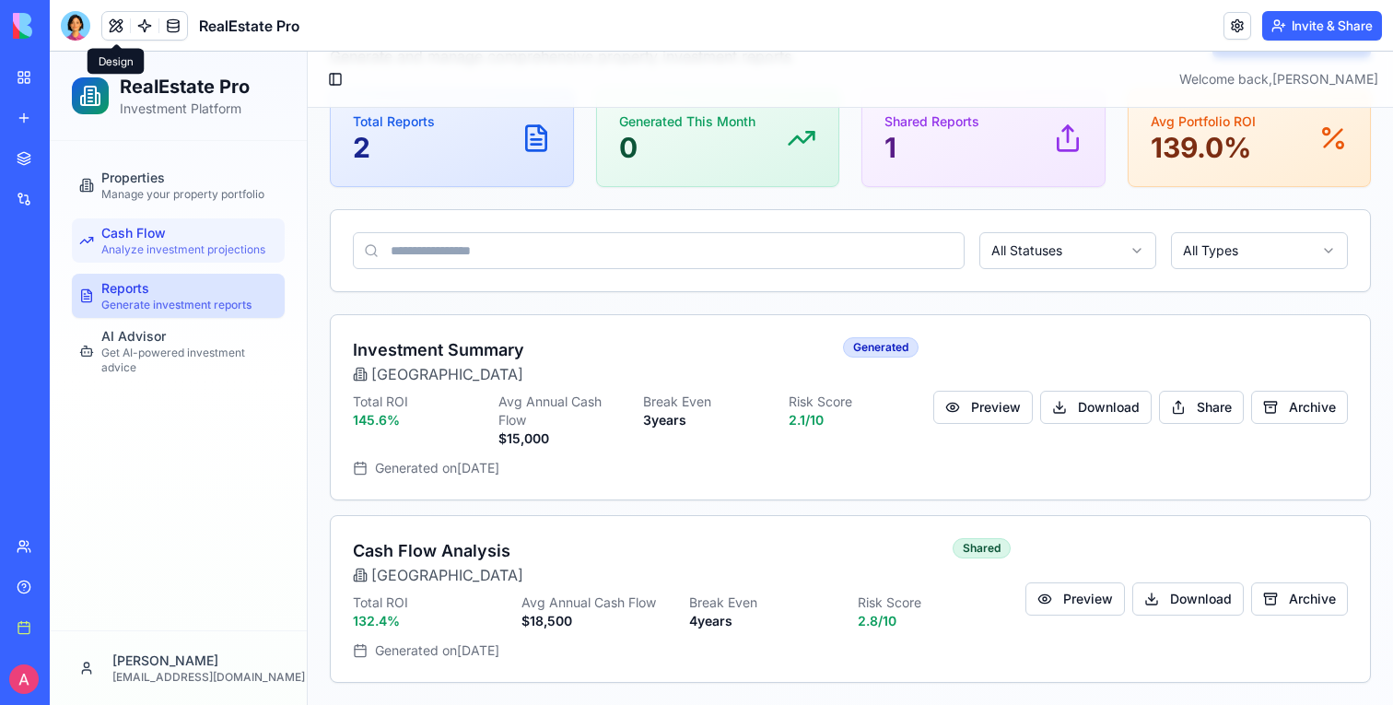
click at [190, 241] on div "Cash Flow Analyze investment projections" at bounding box center [183, 240] width 164 height 33
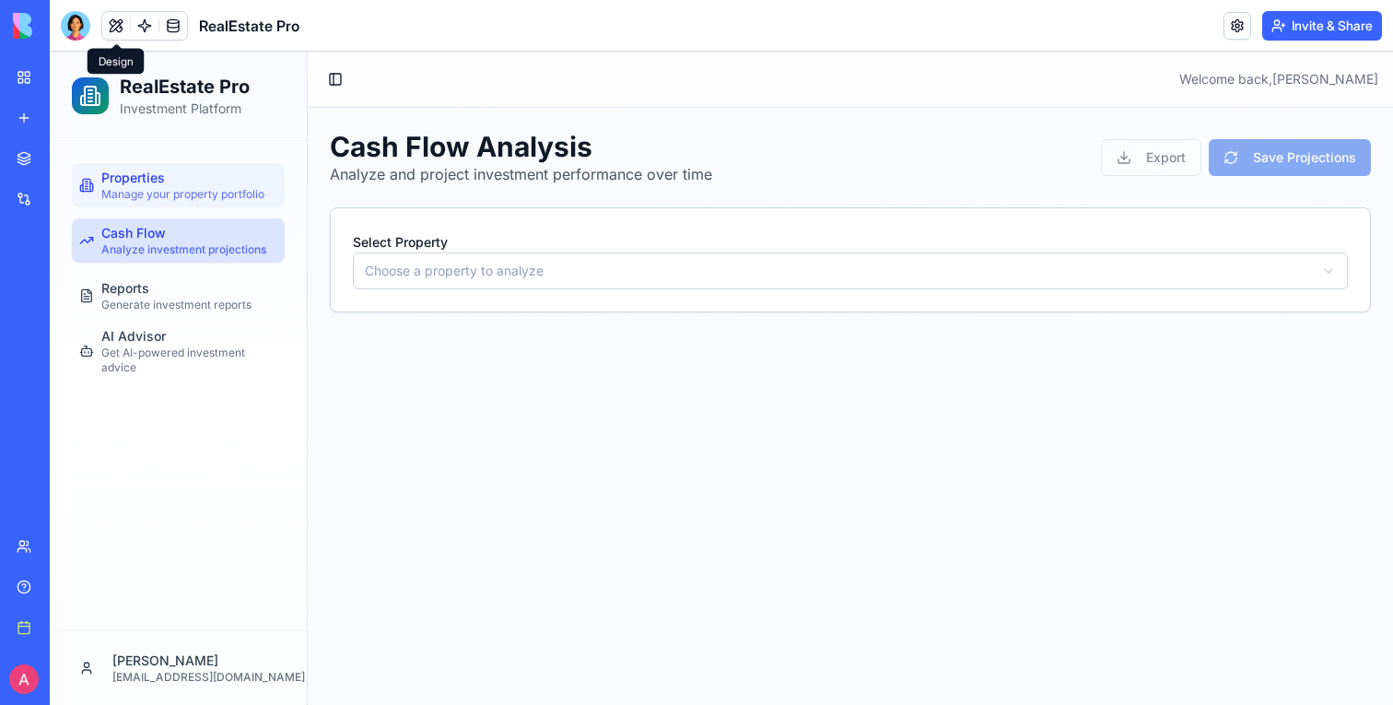
click at [174, 192] on span "Manage your property portfolio" at bounding box center [182, 194] width 163 height 15
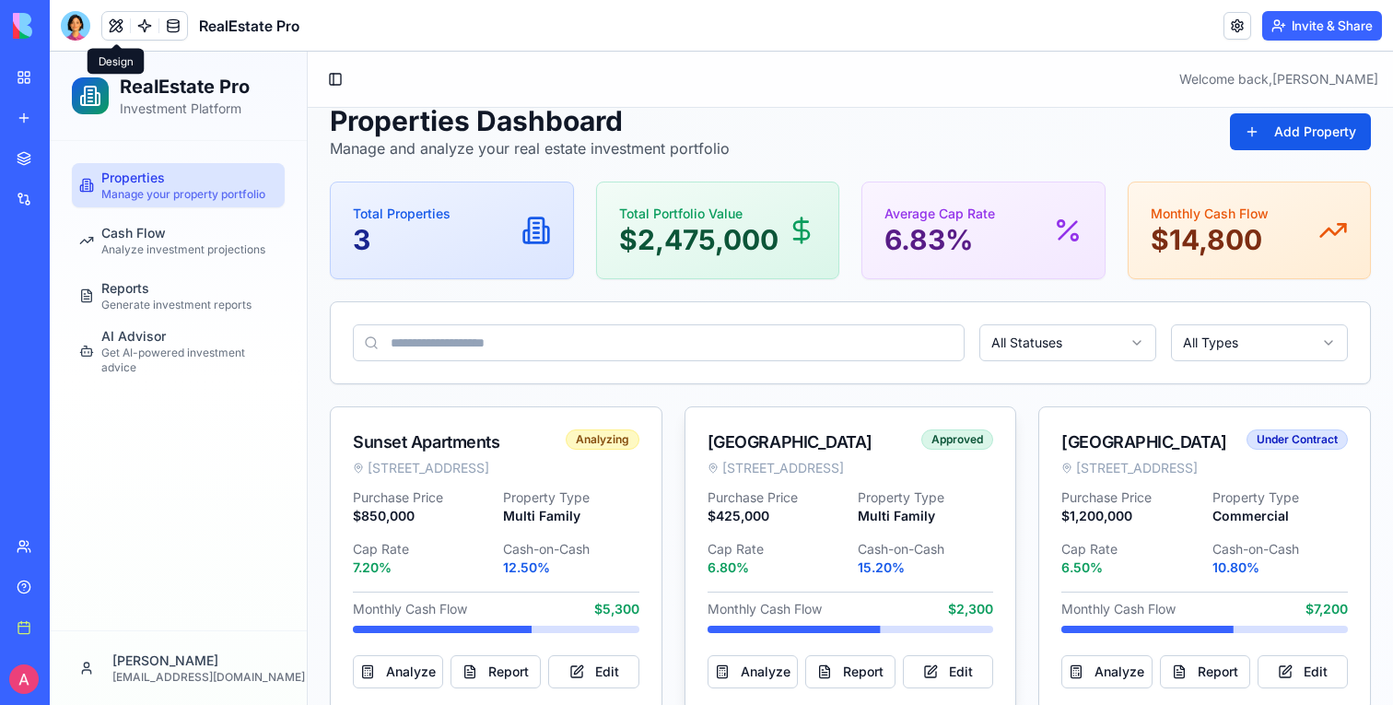
scroll to position [73, 0]
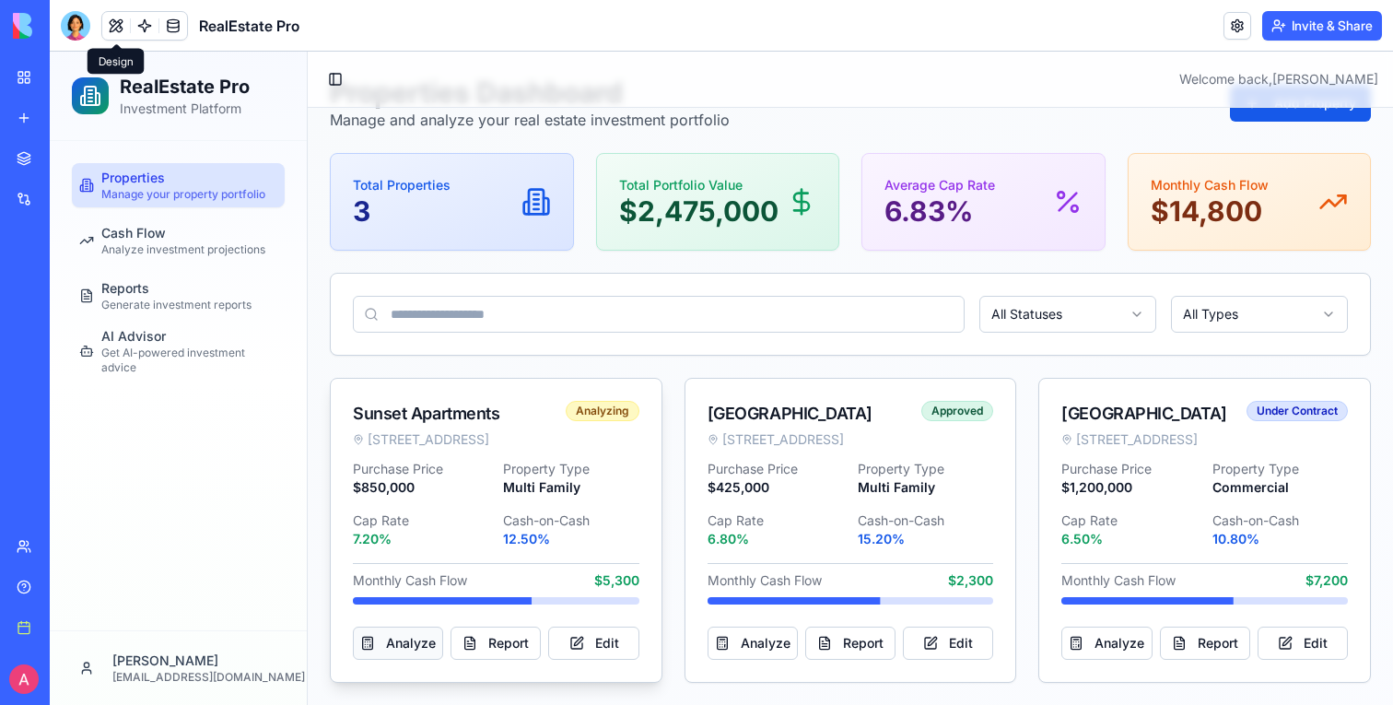
click at [395, 626] on button "Analyze" at bounding box center [398, 642] width 90 height 33
click at [970, 626] on button "Edit" at bounding box center [948, 642] width 90 height 33
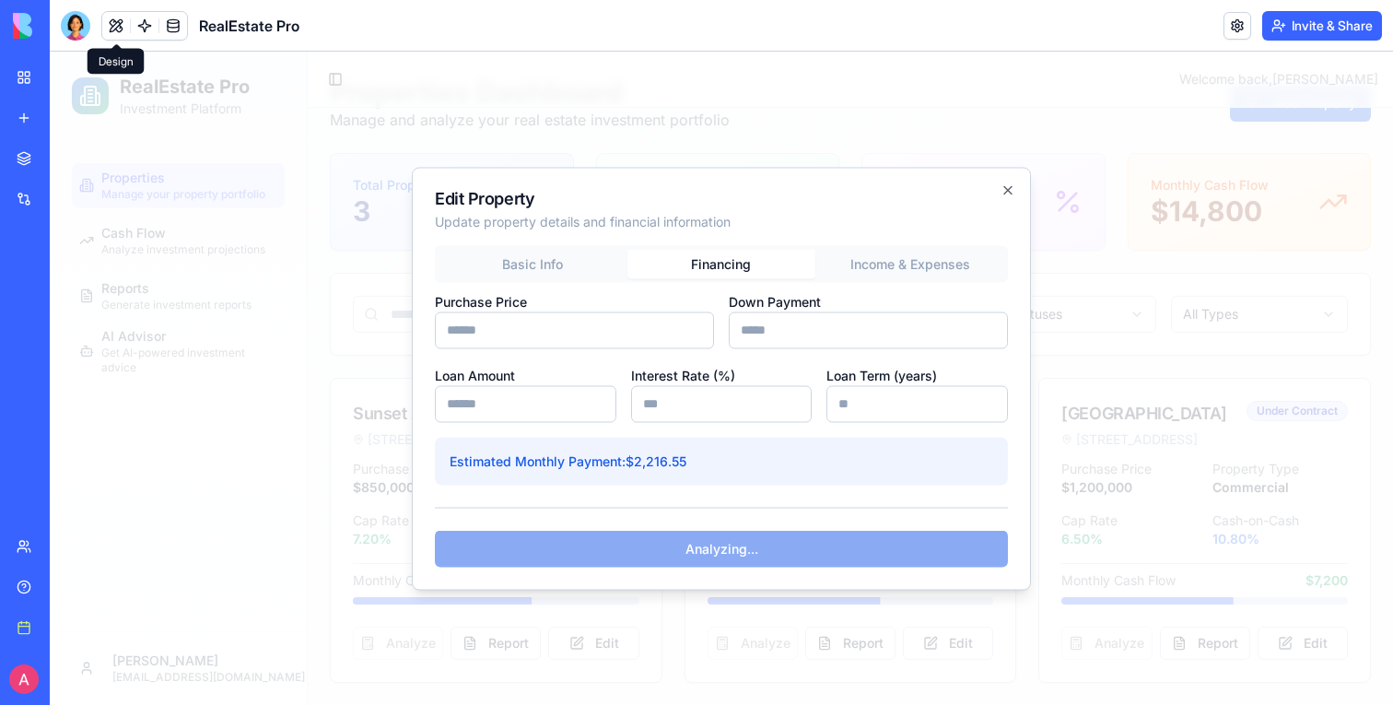
click at [765, 297] on div "Basic Info Financing Income & Expenses Purchase Price ****** Down Payment *****…" at bounding box center [721, 364] width 573 height 239
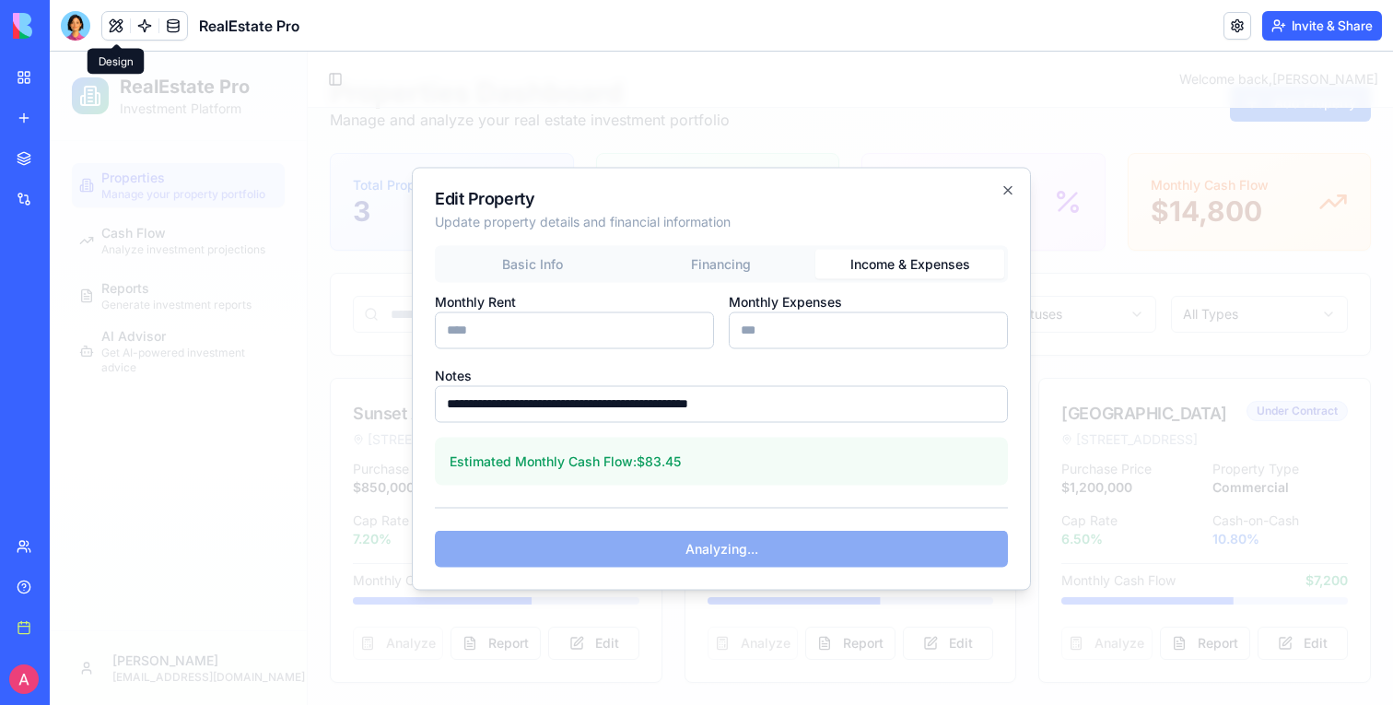
click at [881, 259] on button "Income & Expenses" at bounding box center [909, 263] width 189 height 29
click at [1009, 187] on icon "button" at bounding box center [1007, 189] width 7 height 7
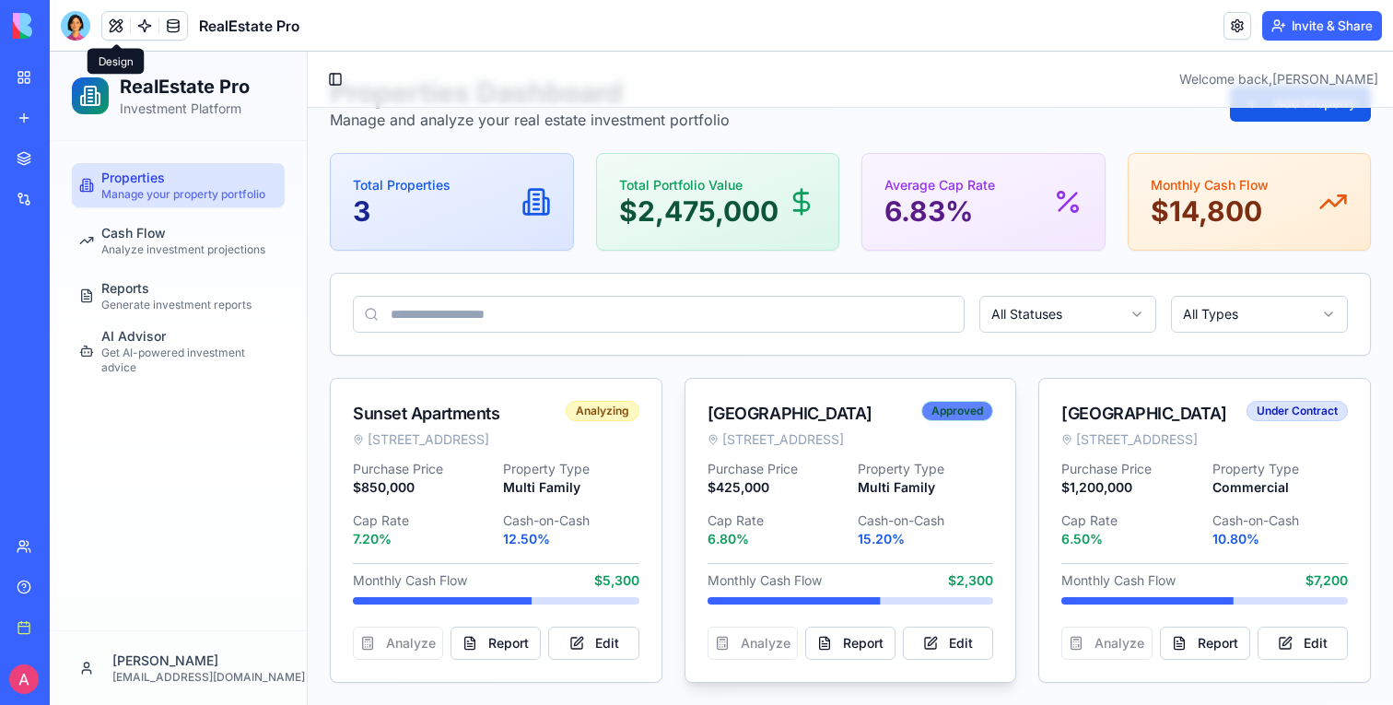
click at [971, 401] on div "Approved" at bounding box center [957, 411] width 72 height 20
click at [973, 401] on div "Approved" at bounding box center [957, 411] width 72 height 20
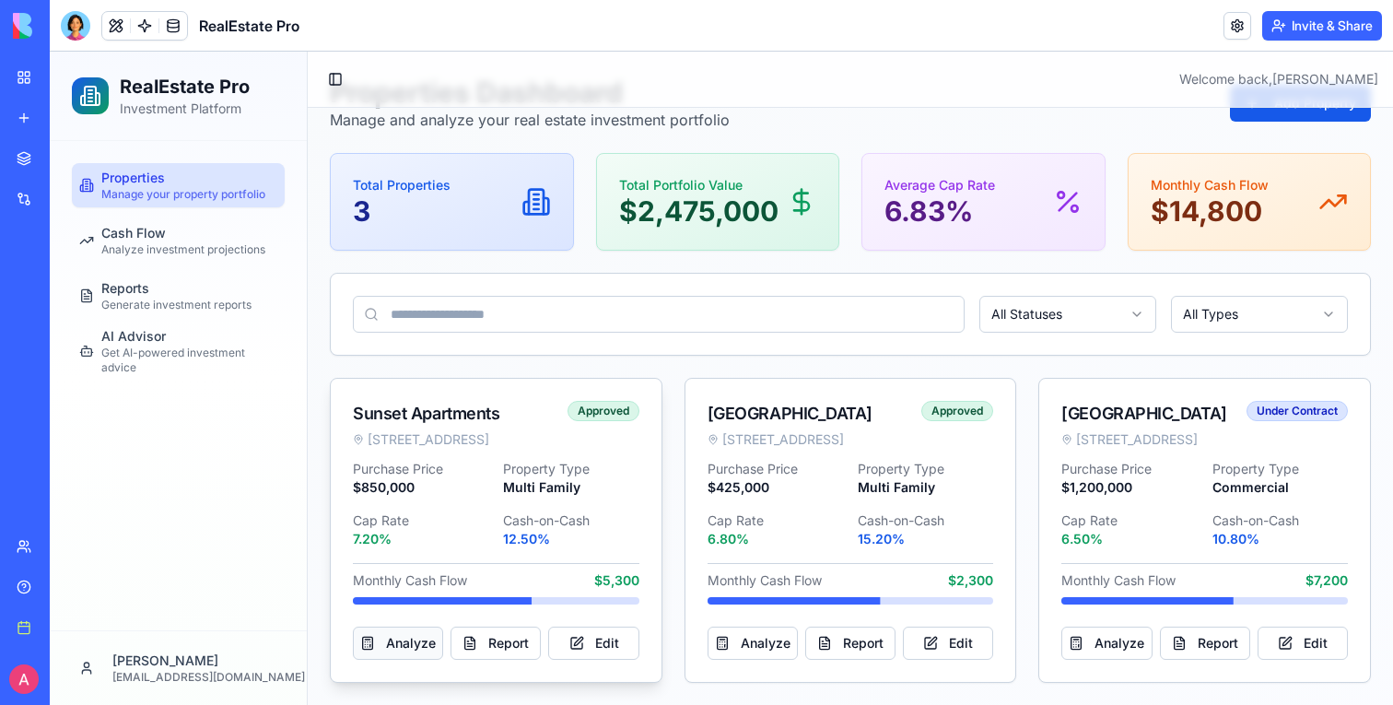
click at [382, 631] on button "Analyze" at bounding box center [398, 642] width 90 height 33
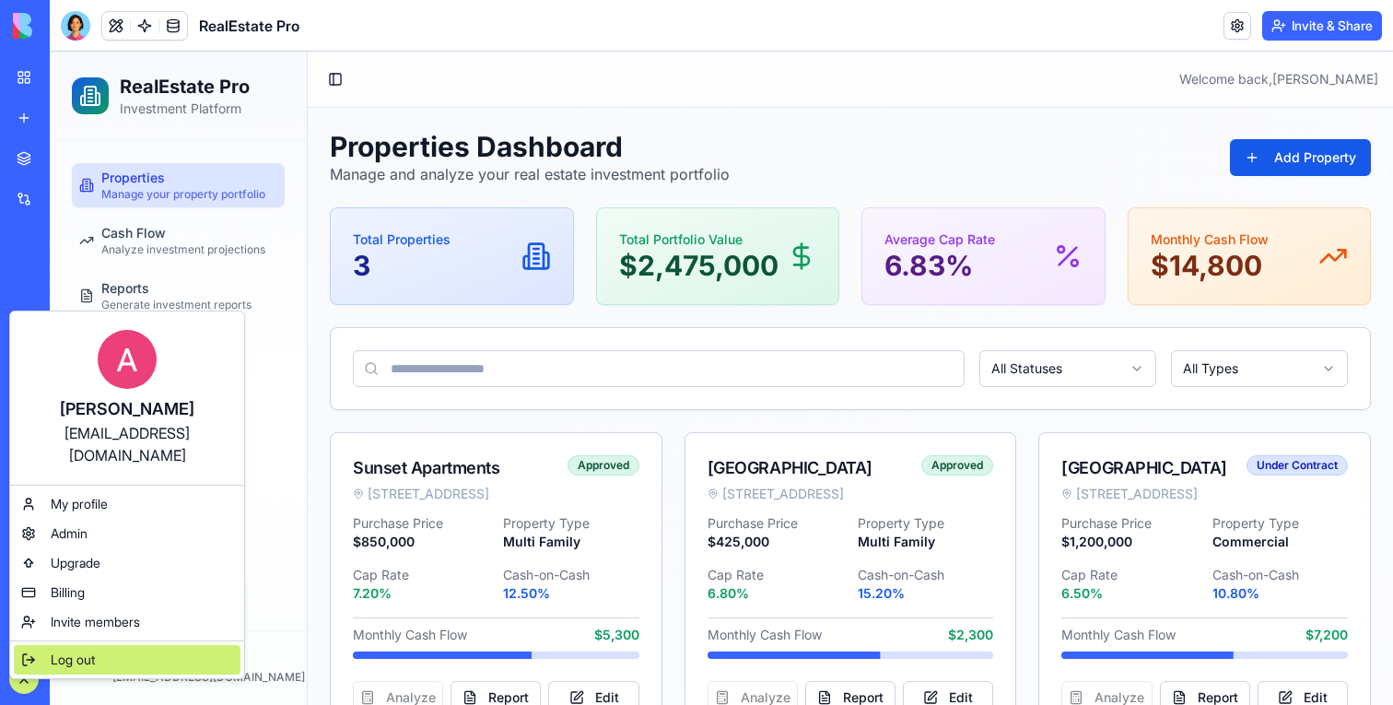
click at [81, 650] on span "Log out" at bounding box center [73, 659] width 44 height 18
